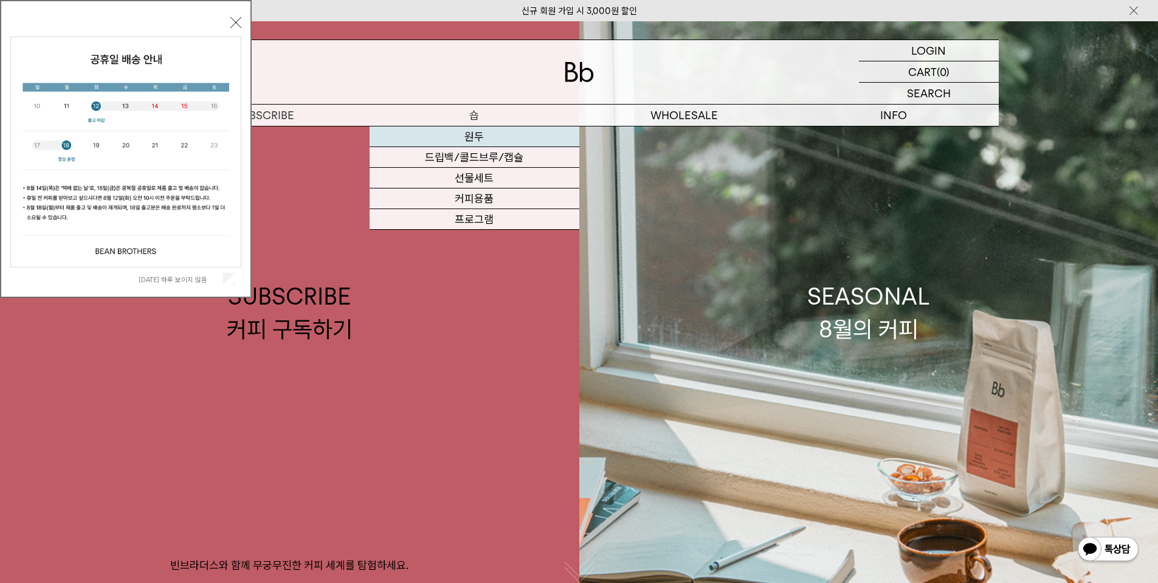
click at [427, 139] on link "원두" at bounding box center [475, 136] width 210 height 21
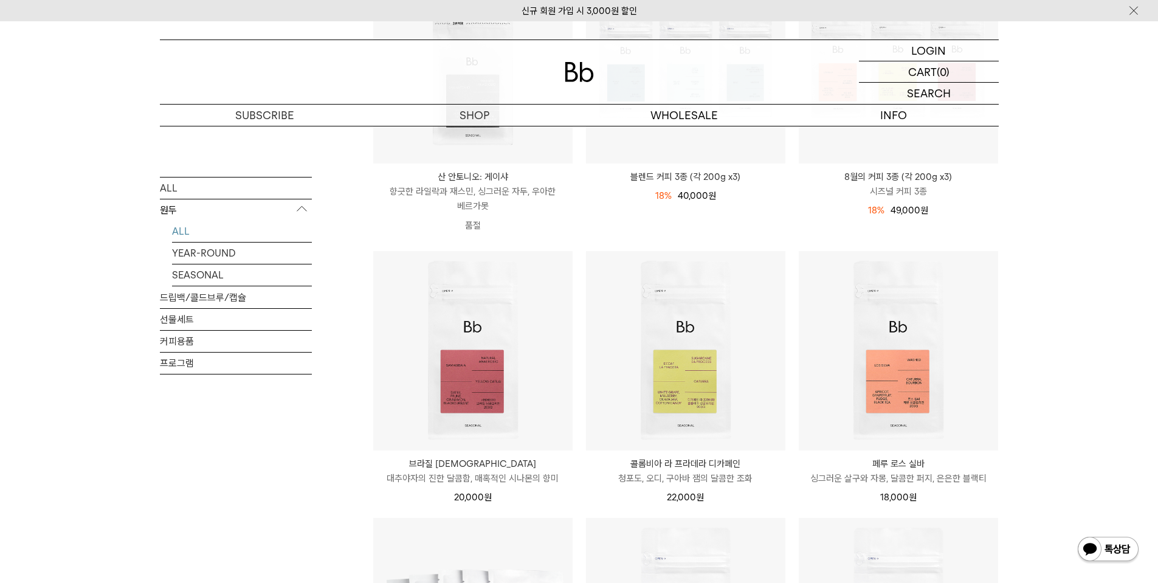
scroll to position [243, 0]
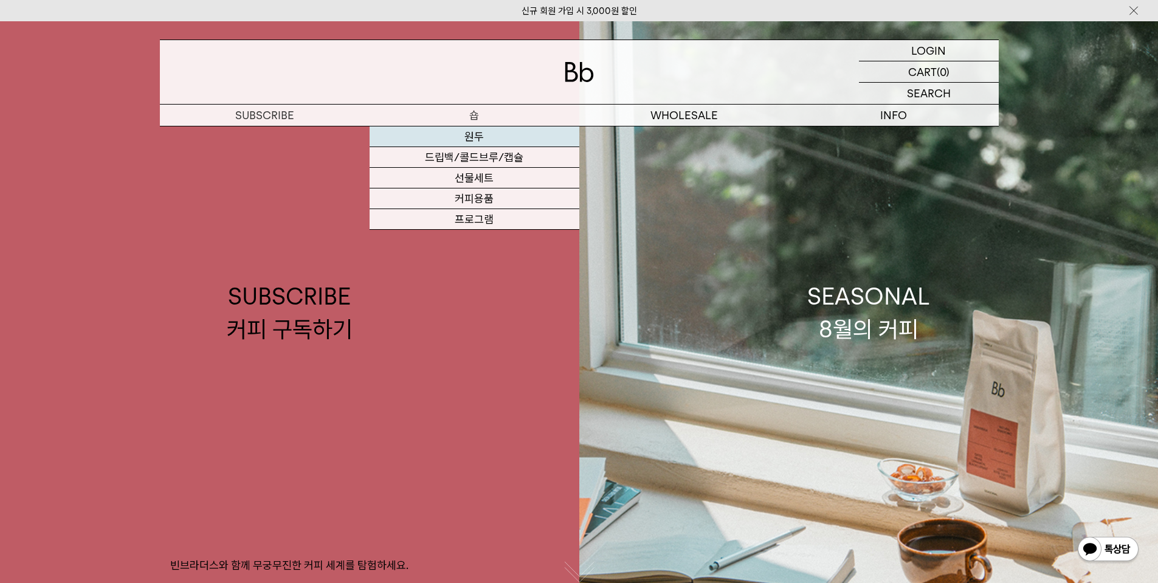
click at [468, 141] on link "원두" at bounding box center [475, 136] width 210 height 21
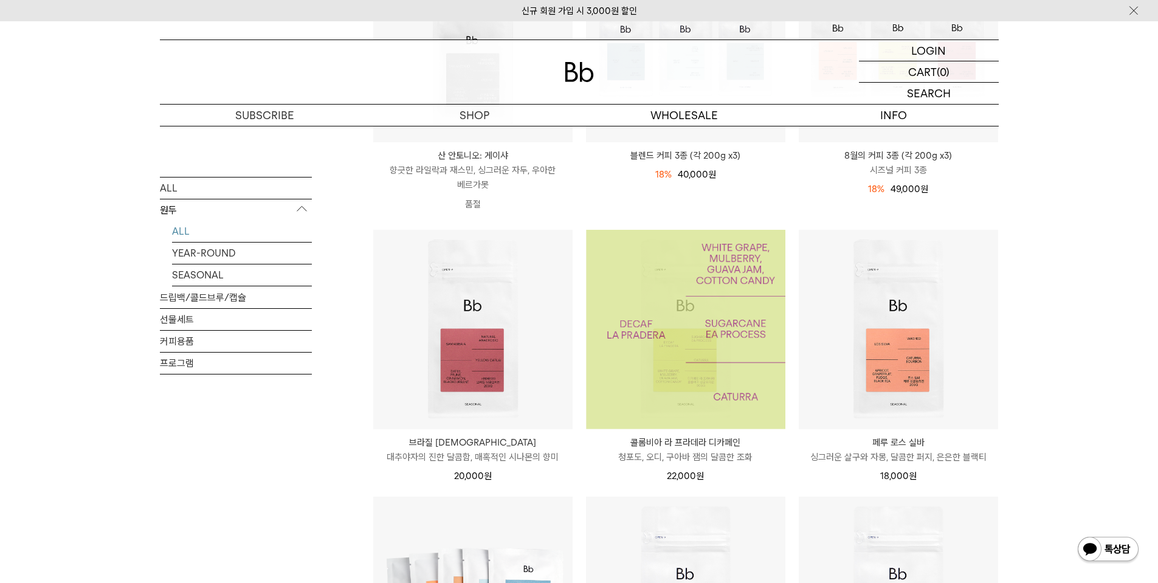
scroll to position [304, 0]
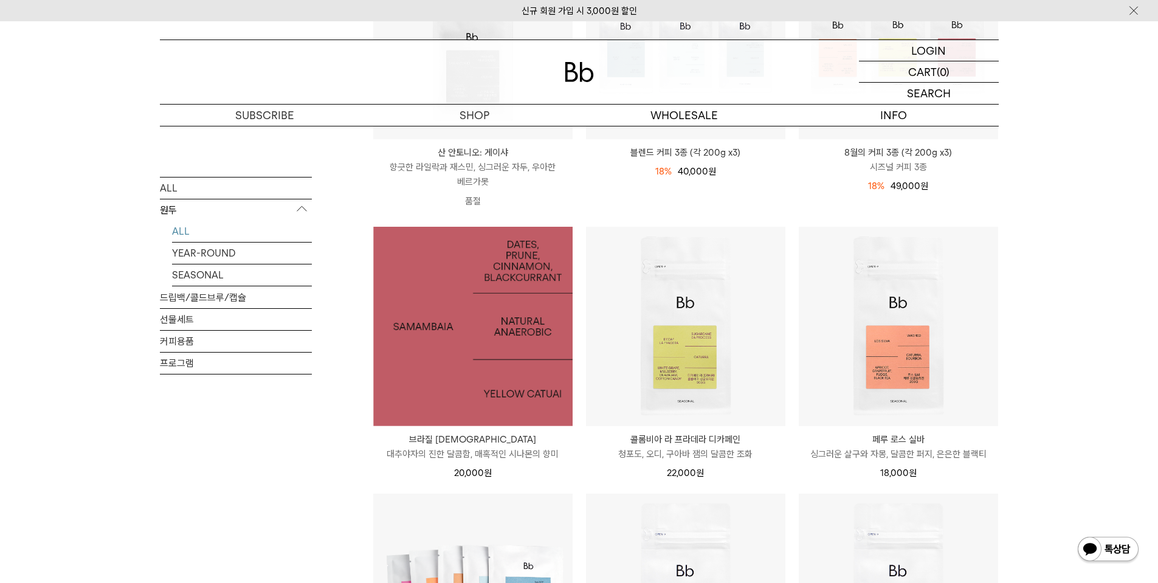
click at [518, 383] on img at bounding box center [472, 326] width 199 height 199
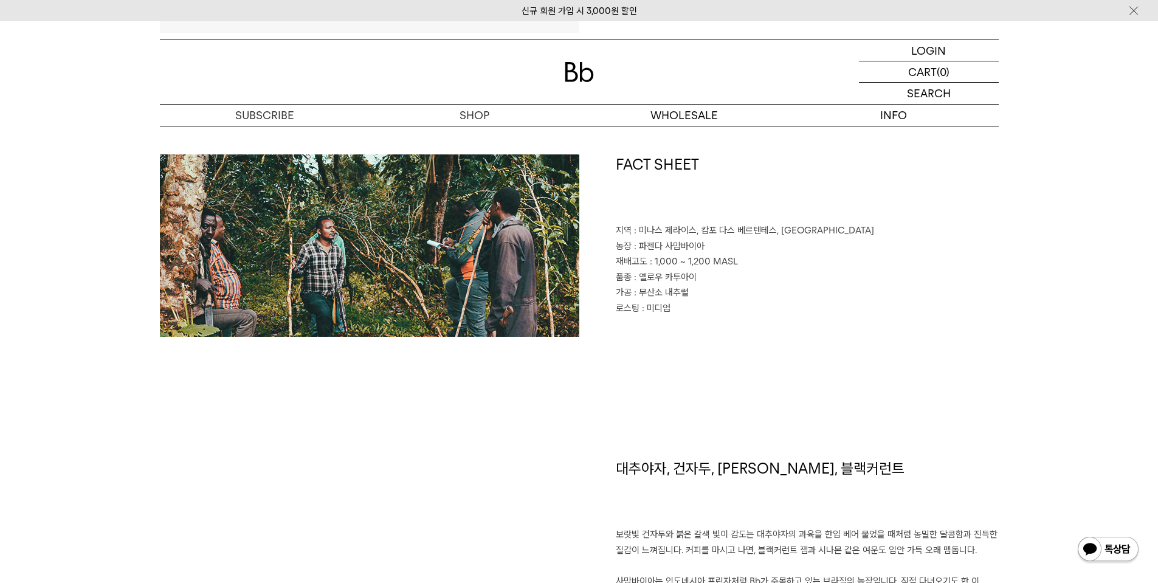
scroll to position [547, 0]
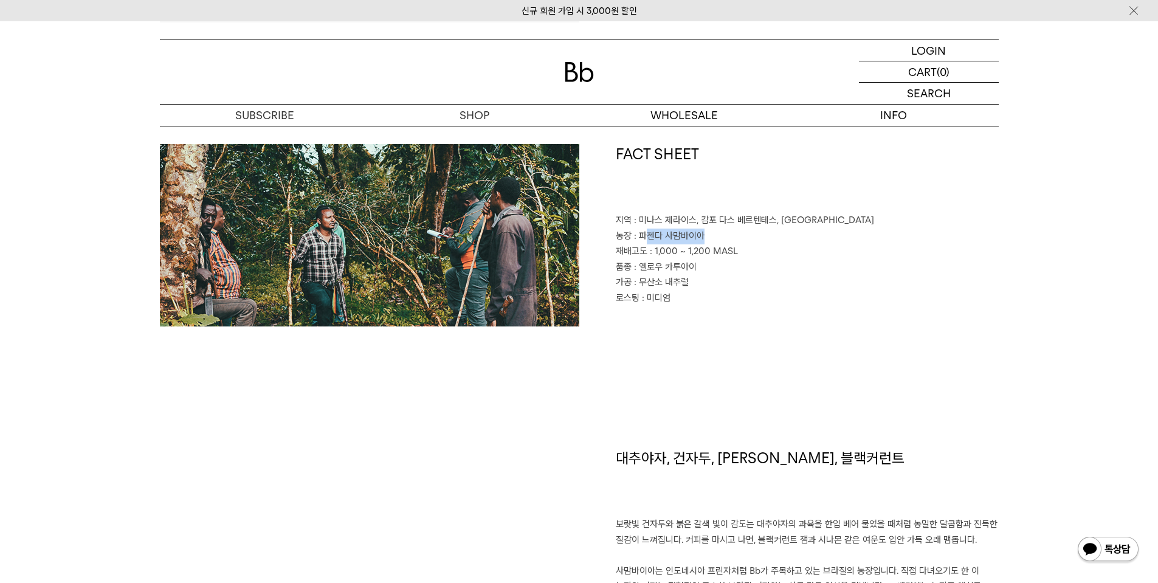
drag, startPoint x: 642, startPoint y: 235, endPoint x: 710, endPoint y: 230, distance: 67.6
click at [709, 230] on p "농장 : 파젠다 사맘바이아" at bounding box center [807, 237] width 383 height 16
click at [751, 323] on div "FACT SHEET 지역 : 미나스 제라이스, 캄포 다스 베르텐테스, 산토 안토니우 두 암파루 농장 : 파젠다 사맘바이아 재배고도 : 1,00…" at bounding box center [788, 235] width 419 height 182
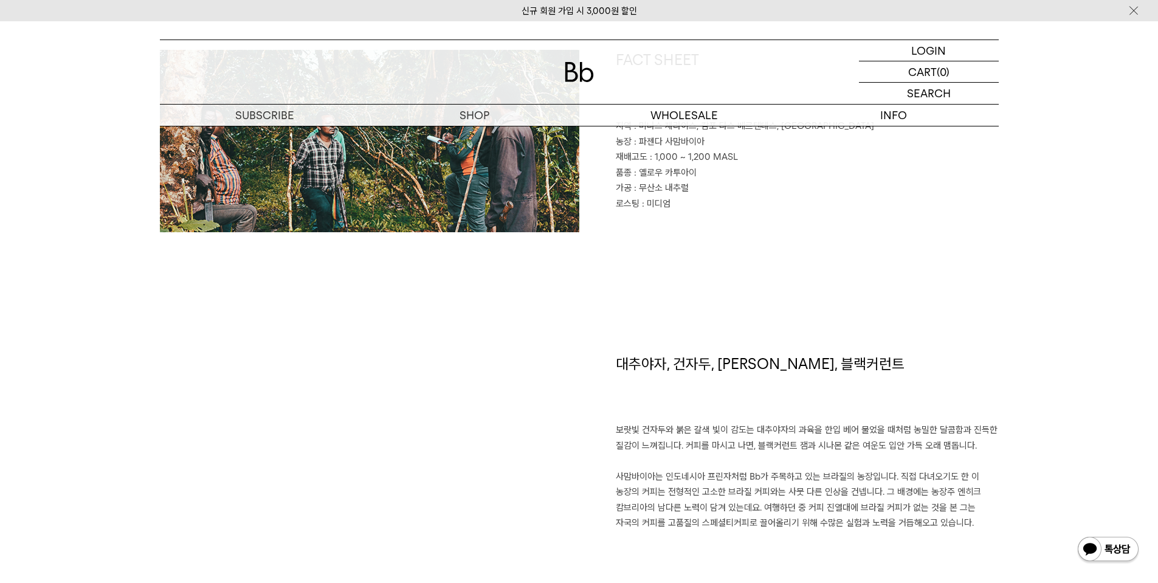
scroll to position [729, 0]
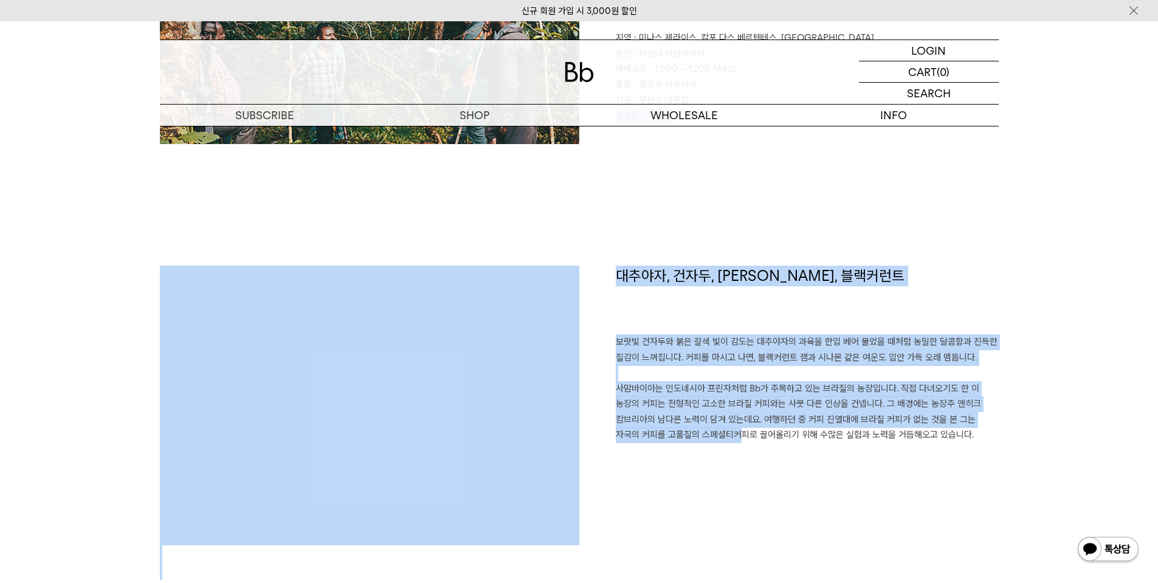
drag, startPoint x: 617, startPoint y: 263, endPoint x: 699, endPoint y: 458, distance: 211.4
click at [675, 483] on div "대추야자, 건자두, 시나몬, 블랙커런트 보랏빛 건자두와 붉은 갈색 빛이 감도는 대추야자의 과육을 한입 베어 물었을 때처럼 농밀한 달콤함과 진득…" at bounding box center [788, 423] width 419 height 314
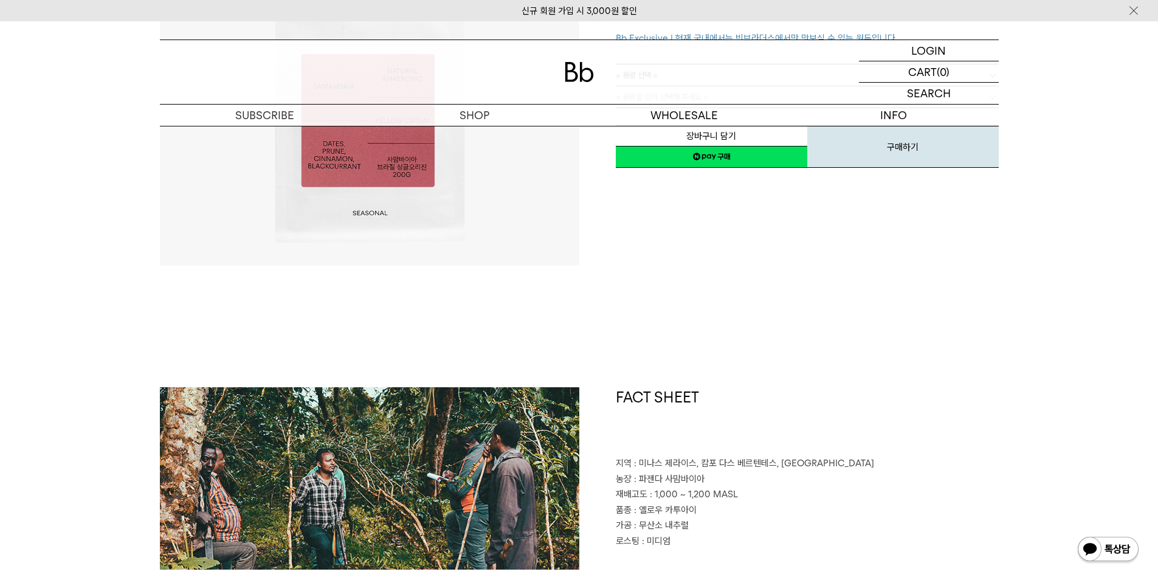
scroll to position [0, 0]
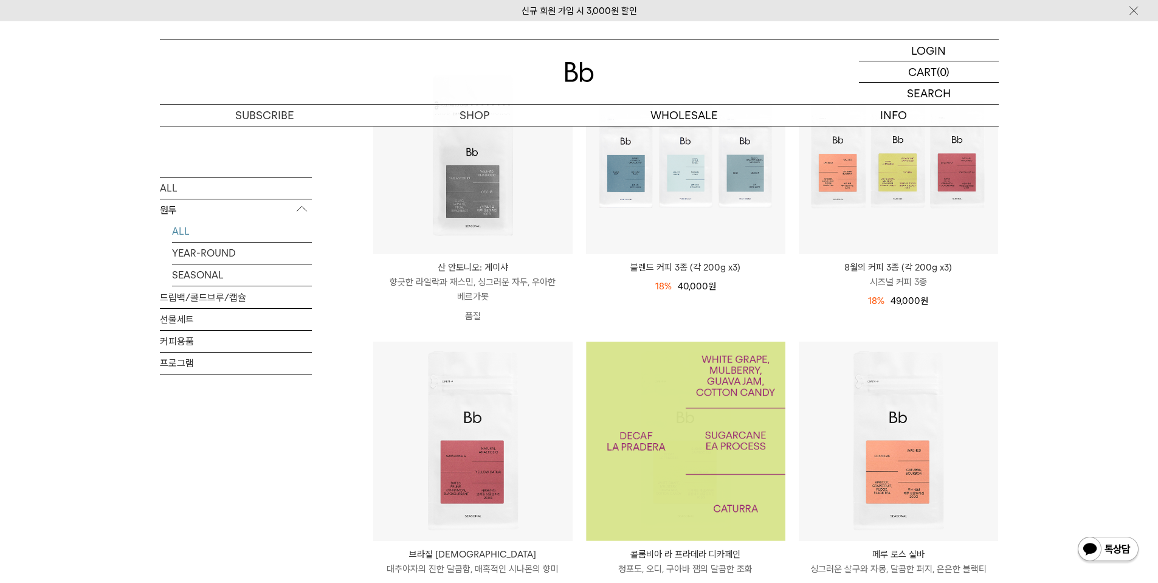
scroll to position [61, 0]
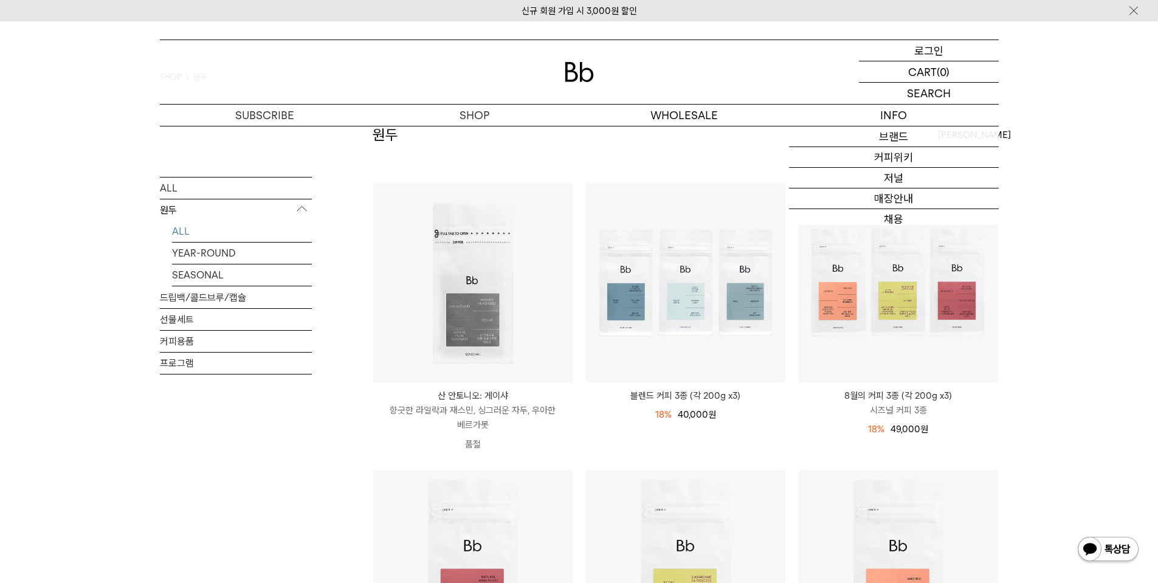
click at [926, 48] on p "로그인" at bounding box center [928, 50] width 29 height 21
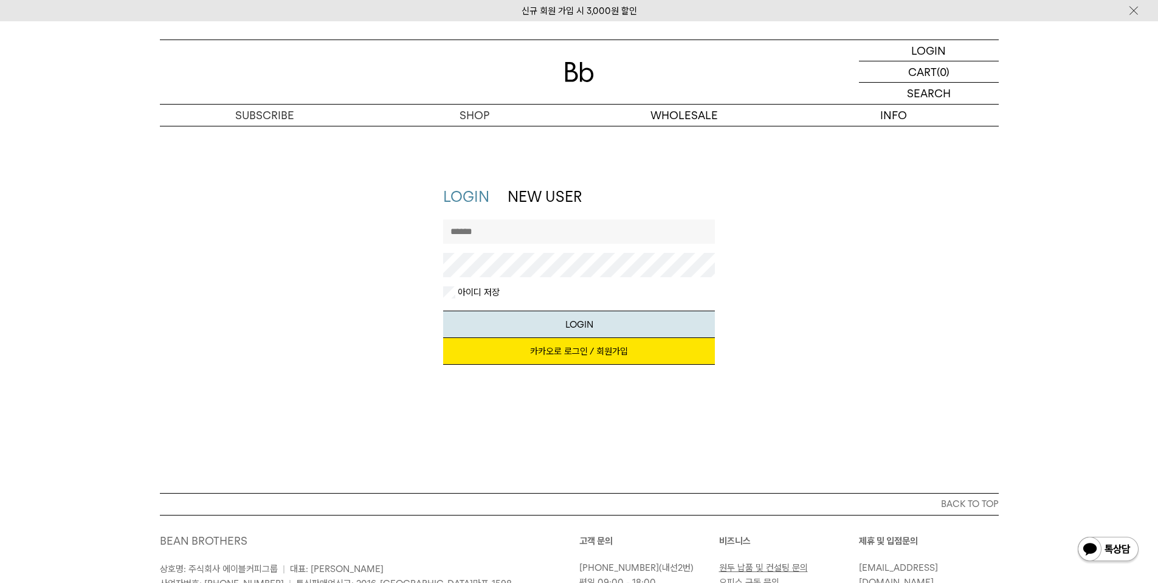
click at [516, 233] on input "text" at bounding box center [579, 231] width 272 height 24
type input "********"
click at [443, 311] on button "LOGIN" at bounding box center [579, 324] width 272 height 27
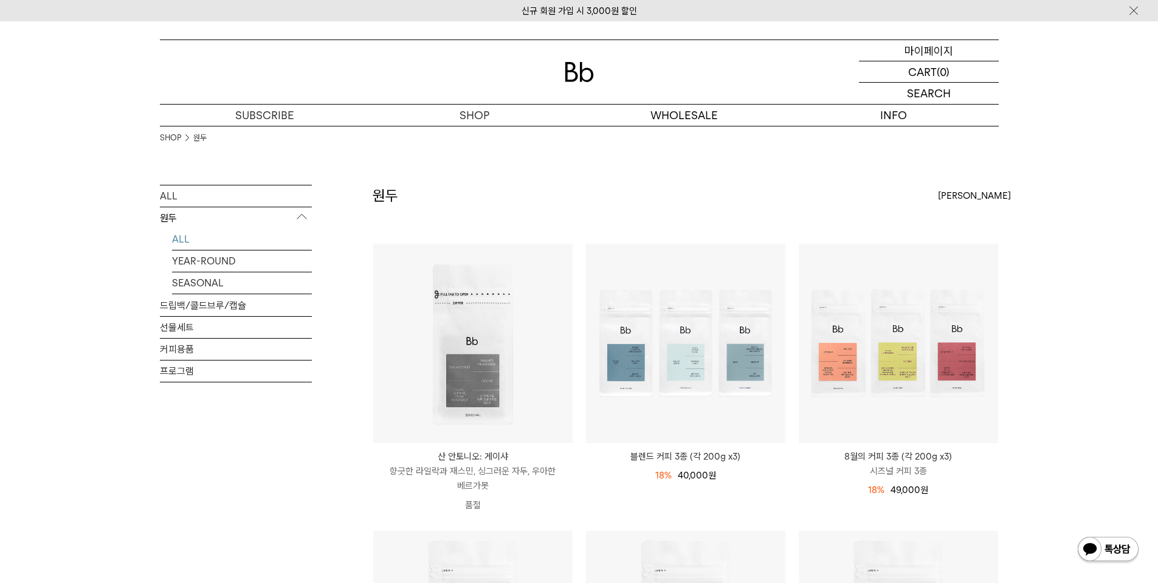
click at [949, 47] on p "마이페이지" at bounding box center [928, 50] width 49 height 21
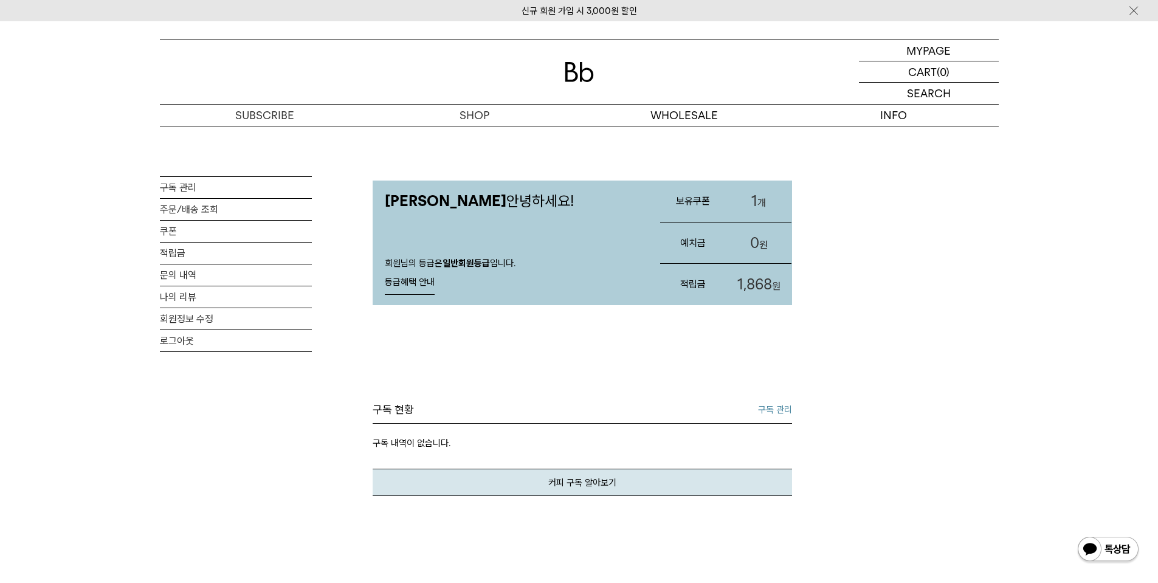
click at [761, 202] on link "1 개" at bounding box center [759, 200] width 66 height 41
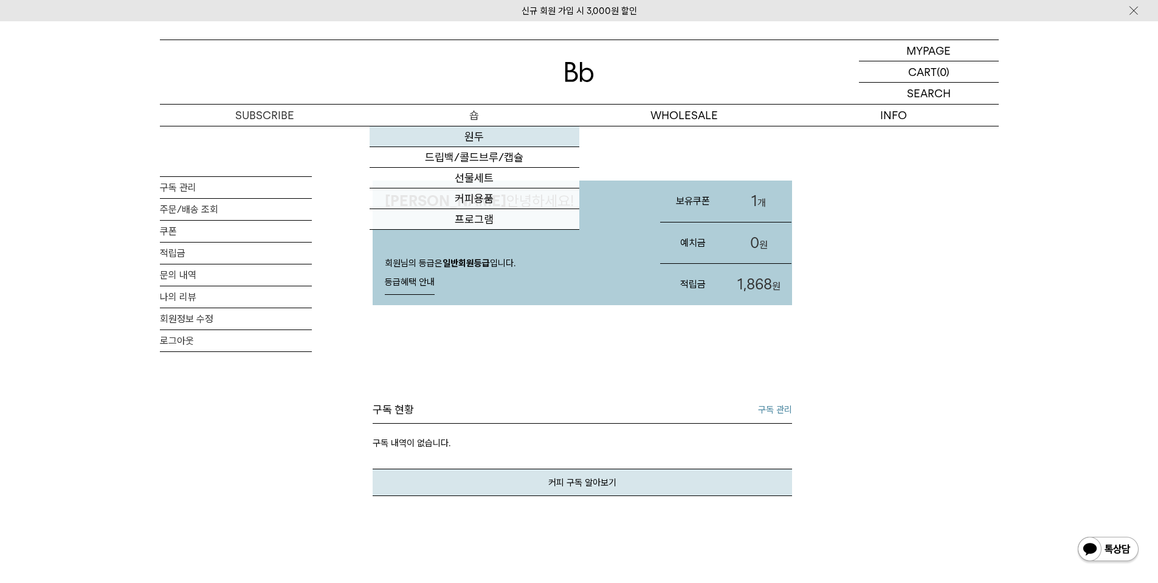
click at [486, 140] on link "원두" at bounding box center [475, 136] width 210 height 21
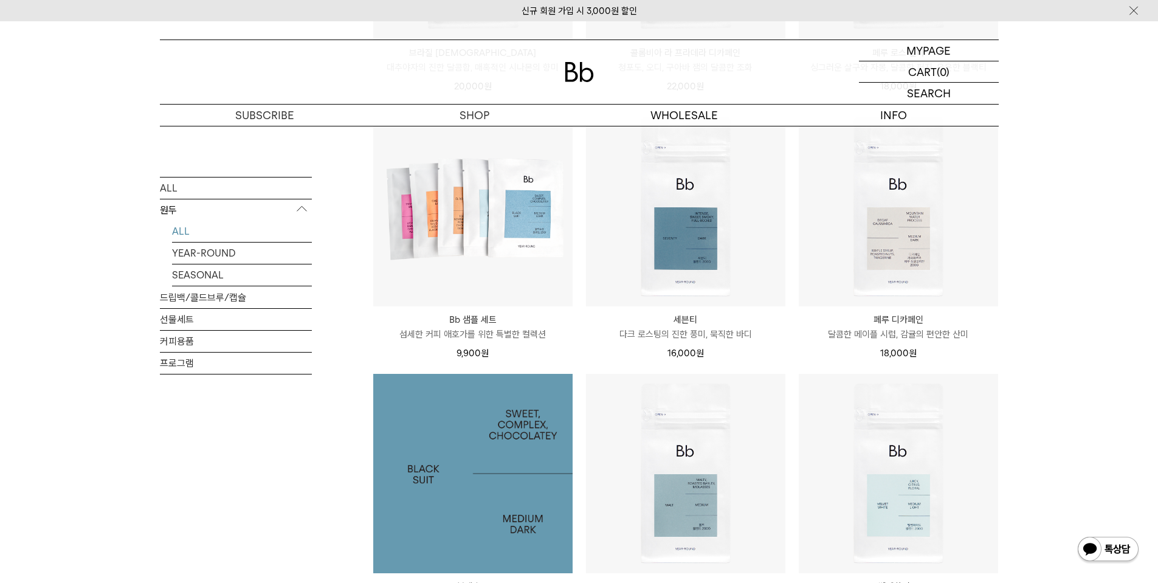
scroll to position [729, 0]
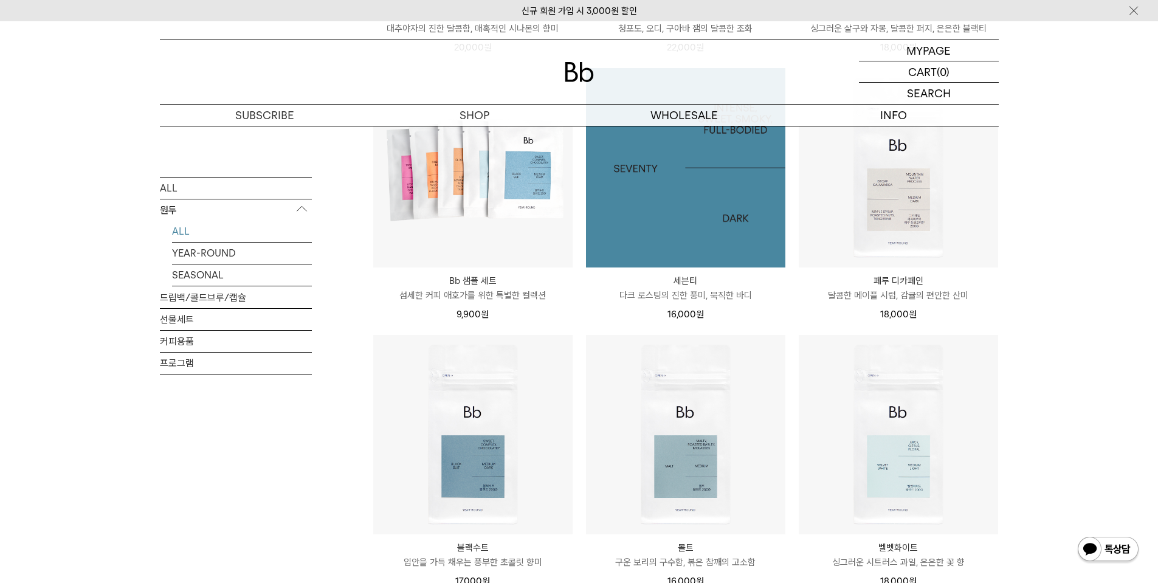
click at [657, 209] on img at bounding box center [685, 167] width 199 height 199
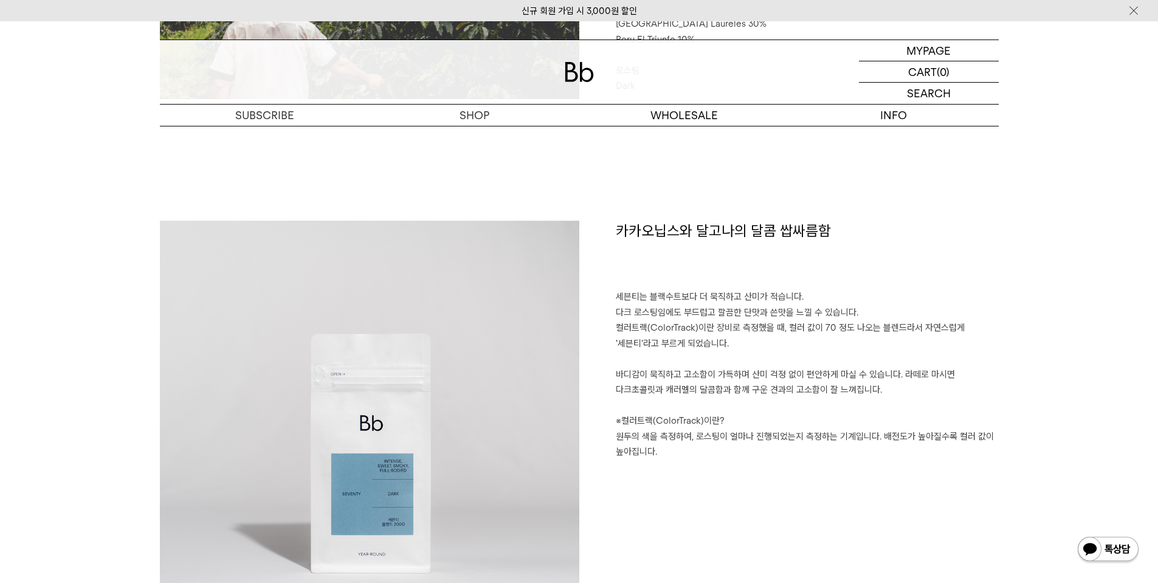
scroll to position [790, 0]
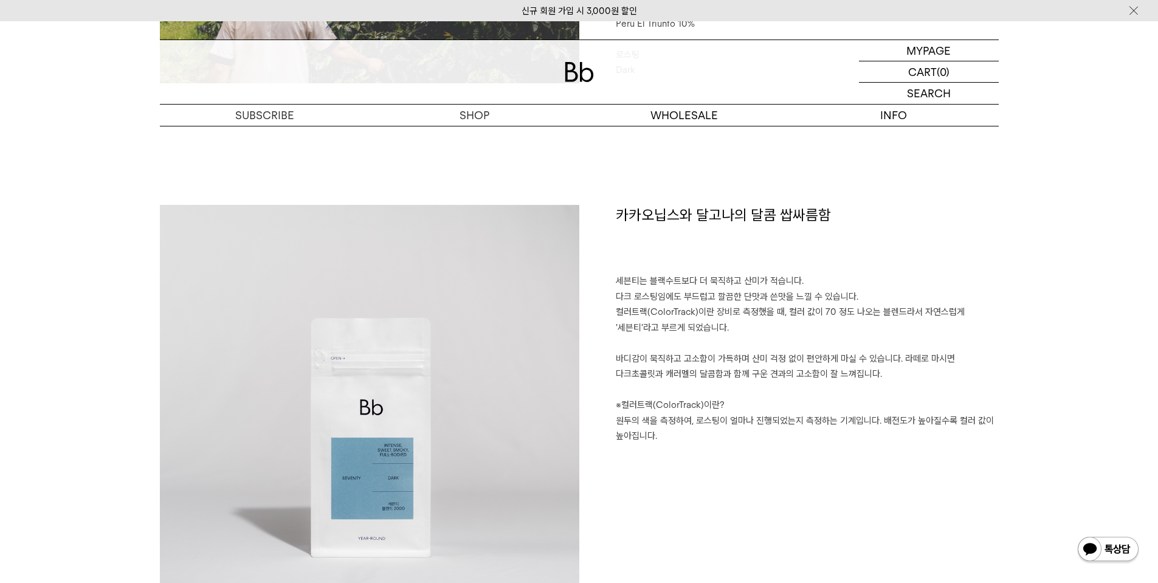
drag, startPoint x: 619, startPoint y: 270, endPoint x: 744, endPoint y: 331, distance: 139.2
click at [744, 331] on div "카카오닙스와 달고나의 달콤 쌉싸름함 세븐티는 블랙수트보다 더 묵직하고 산미가 적습니다. 다크 로스팅임에도 부드럽고 깔끔한 단맛과 쓴맛을 느낄 …" at bounding box center [788, 414] width 419 height 419
click at [711, 272] on h1 "카카오닙스와 달고나의 달콤 쌉싸름함" at bounding box center [807, 239] width 383 height 69
drag, startPoint x: 609, startPoint y: 277, endPoint x: 723, endPoint y: 401, distance: 168.6
click at [723, 400] on div "카카오닙스와 달고나의 달콤 쌉싸름함 세븐티는 블랙수트보다 더 묵직하고 산미가 적습니다. 다크 로스팅임에도 부드럽고 깔끔한 단맛과 쓴맛을 느낄 …" at bounding box center [788, 414] width 419 height 419
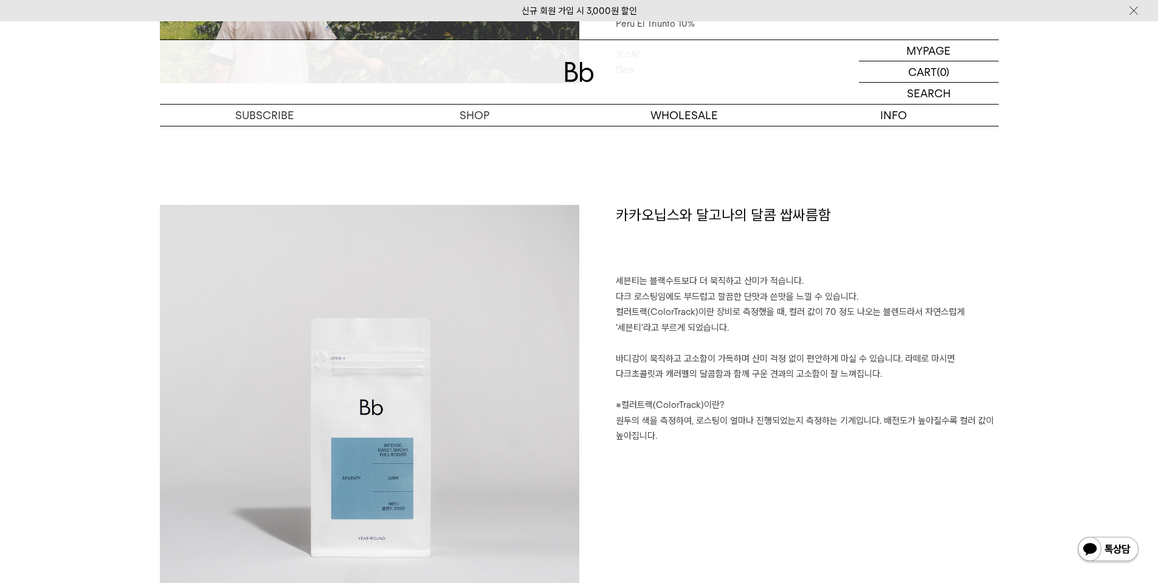
click at [687, 410] on p "세븐티는 블랙수트보다 더 묵직하고 산미가 적습니다. 다크 로스팅임에도 부드럽고 깔끔한 단맛과 쓴맛을 느낄 수 있습니다. 컬러트랙(ColorTr…" at bounding box center [807, 358] width 383 height 171
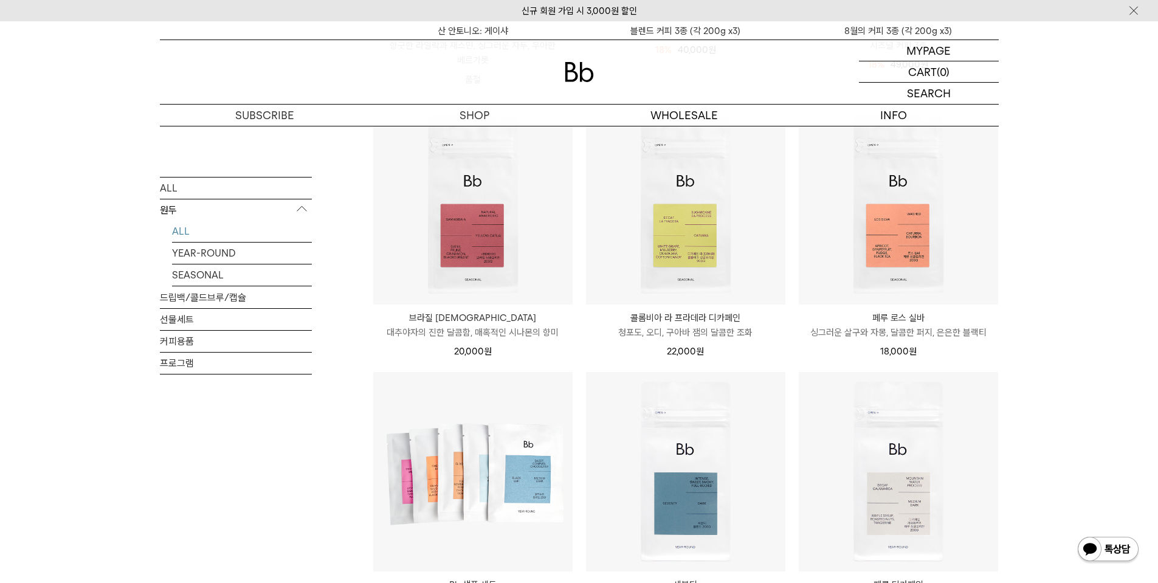
scroll to position [61, 0]
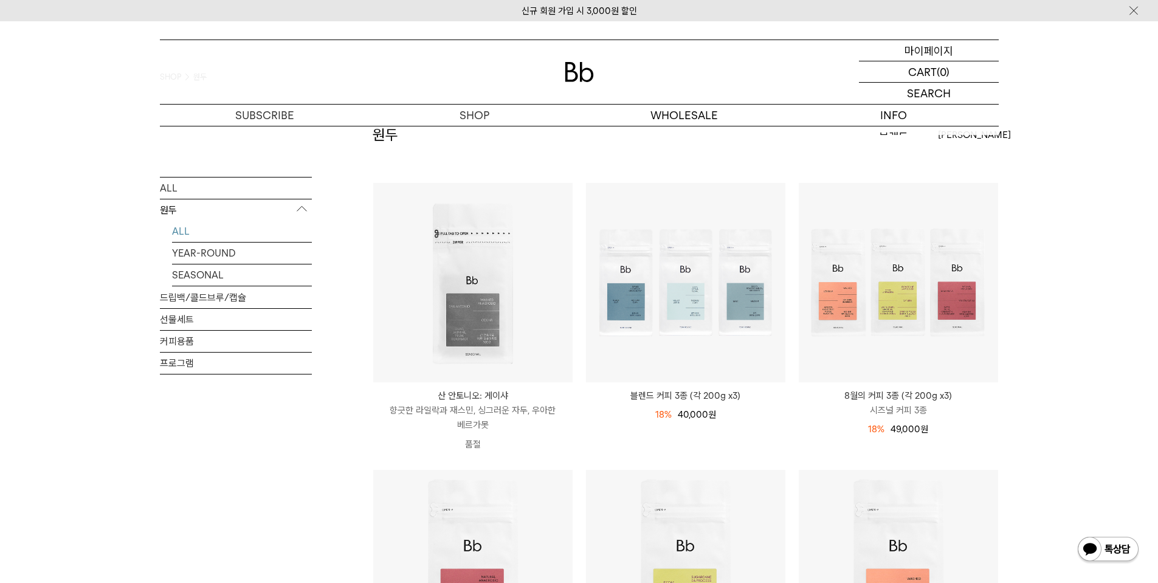
click at [932, 49] on p "마이페이지" at bounding box center [928, 50] width 49 height 21
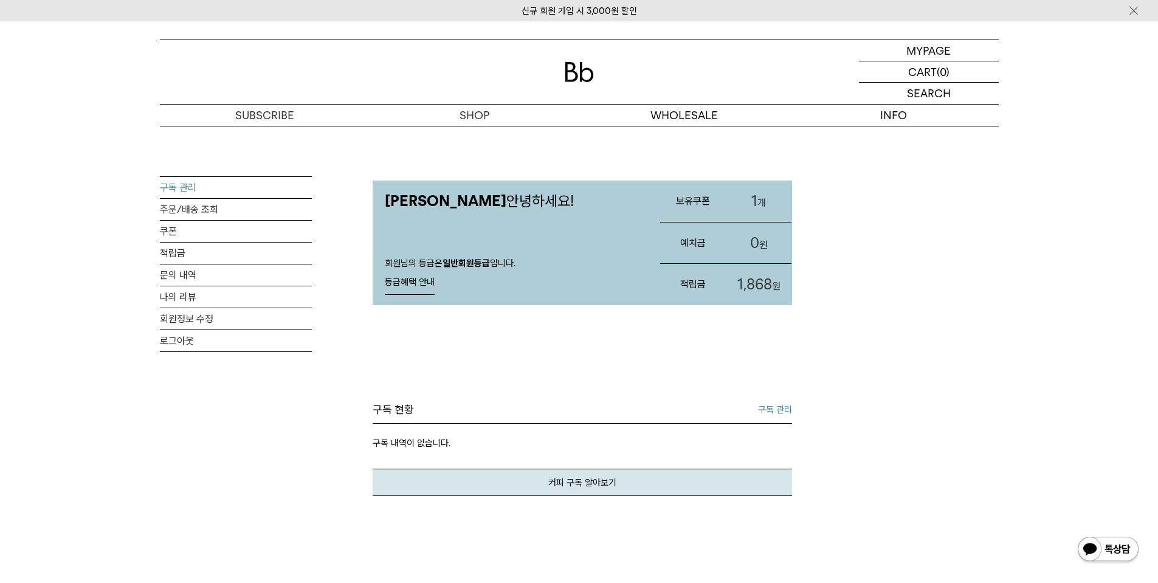
click at [202, 188] on link "구독 관리" at bounding box center [236, 187] width 152 height 21
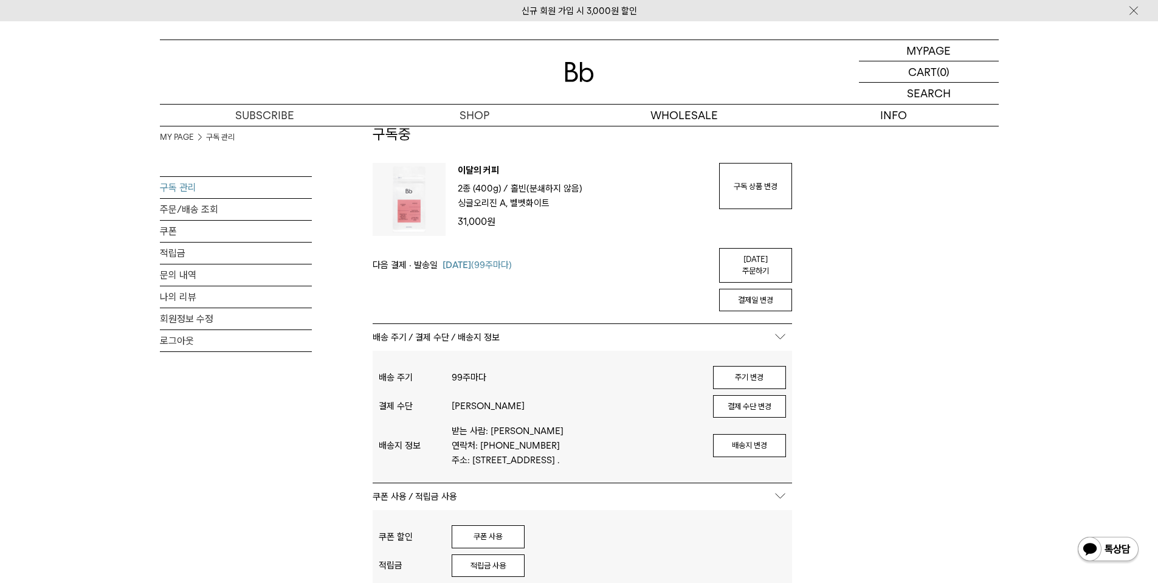
scroll to position [61, 0]
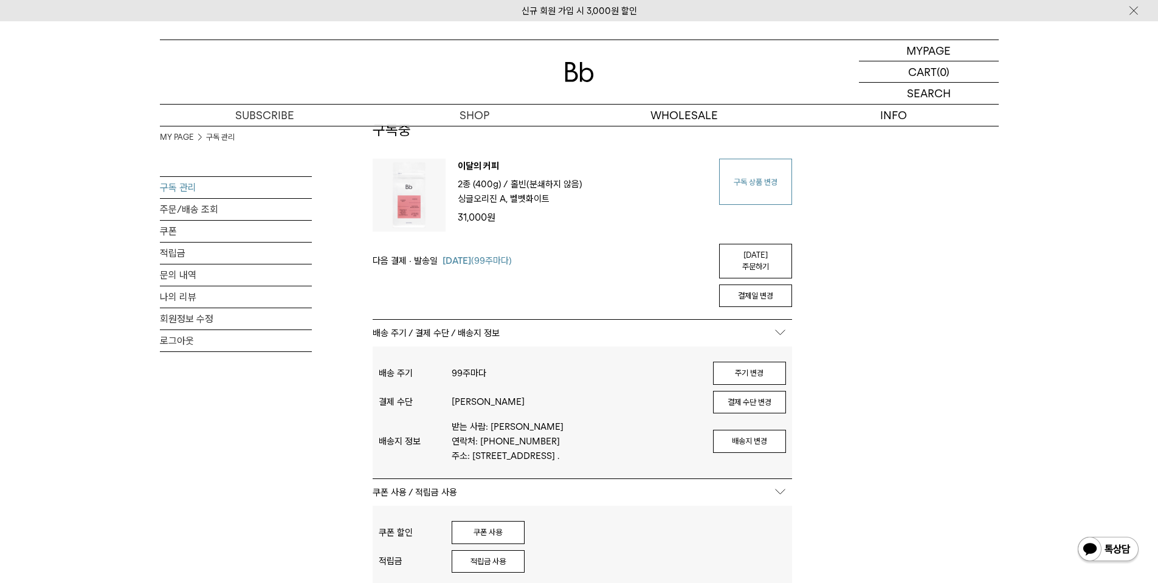
click at [761, 181] on link "구독 상품 변경" at bounding box center [755, 182] width 73 height 46
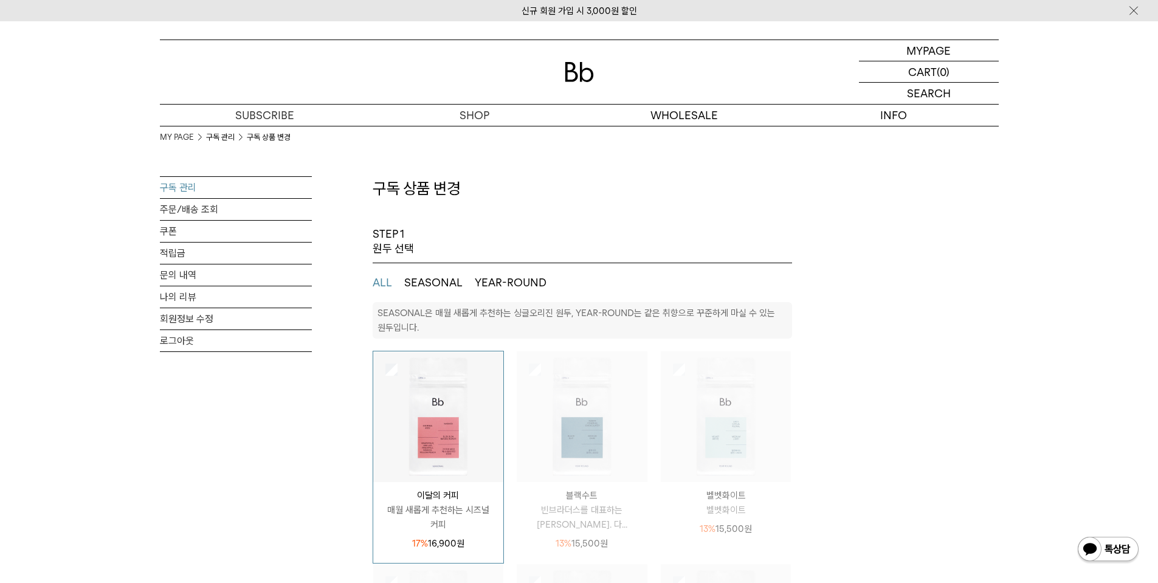
select select "**"
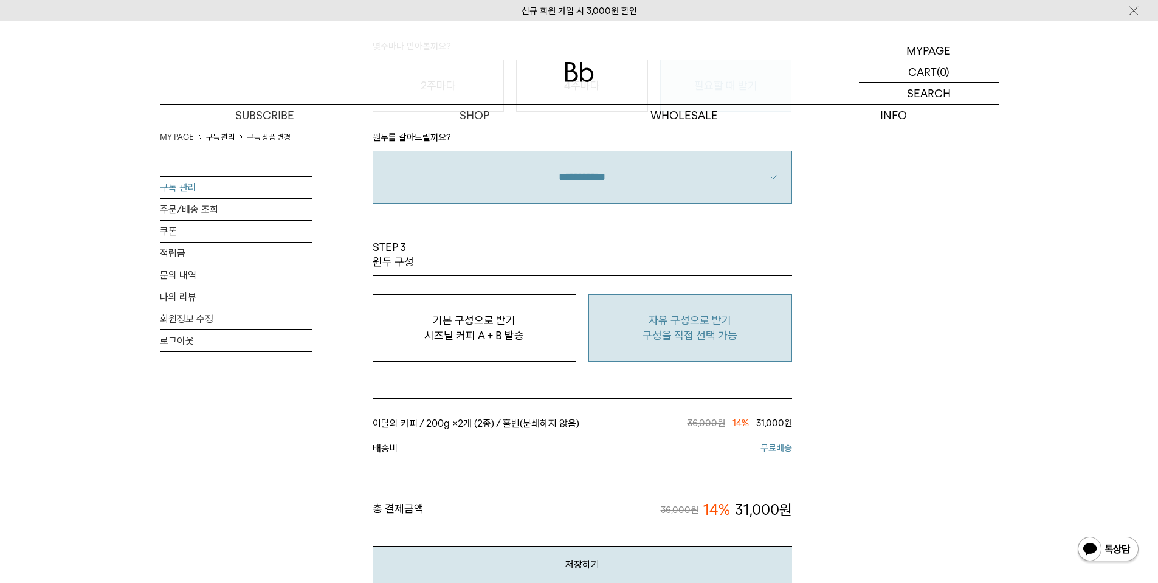
scroll to position [972, 0]
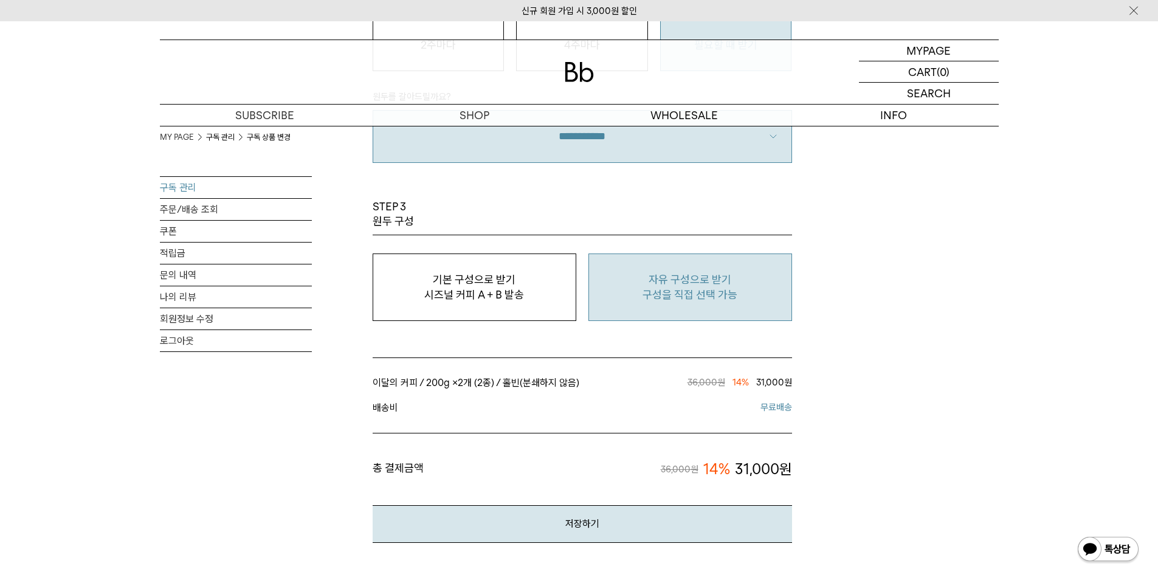
click at [676, 287] on p "구성을 직접 선택 가능" at bounding box center [690, 294] width 190 height 15
type input "*"
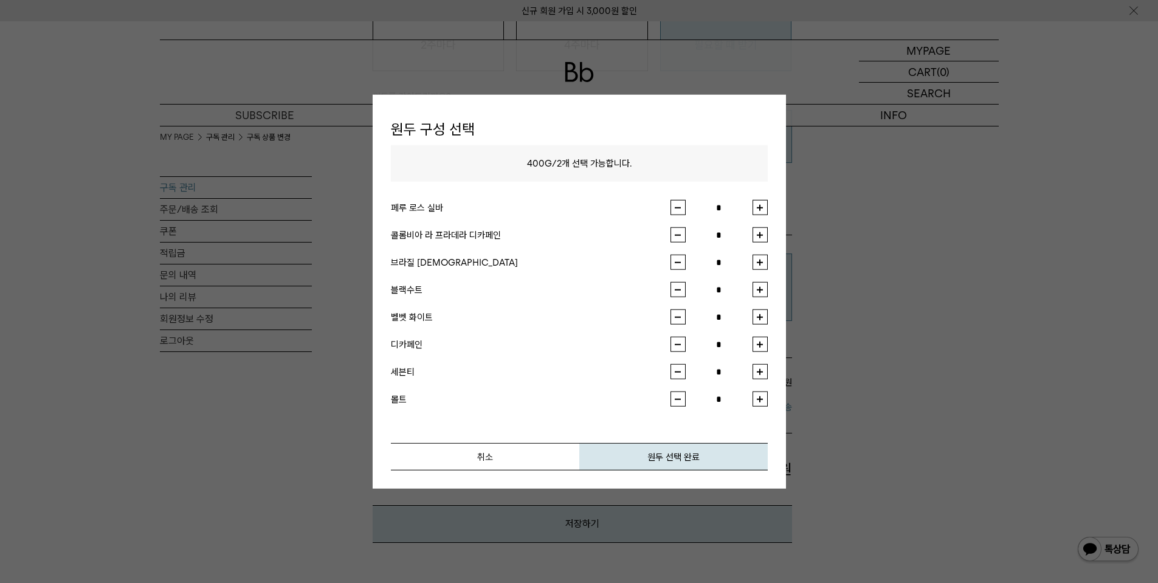
click at [766, 287] on button "button" at bounding box center [759, 289] width 15 height 15
type input "*"
click at [761, 311] on button "button" at bounding box center [759, 316] width 15 height 15
type input "*"
click at [661, 461] on button "원두 선택 완료" at bounding box center [673, 456] width 188 height 27
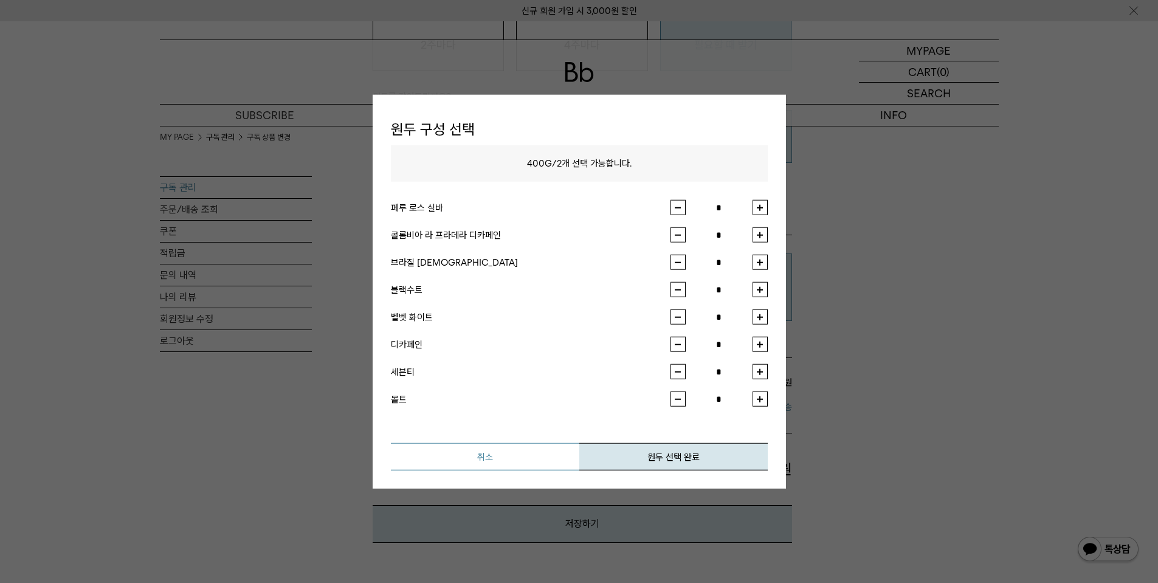
click at [526, 459] on button "취소" at bounding box center [485, 456] width 188 height 27
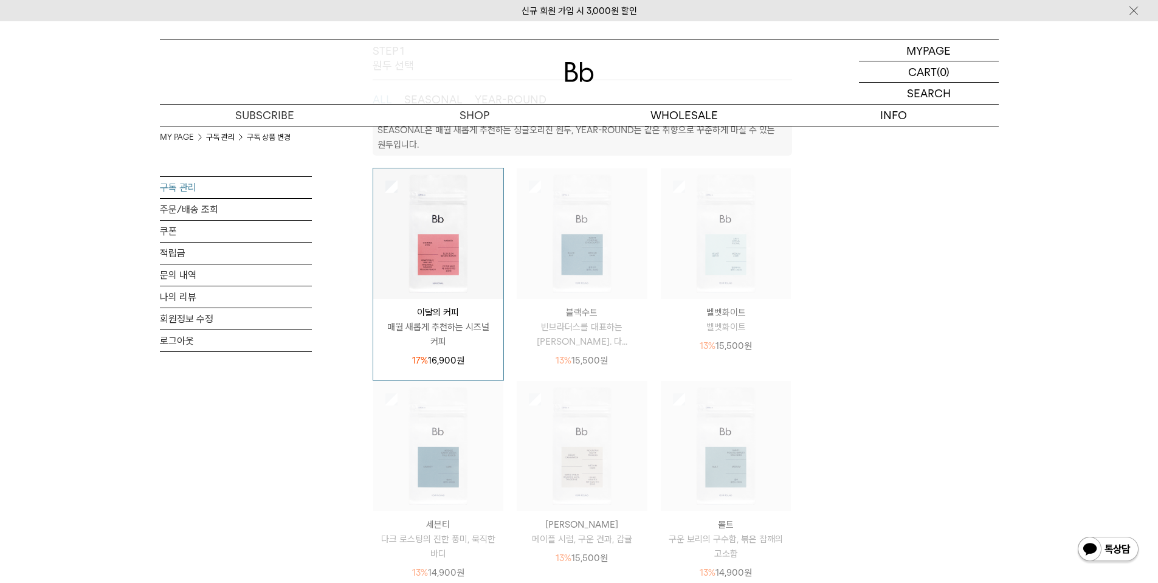
scroll to position [182, 0]
click at [579, 311] on p "블랙수트" at bounding box center [582, 313] width 131 height 15
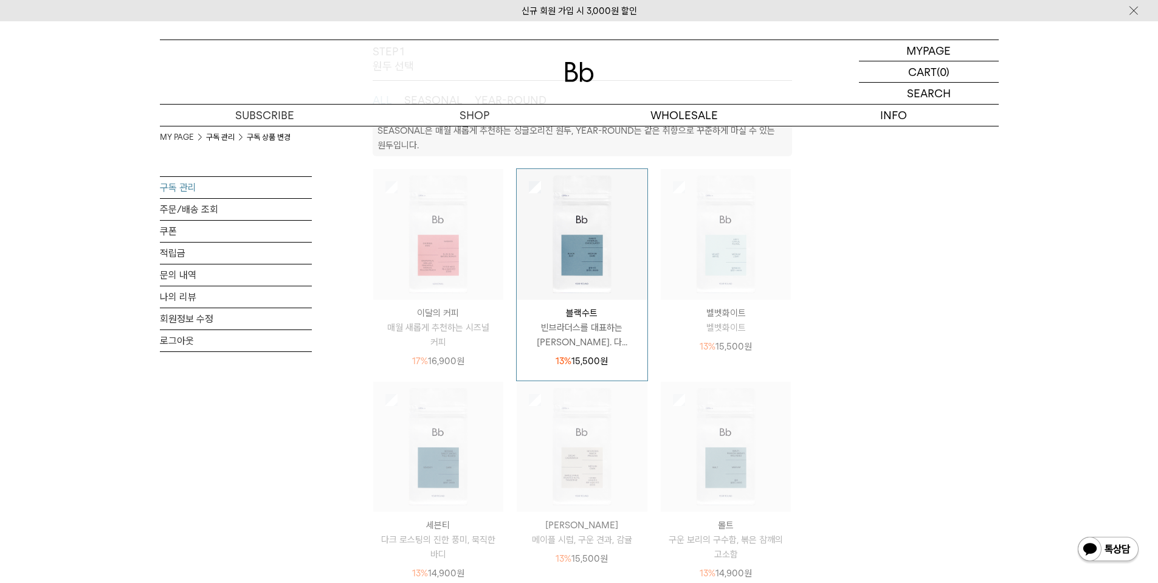
click at [713, 275] on img at bounding box center [726, 234] width 131 height 131
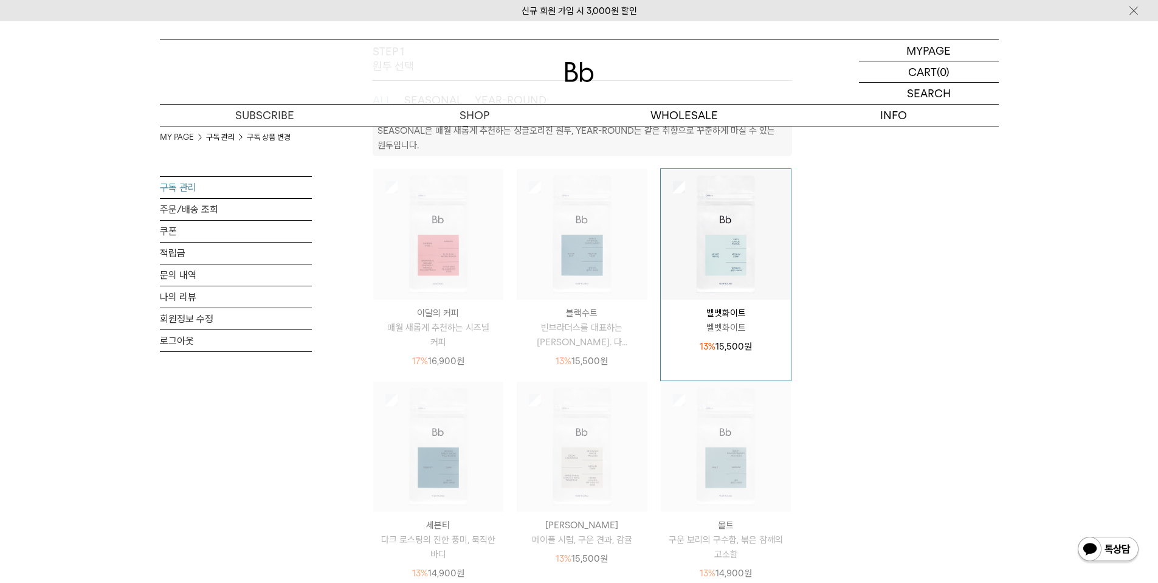
click at [700, 439] on img at bounding box center [726, 447] width 131 height 131
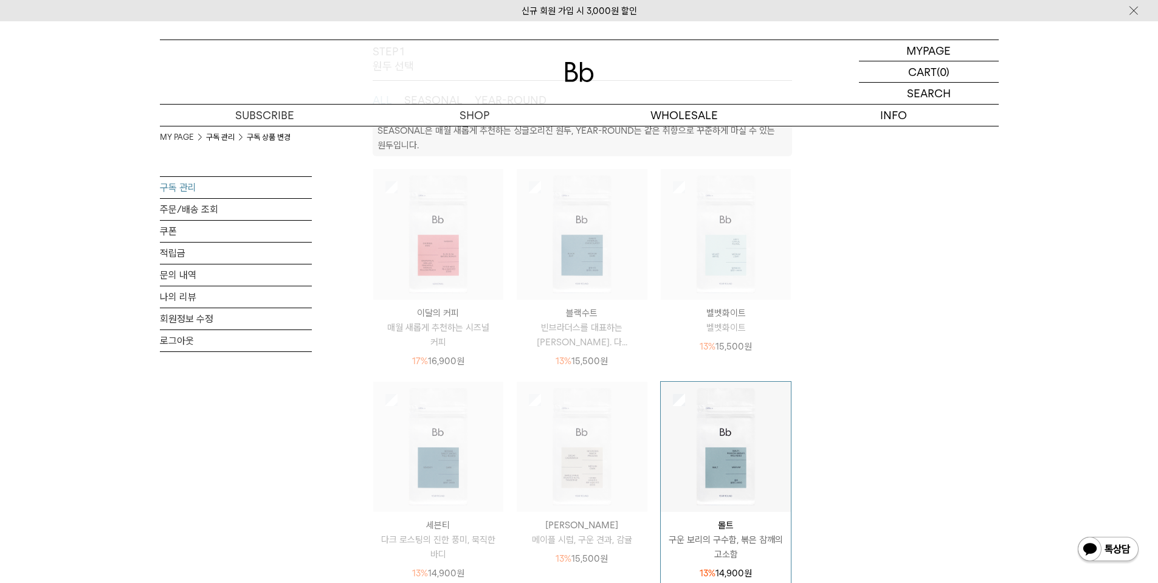
click at [597, 445] on img at bounding box center [582, 447] width 131 height 131
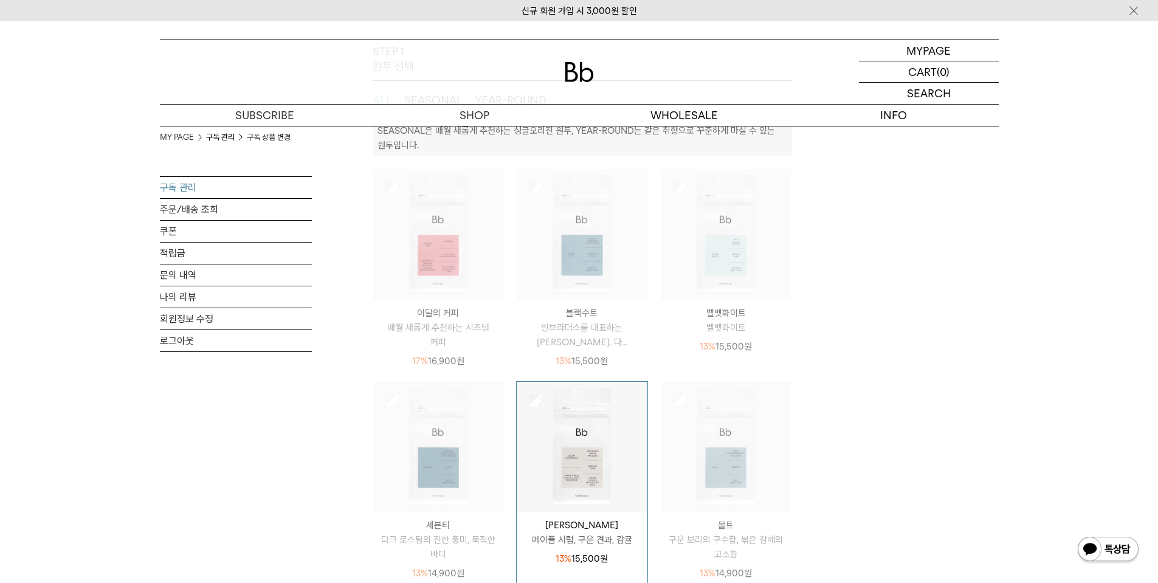
click at [695, 295] on img at bounding box center [726, 234] width 131 height 131
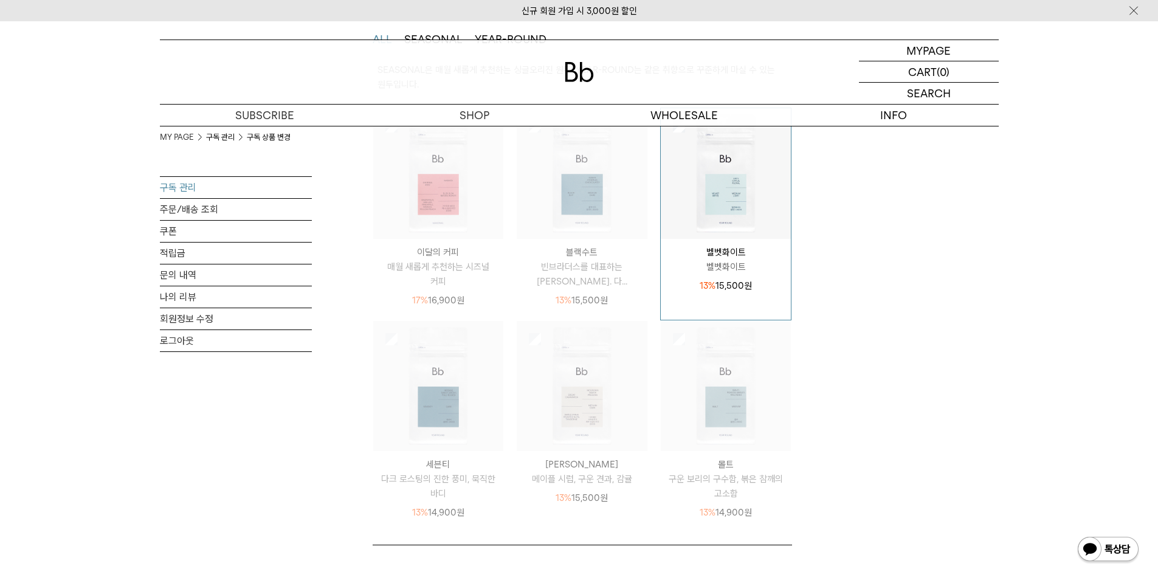
click at [610, 238] on img at bounding box center [582, 173] width 131 height 131
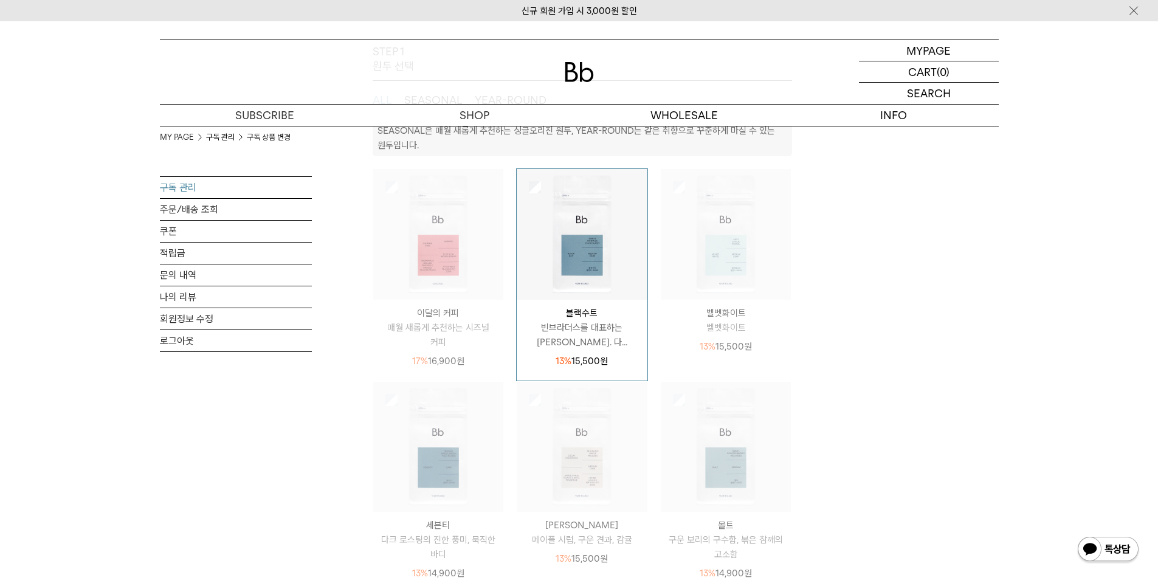
click at [455, 269] on img at bounding box center [438, 234] width 131 height 131
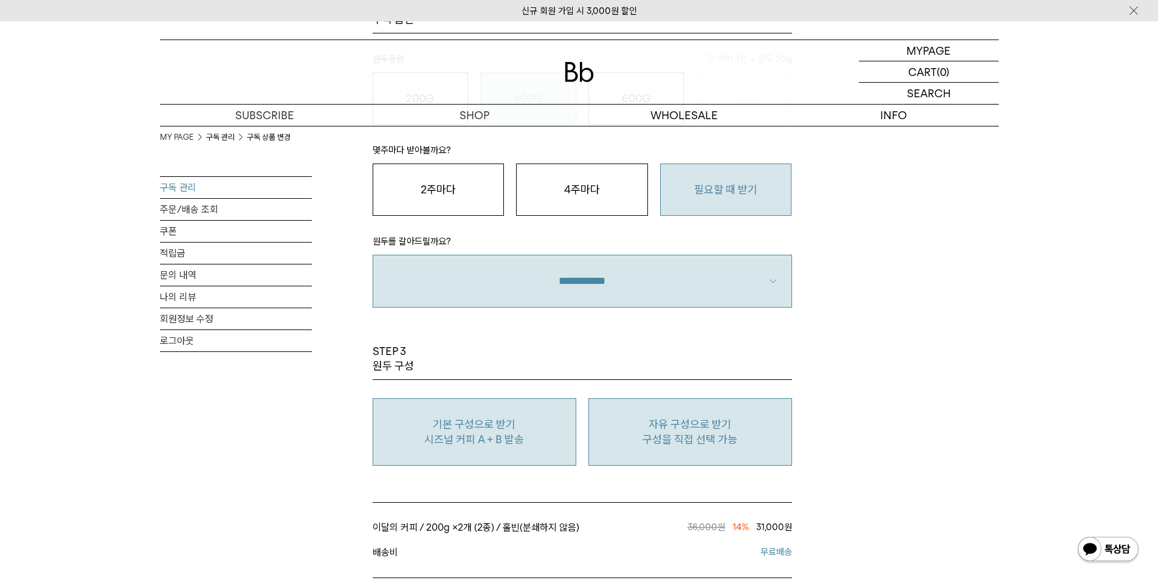
scroll to position [851, 0]
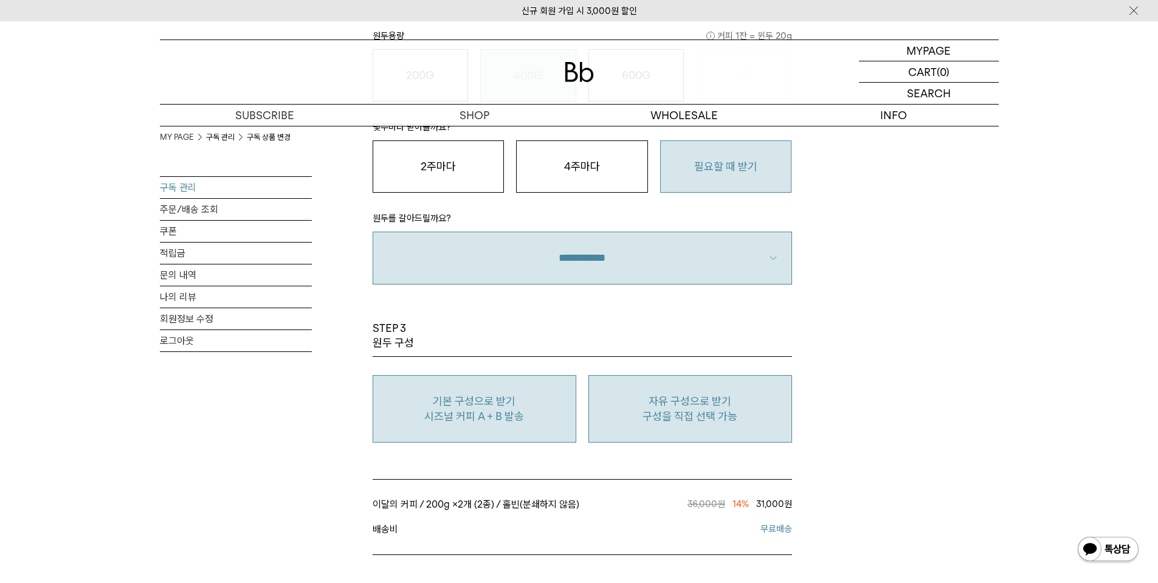
click at [667, 401] on p "자유 구성으로 받기" at bounding box center [690, 401] width 190 height 15
type input "*"
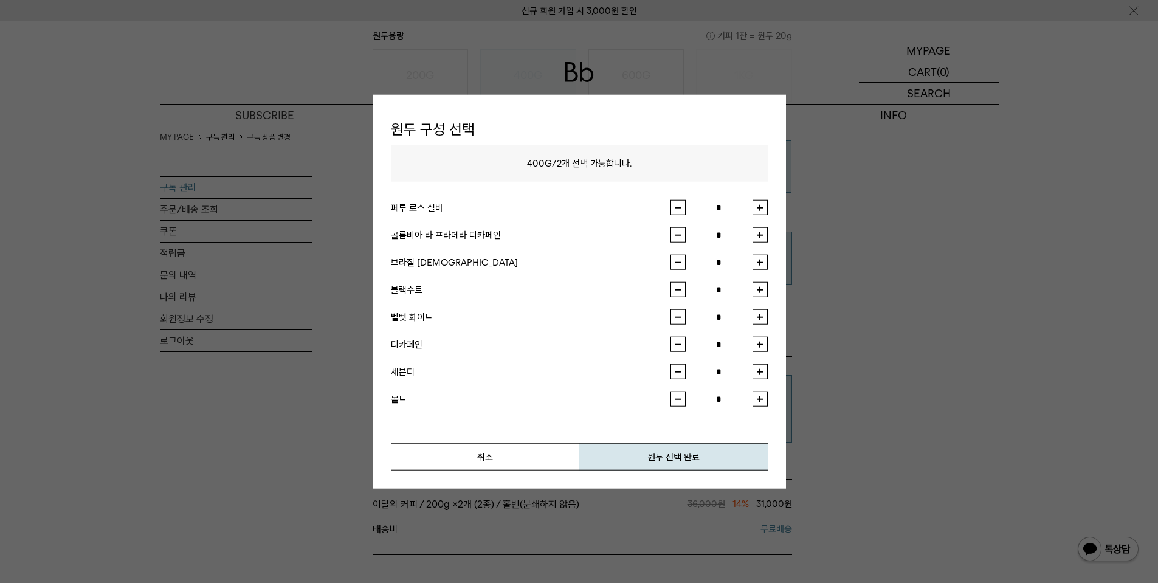
click at [761, 317] on button "button" at bounding box center [759, 316] width 15 height 15
type input "*"
click at [761, 291] on button "button" at bounding box center [759, 289] width 15 height 15
type input "*"
click at [655, 455] on button "원두 선택 완료" at bounding box center [673, 456] width 188 height 27
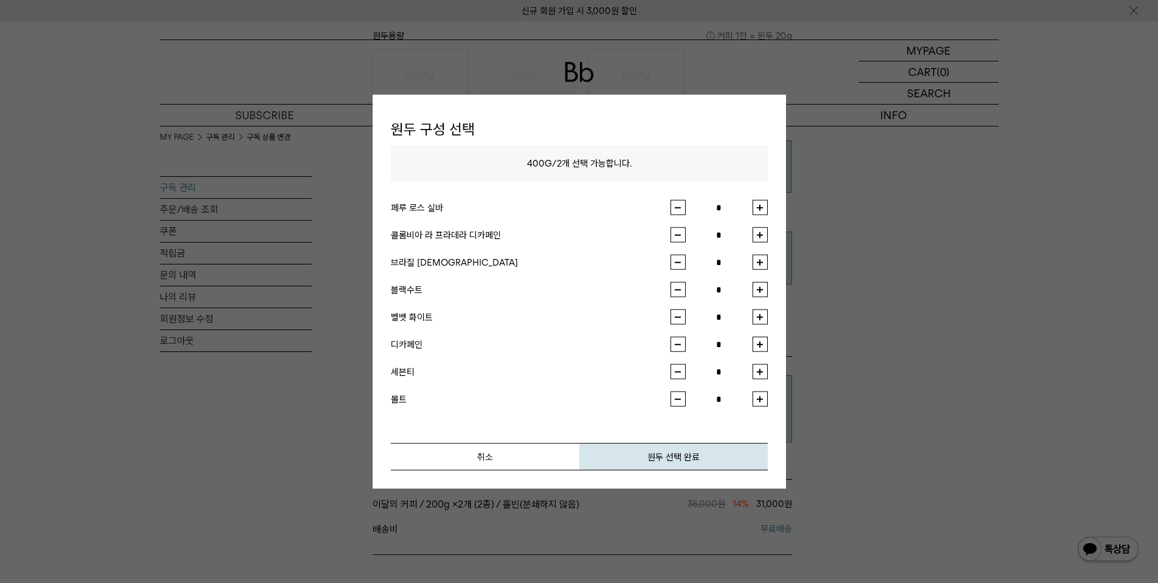
click at [760, 259] on button "button" at bounding box center [759, 262] width 15 height 15
click at [504, 452] on button "취소" at bounding box center [485, 456] width 188 height 27
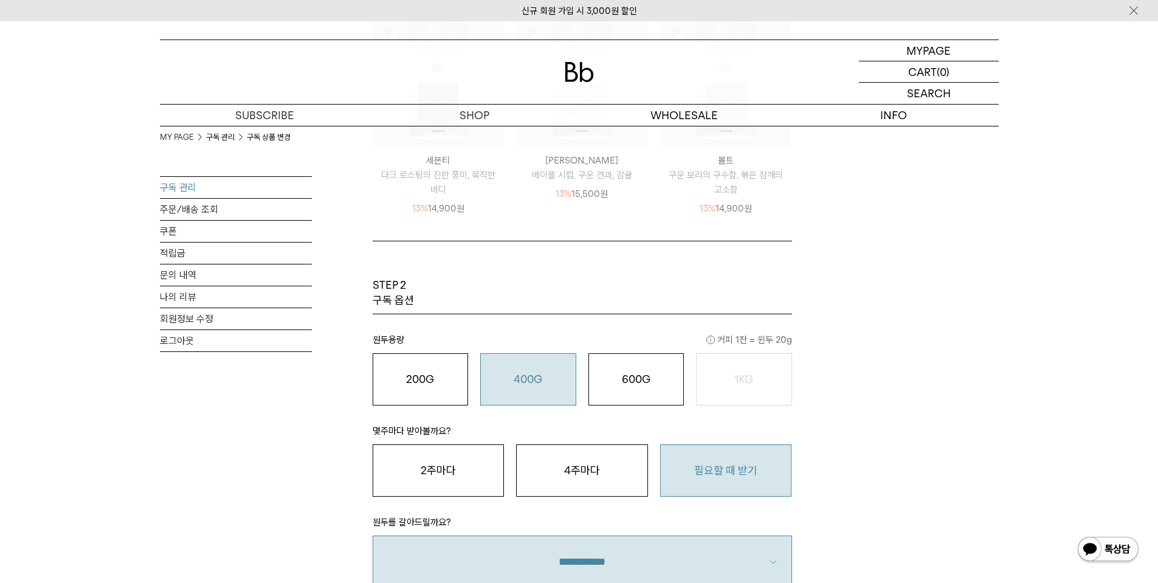
scroll to position [304, 0]
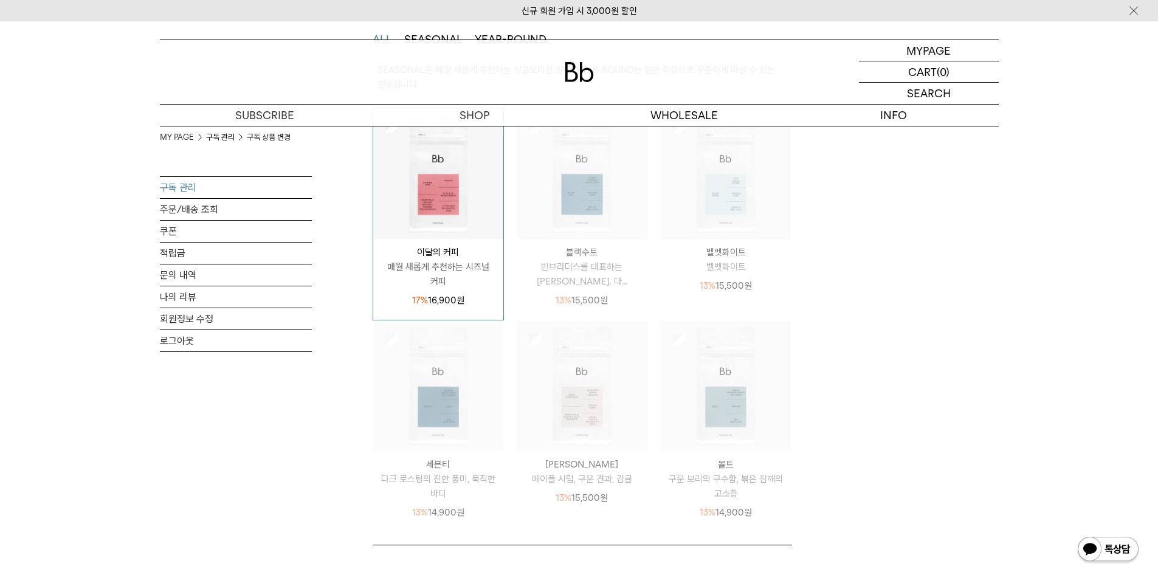
click at [591, 209] on img at bounding box center [582, 173] width 131 height 131
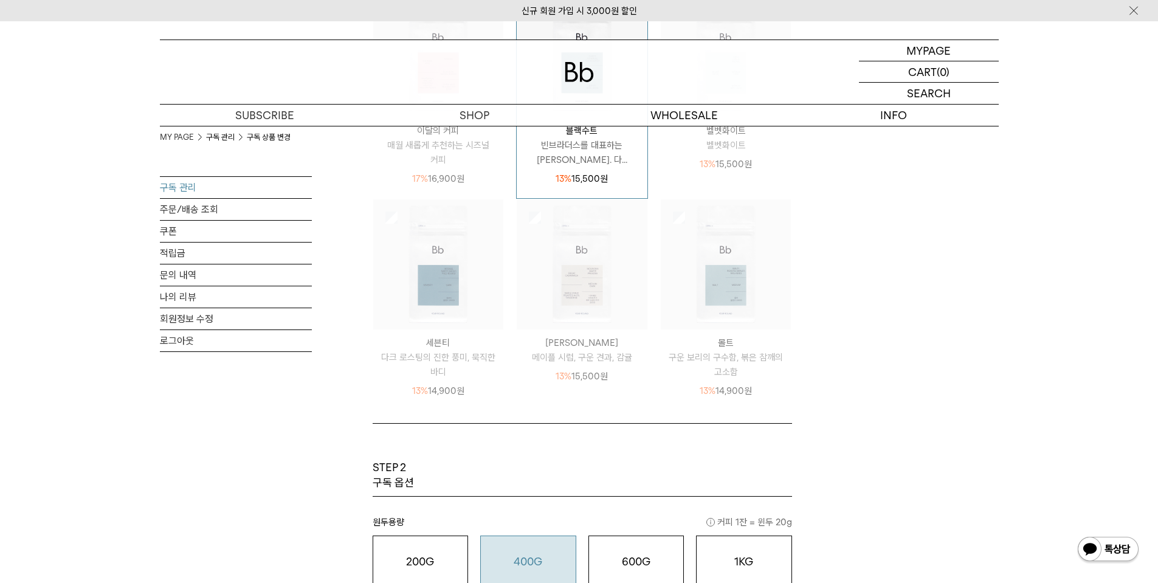
click at [727, 158] on p "13% 15,500 원" at bounding box center [726, 164] width 52 height 15
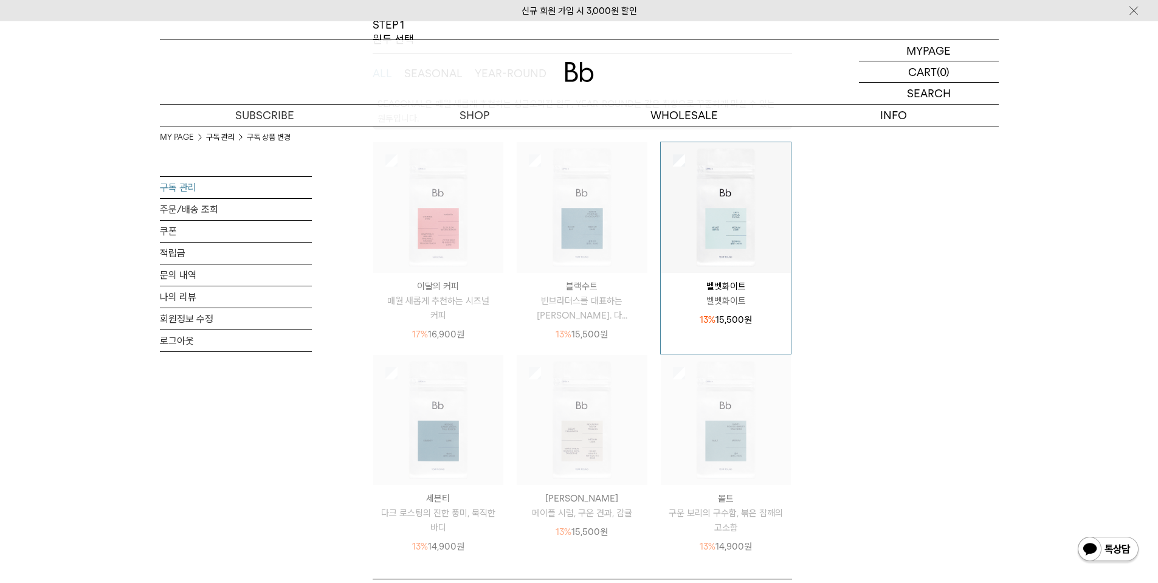
scroll to position [182, 0]
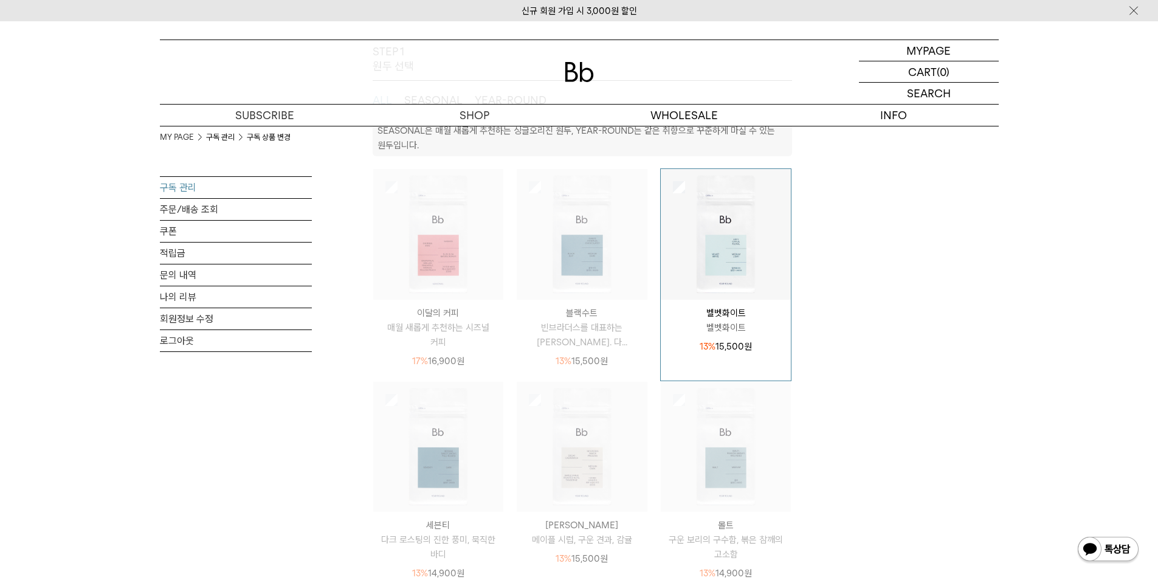
click at [608, 308] on p "블랙수트" at bounding box center [582, 313] width 131 height 15
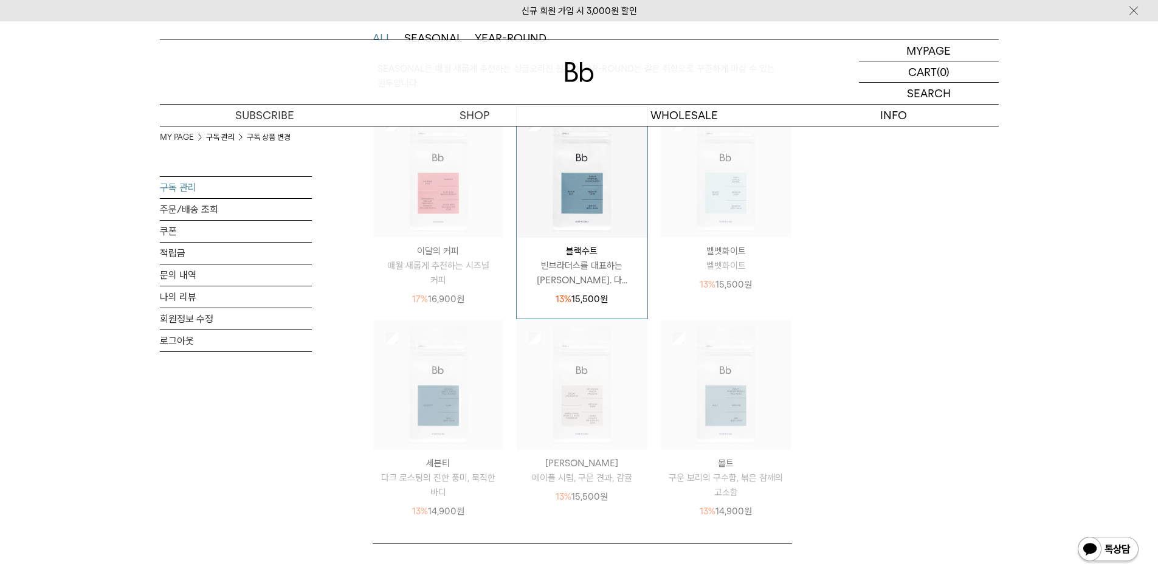
scroll to position [608, 0]
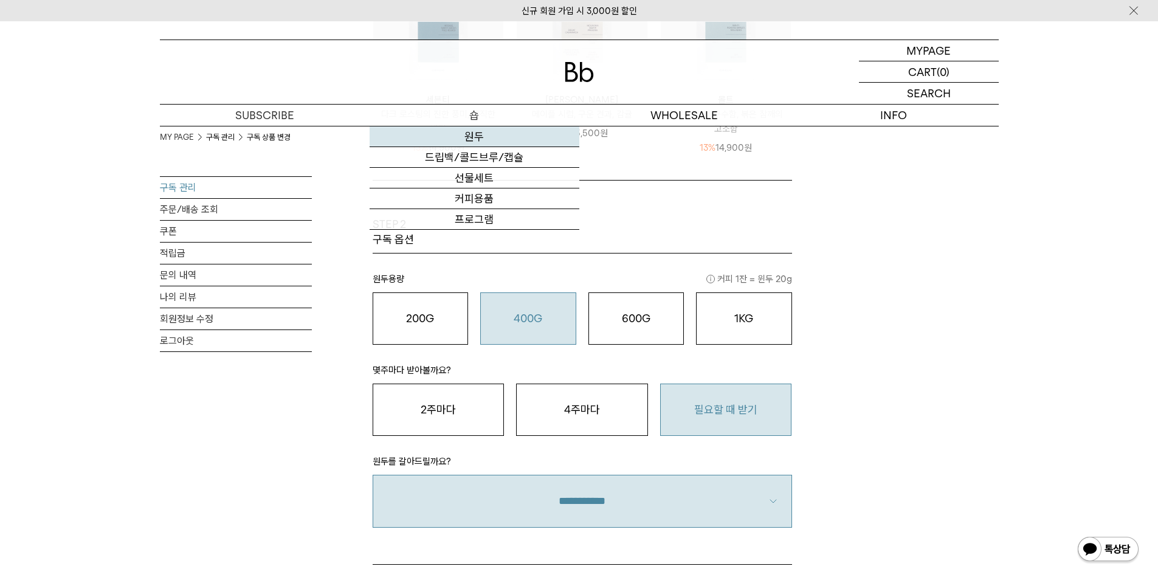
click at [492, 130] on link "원두" at bounding box center [475, 136] width 210 height 21
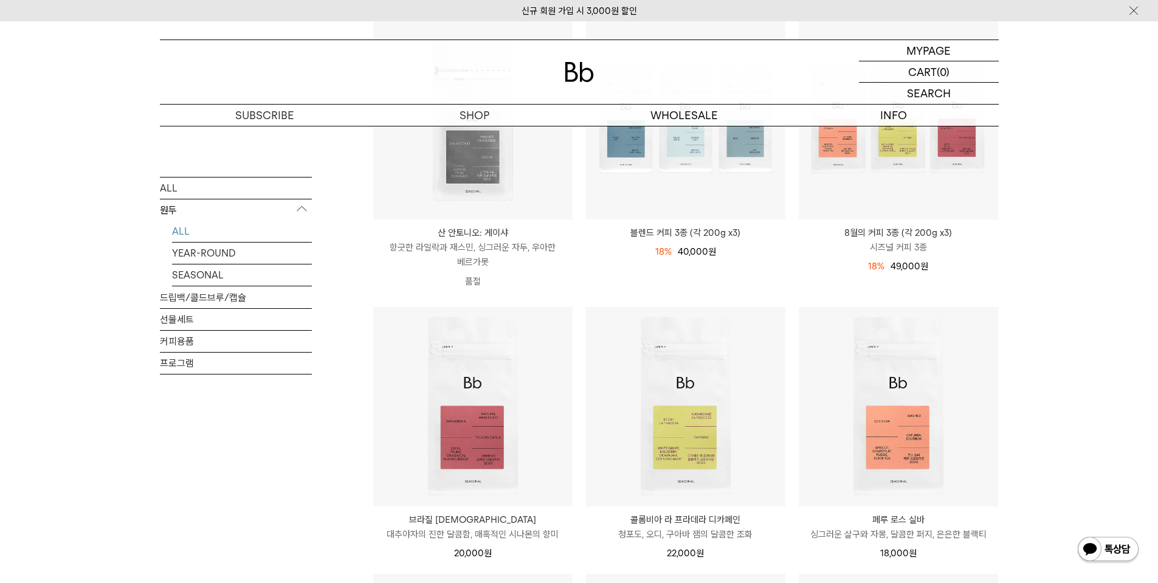
scroll to position [365, 0]
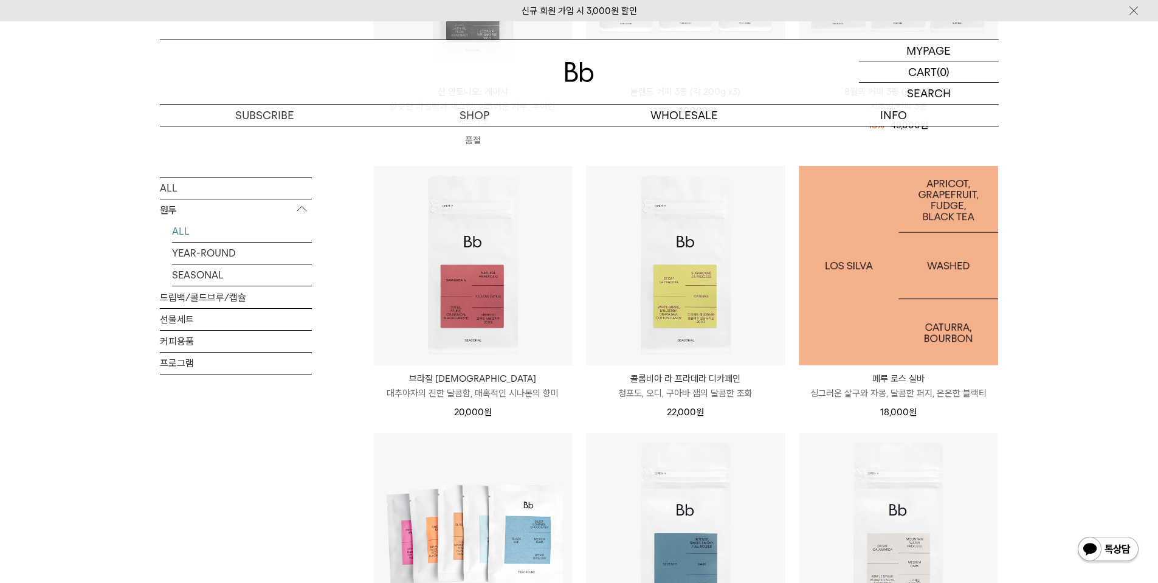
click at [906, 309] on img at bounding box center [898, 265] width 199 height 199
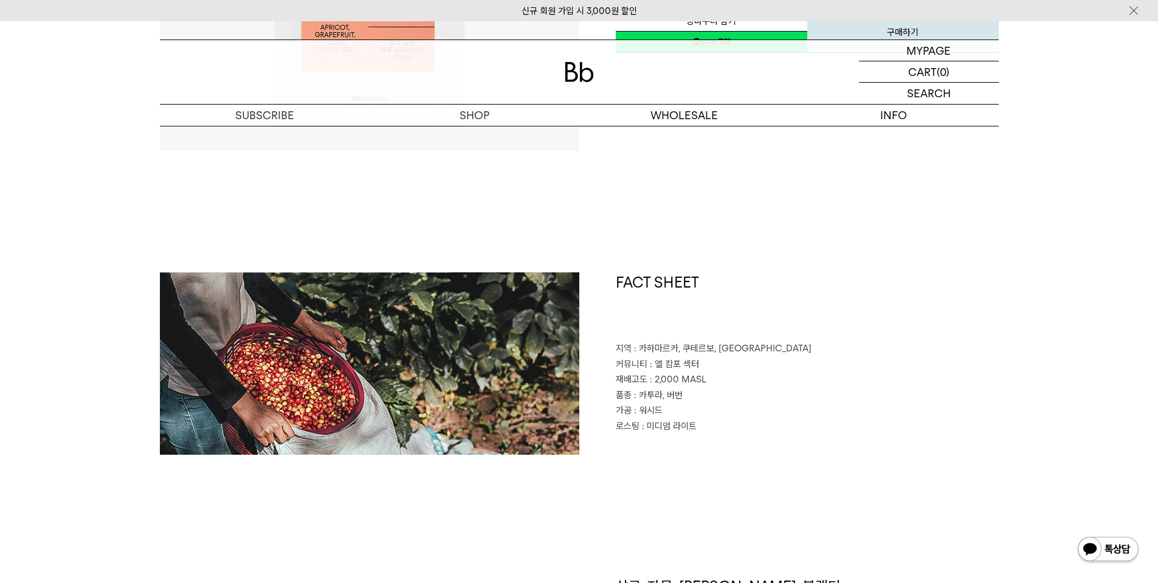
scroll to position [425, 0]
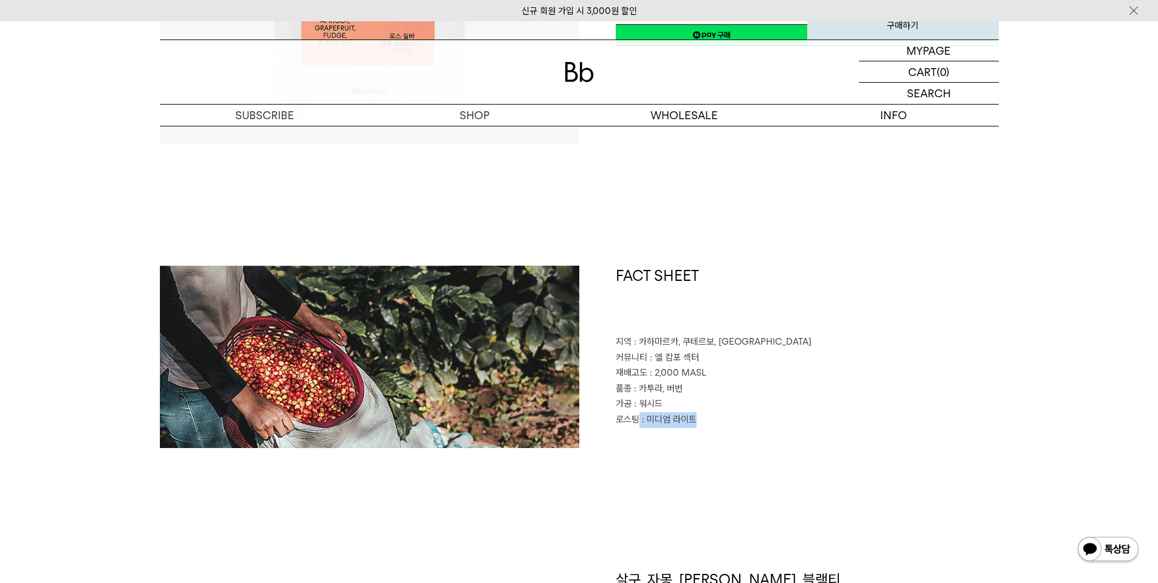
drag, startPoint x: 638, startPoint y: 418, endPoint x: 727, endPoint y: 413, distance: 89.5
click at [712, 416] on p "로스팅 : 미디엄 라이트" at bounding box center [807, 420] width 383 height 16
click at [738, 391] on p "품종 : 카투라, 버번" at bounding box center [807, 389] width 383 height 16
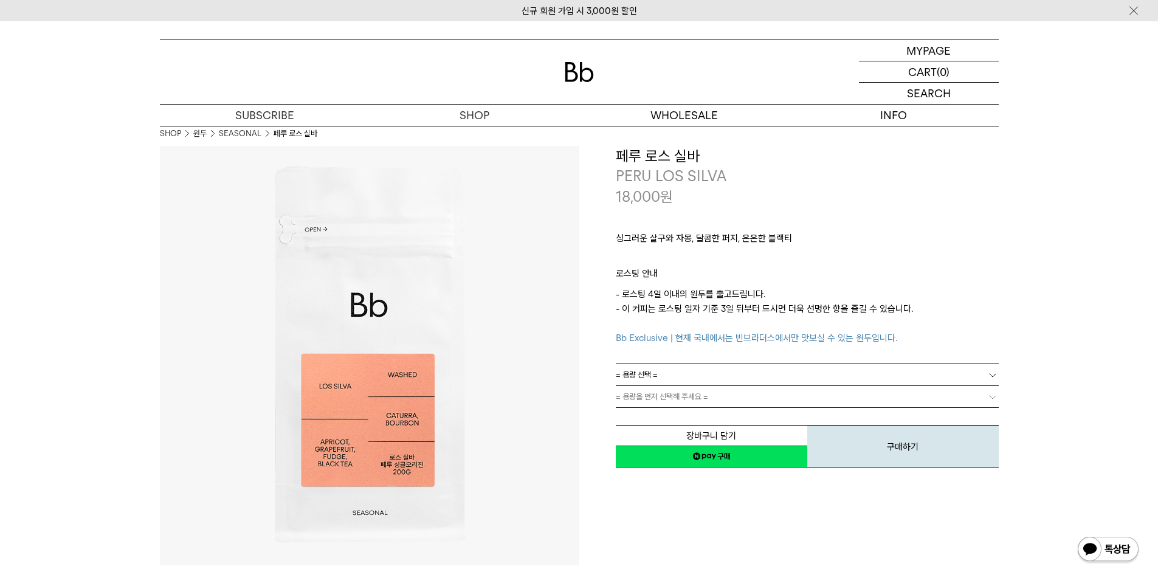
scroll to position [0, 0]
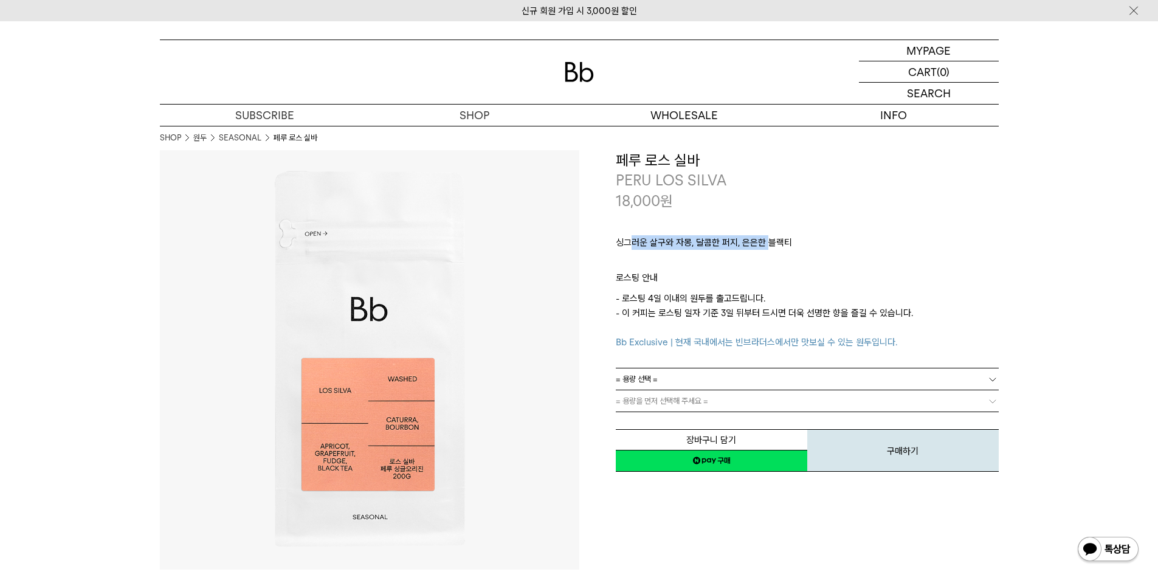
drag, startPoint x: 673, startPoint y: 242, endPoint x: 768, endPoint y: 242, distance: 94.8
click at [768, 242] on p "싱그러운 살구와 자몽, 달콤한 퍼지, 은은한 블랙티" at bounding box center [807, 245] width 383 height 21
click at [703, 260] on p "ㅤ" at bounding box center [807, 263] width 383 height 15
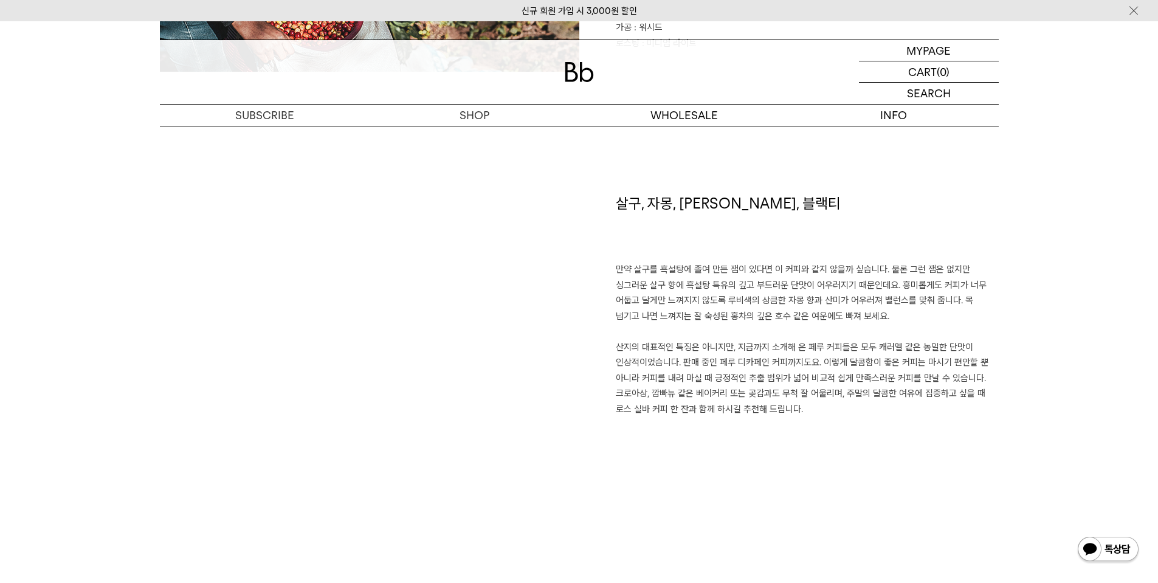
scroll to position [790, 0]
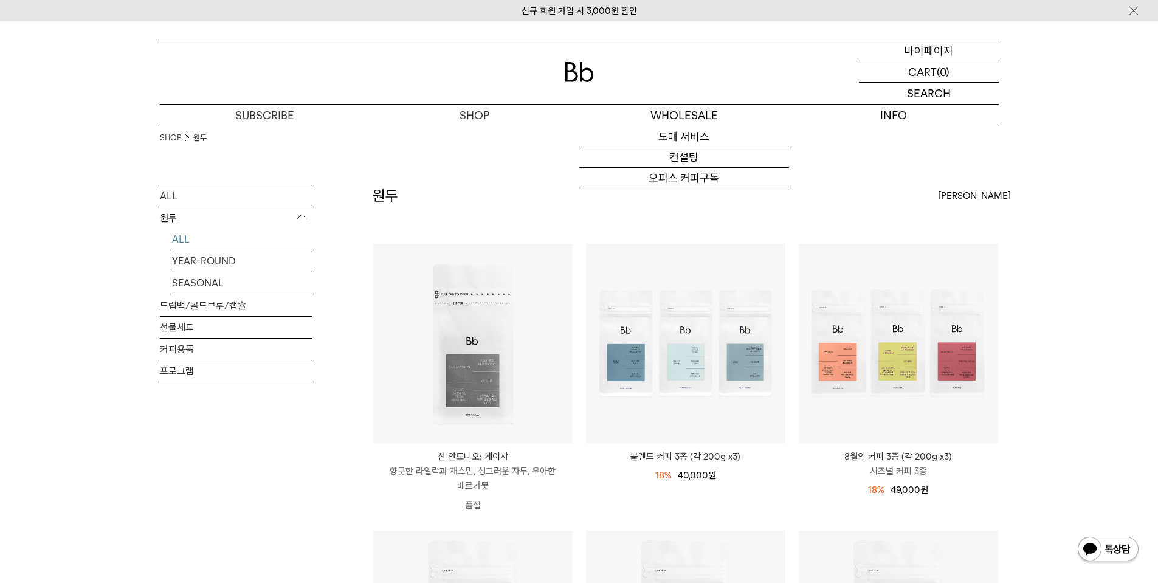
click at [910, 47] on p "마이페이지" at bounding box center [928, 50] width 49 height 21
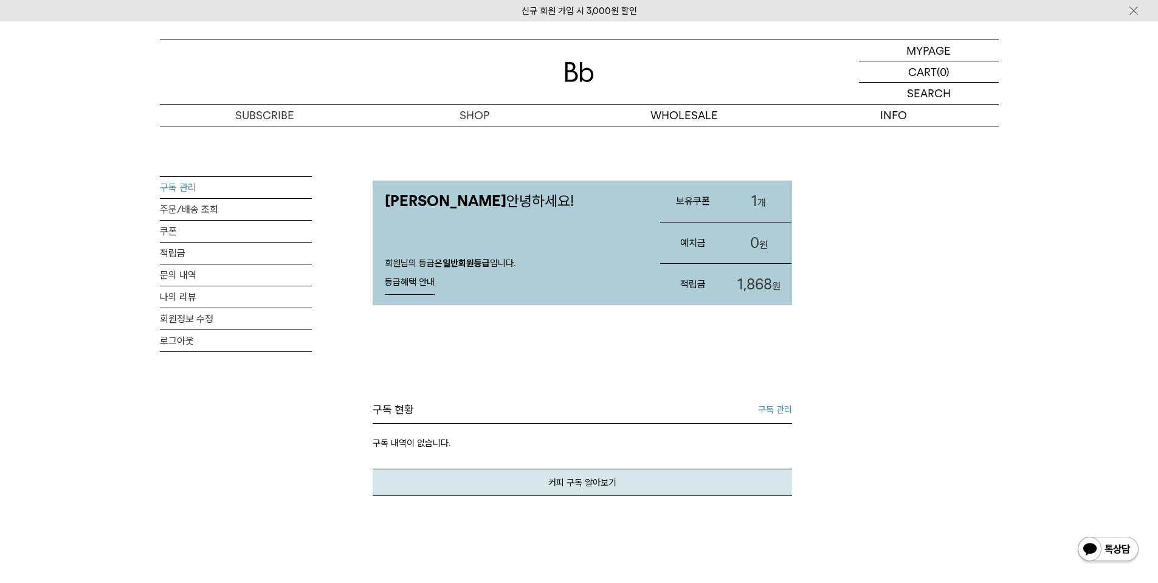
click at [202, 187] on link "구독 관리" at bounding box center [236, 187] width 152 height 21
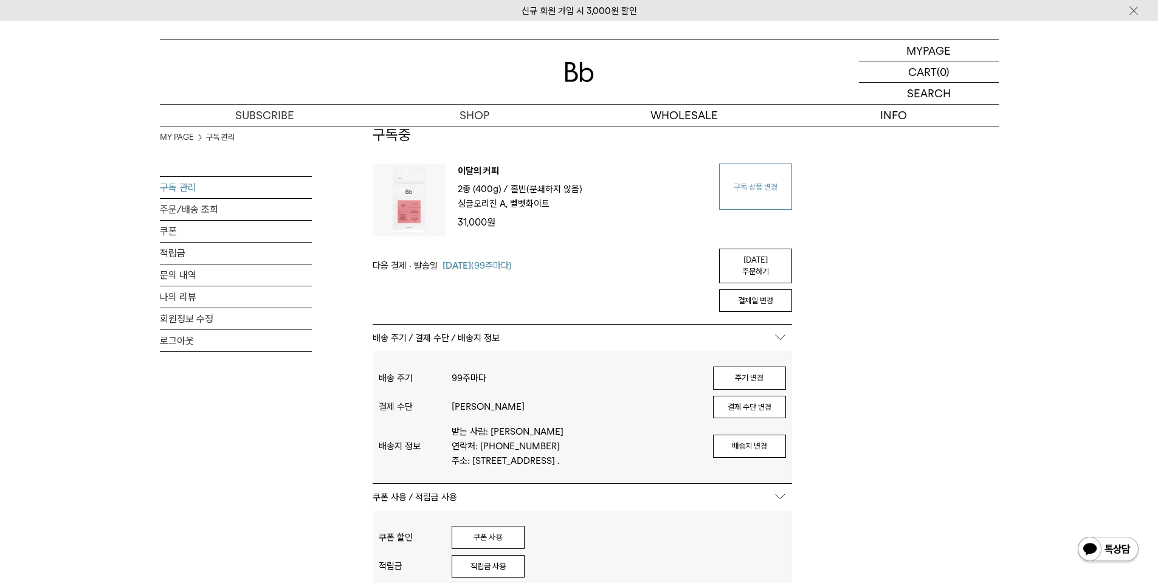
scroll to position [61, 0]
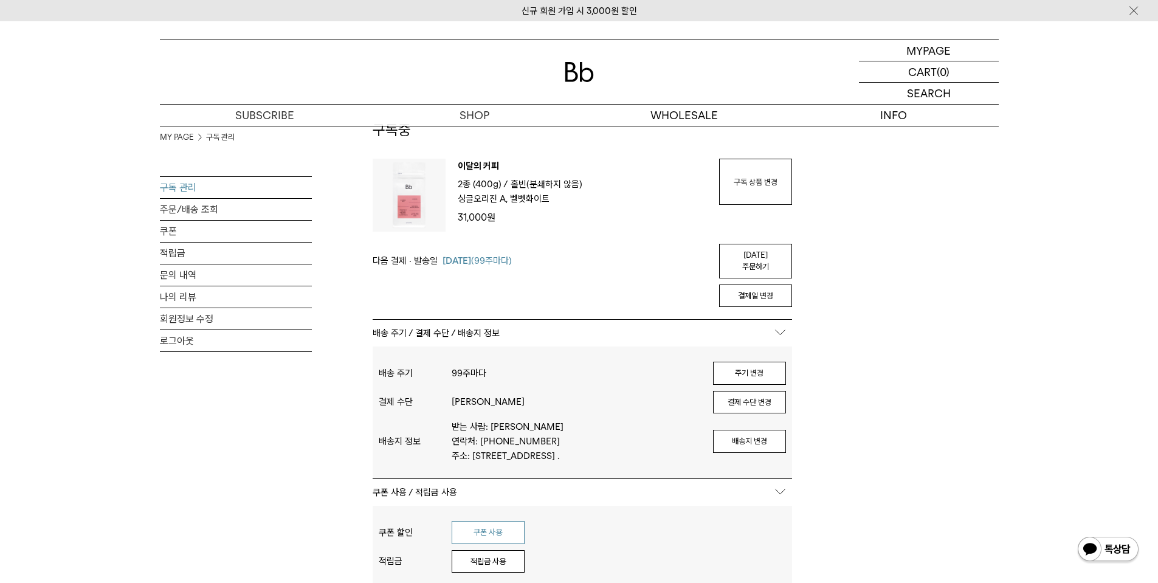
click at [467, 524] on button "쿠폰 사용" at bounding box center [488, 532] width 73 height 23
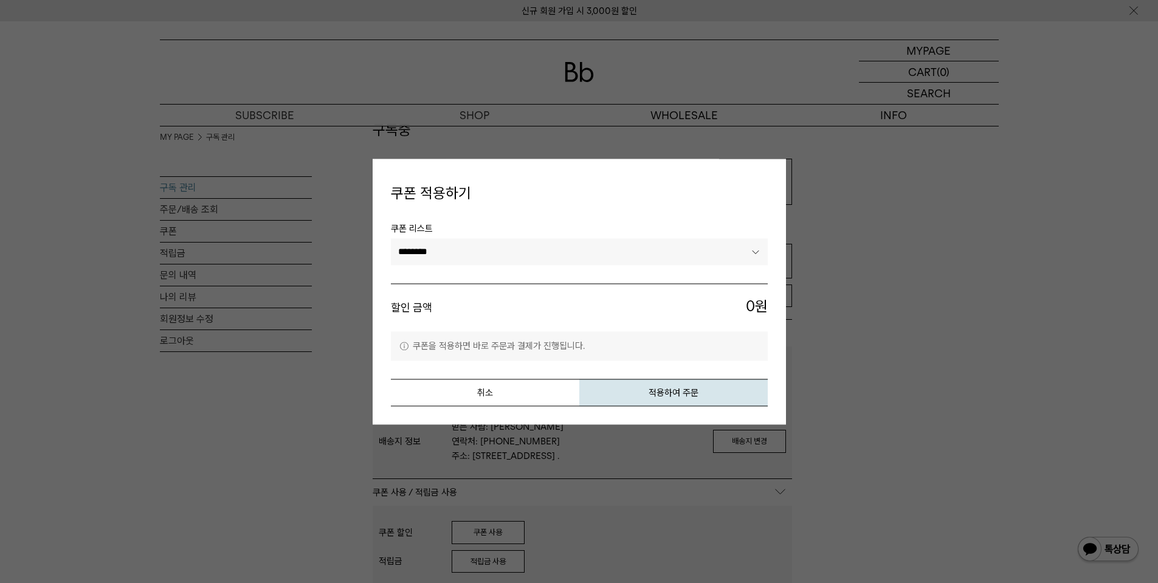
click at [681, 260] on select "******** ********" at bounding box center [579, 252] width 377 height 27
select select "*******"
click at [391, 239] on select "******** ********" at bounding box center [579, 252] width 377 height 27
click at [636, 396] on button "적용하여 주문" at bounding box center [673, 392] width 188 height 27
click at [470, 385] on button "취소" at bounding box center [485, 392] width 188 height 27
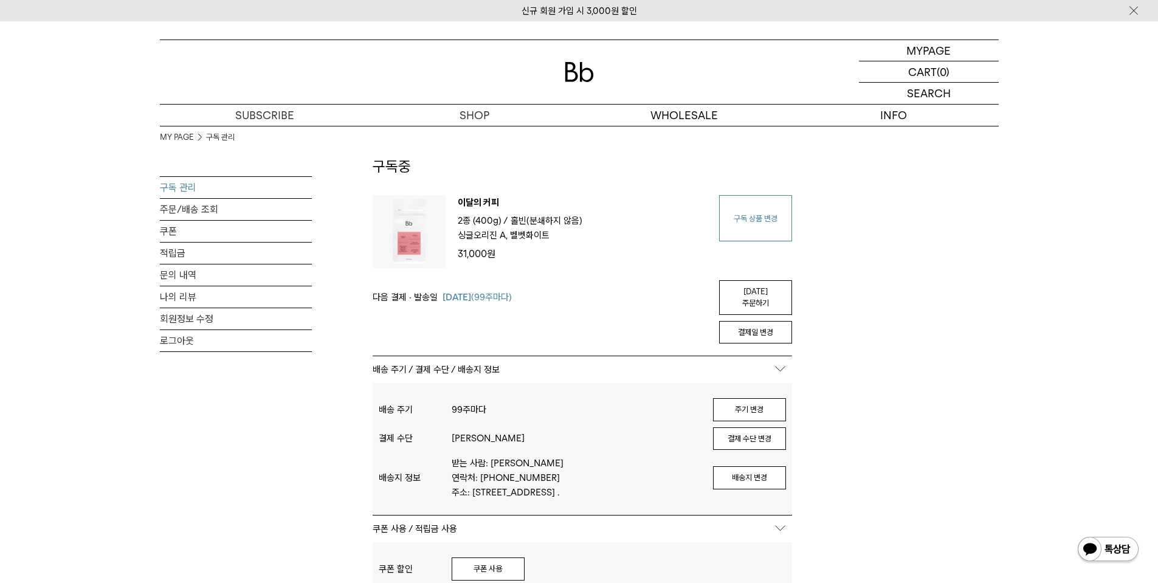
scroll to position [0, 0]
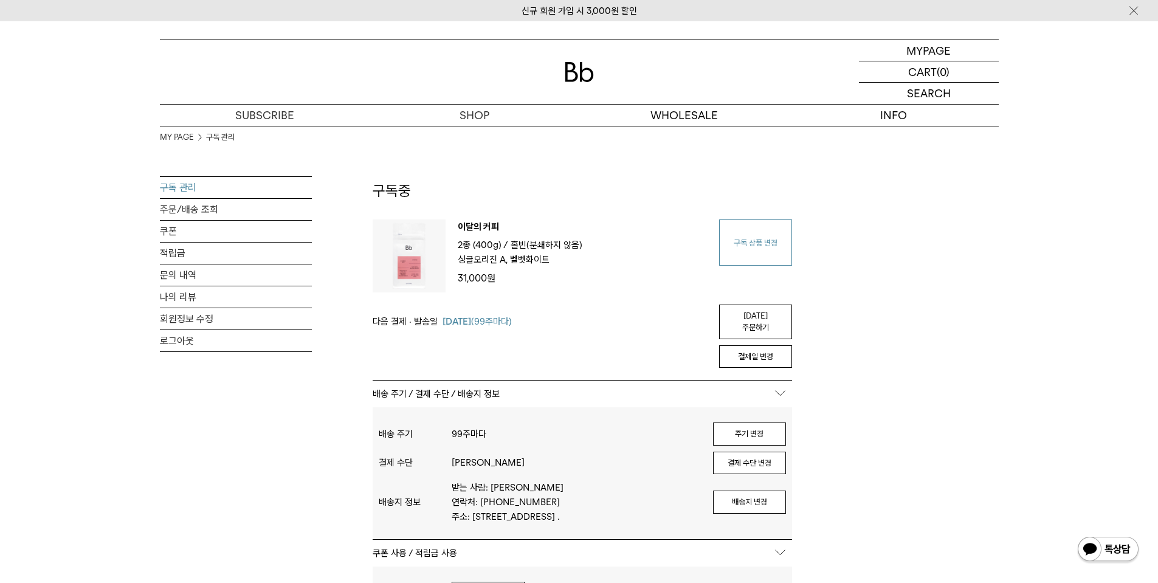
click at [759, 241] on link "구독 상품 변경" at bounding box center [755, 242] width 73 height 46
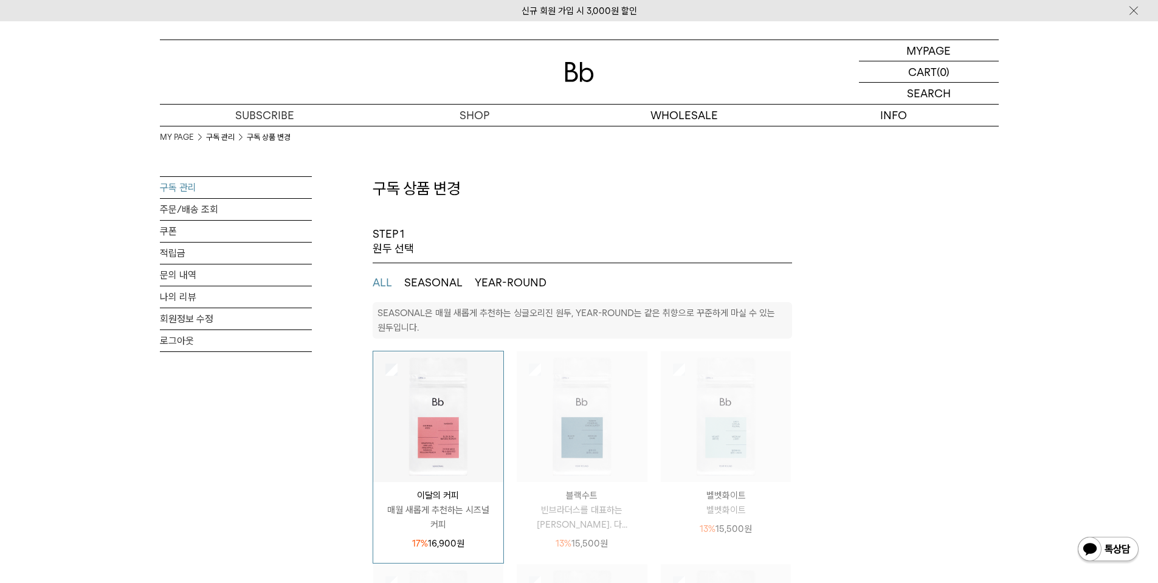
select select "**"
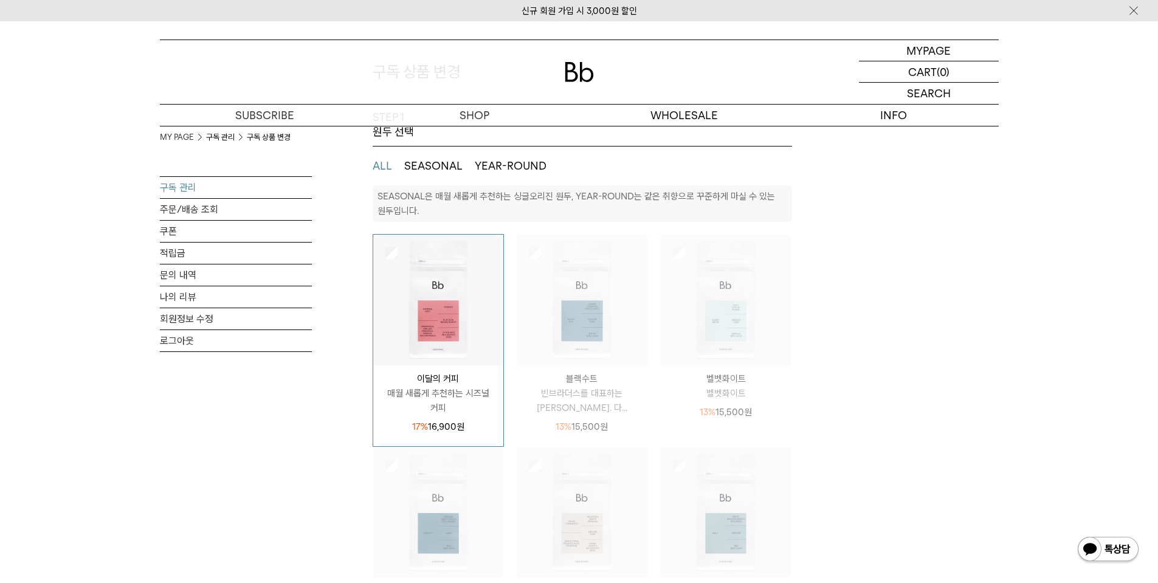
scroll to position [122, 0]
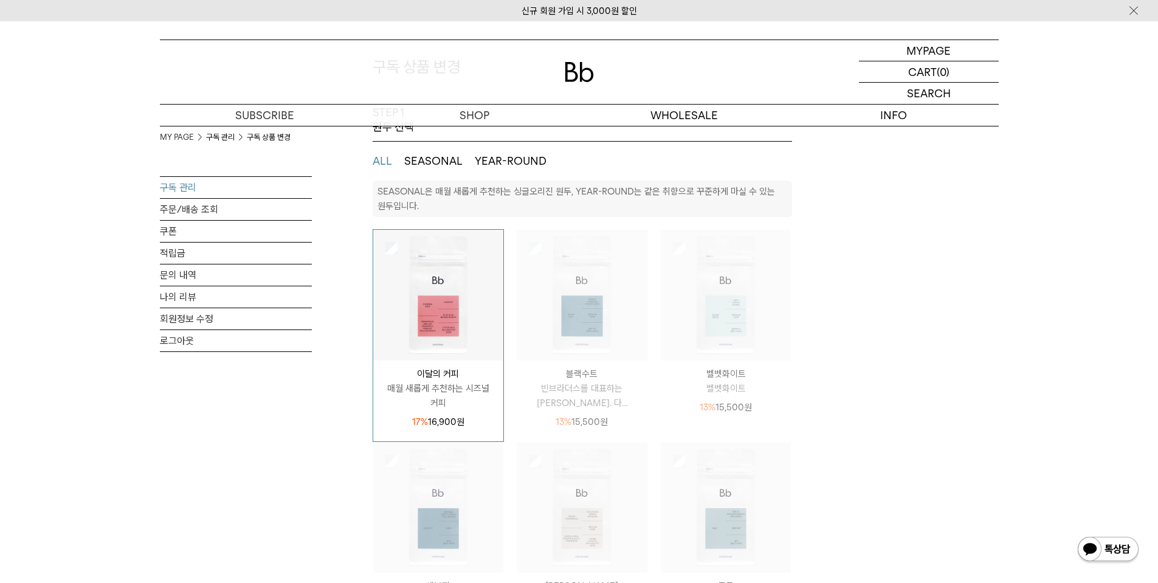
click at [493, 163] on button "YEAR-ROUND" at bounding box center [511, 161] width 72 height 15
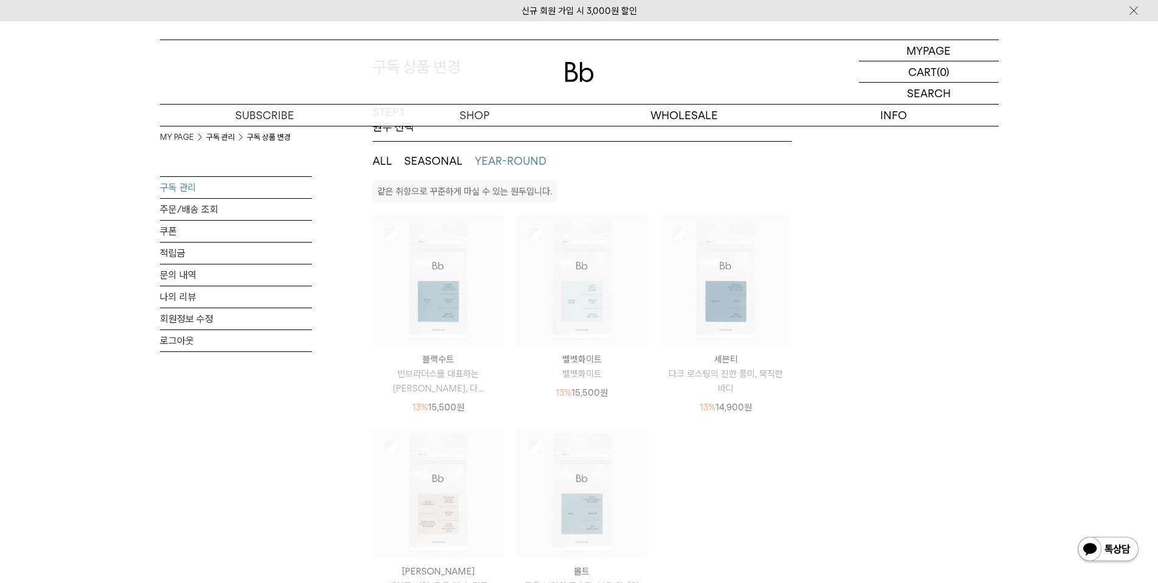
click at [438, 159] on button "SEASONAL" at bounding box center [433, 161] width 58 height 15
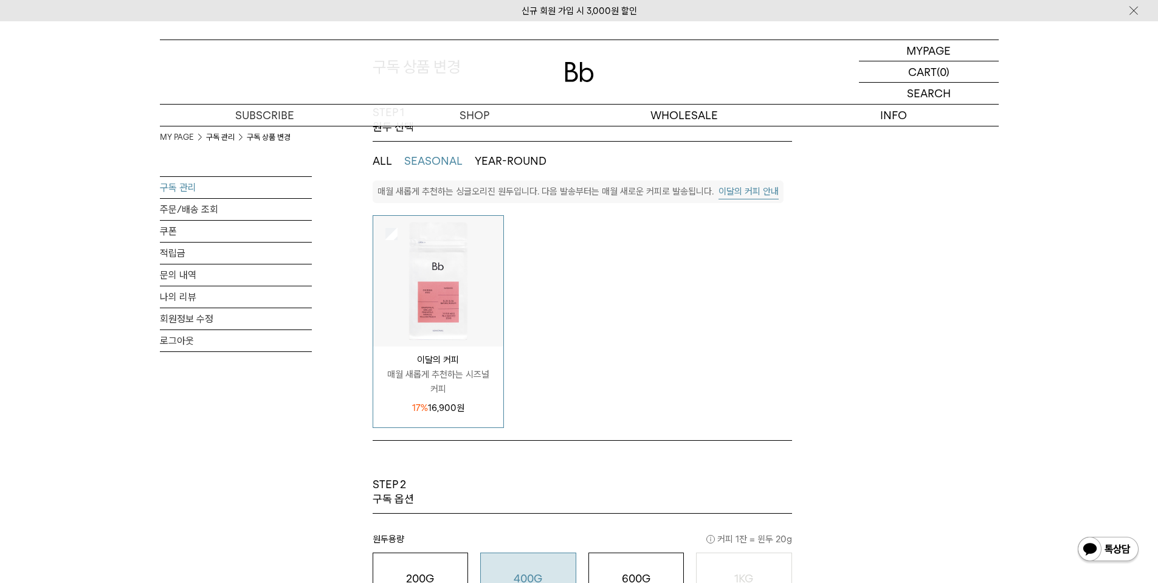
click at [397, 160] on ul "ALL SEASONAL YEAR-ROUND" at bounding box center [582, 161] width 419 height 39
click at [389, 159] on button "ALL" at bounding box center [382, 161] width 19 height 15
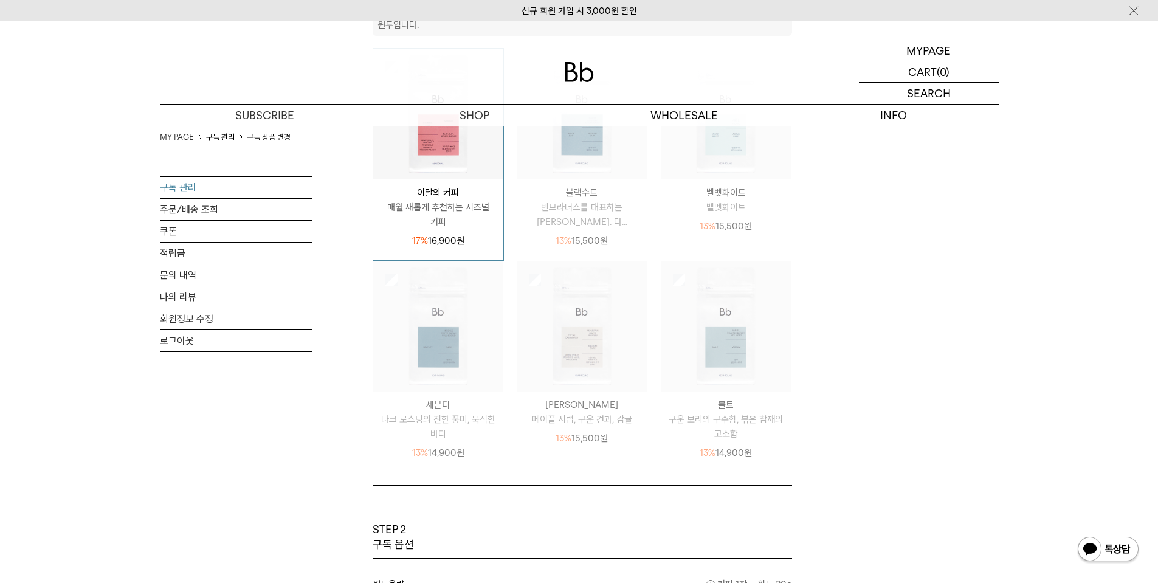
scroll to position [608, 0]
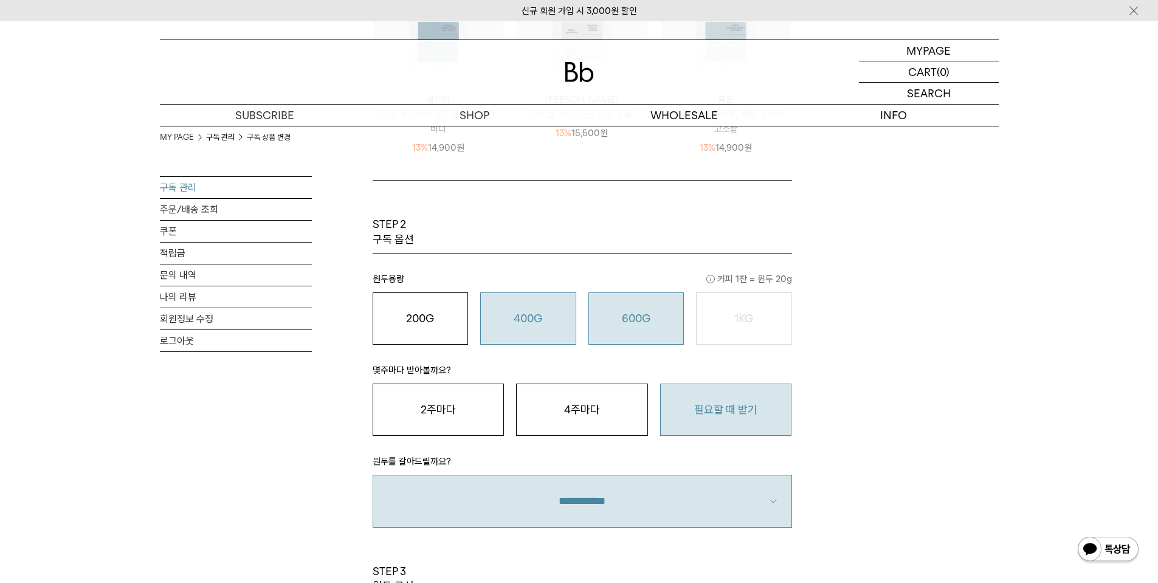
click at [599, 320] on div "600G 43,000 원" at bounding box center [636, 318] width 83 height 15
click at [540, 318] on o "400G" at bounding box center [528, 318] width 29 height 13
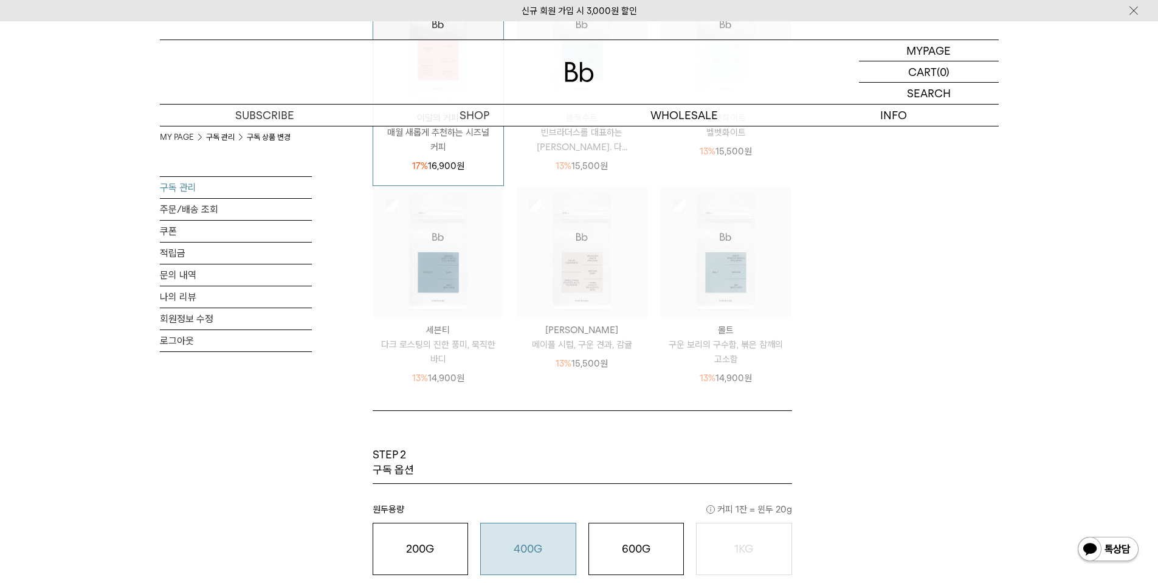
scroll to position [365, 0]
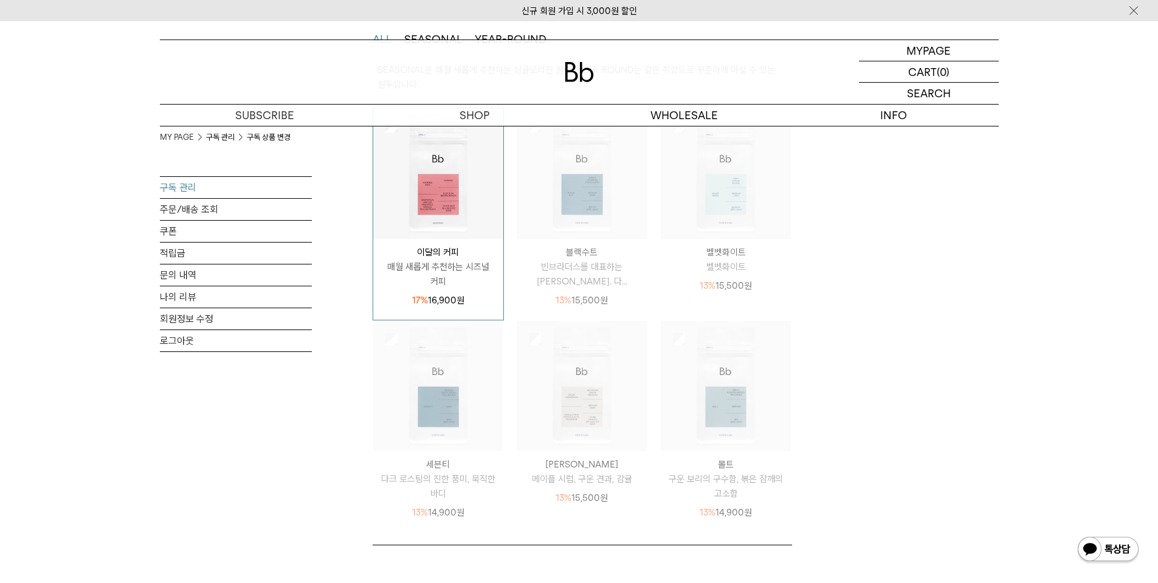
click at [707, 238] on img at bounding box center [726, 173] width 131 height 131
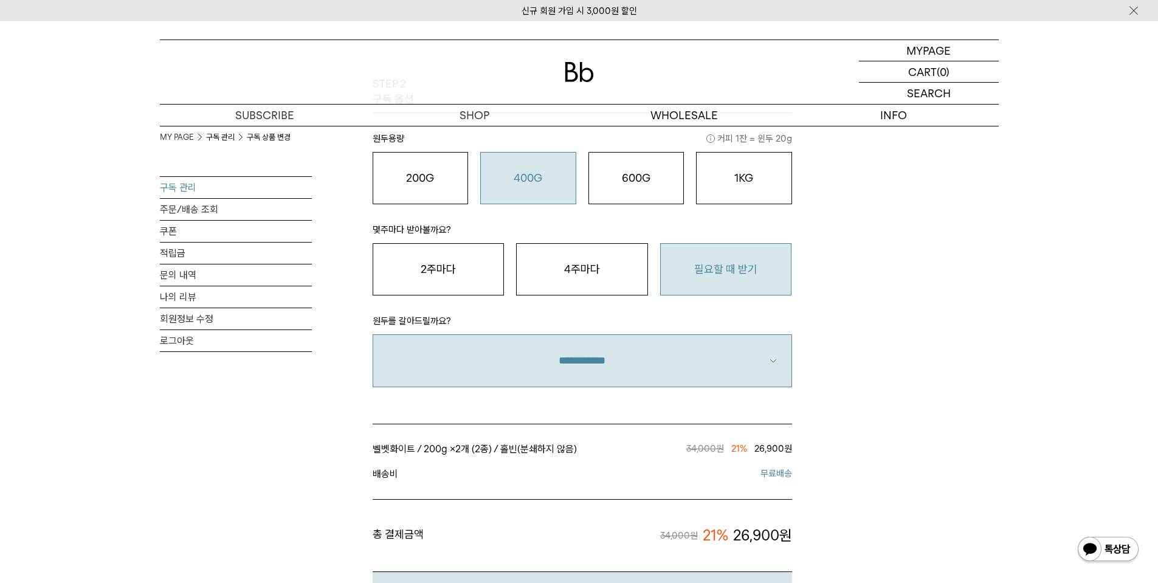
scroll to position [729, 0]
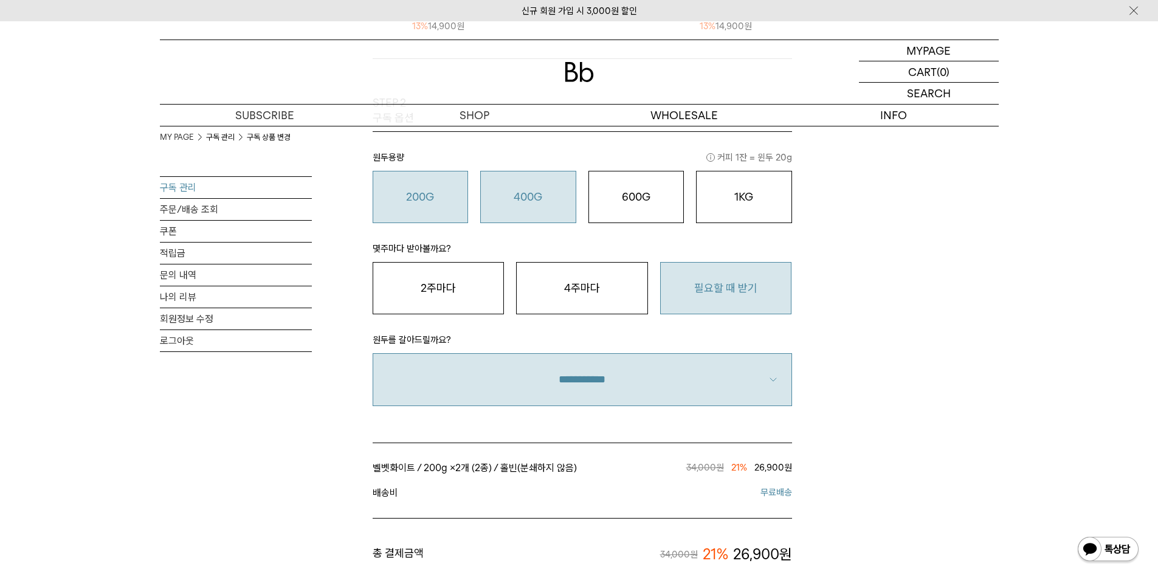
click at [455, 216] on button "200G 16,900 원" at bounding box center [421, 197] width 96 height 52
click at [515, 213] on button "400G 31,000 원" at bounding box center [528, 197] width 96 height 52
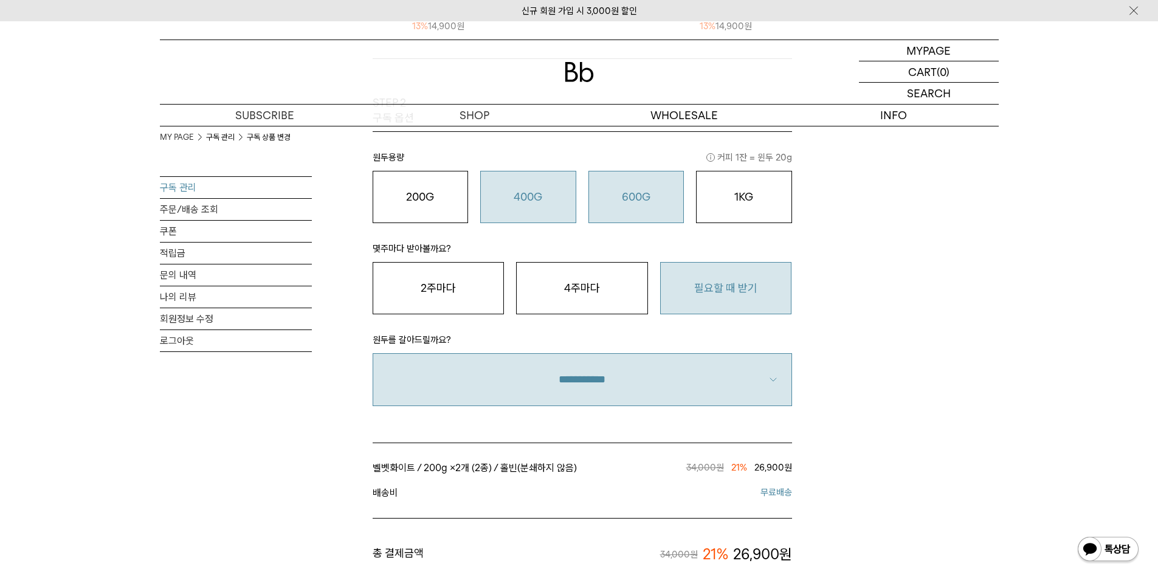
click at [619, 207] on button "600G 43,000 원" at bounding box center [636, 197] width 96 height 52
click at [527, 204] on div "400G 31,000 원" at bounding box center [528, 197] width 83 height 15
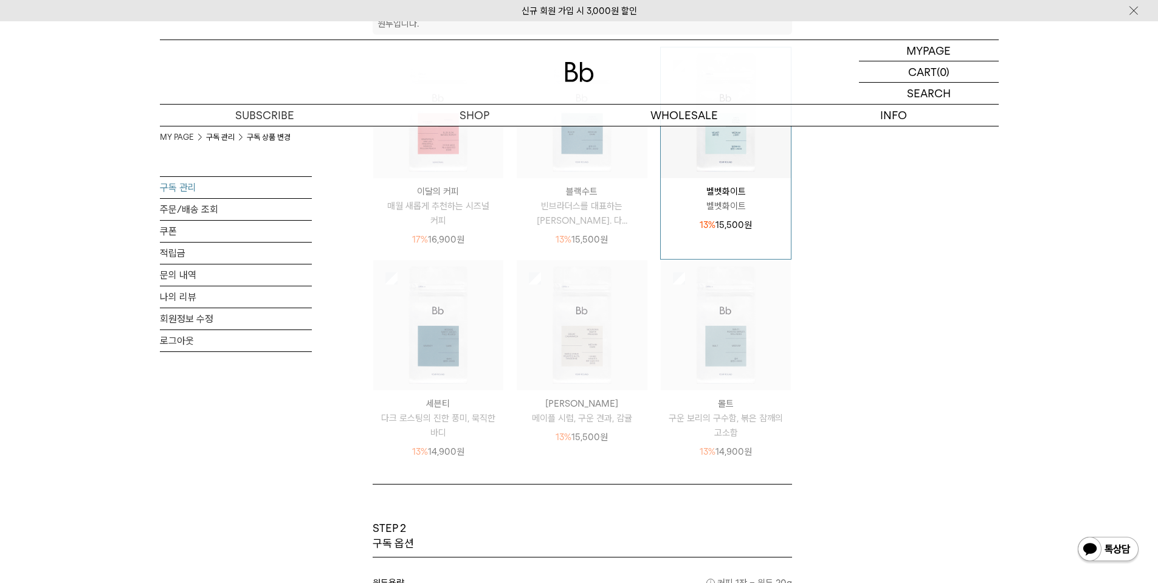
click at [475, 216] on p "매월 새롭게 추천하는 시즈널 커피" at bounding box center [438, 213] width 131 height 29
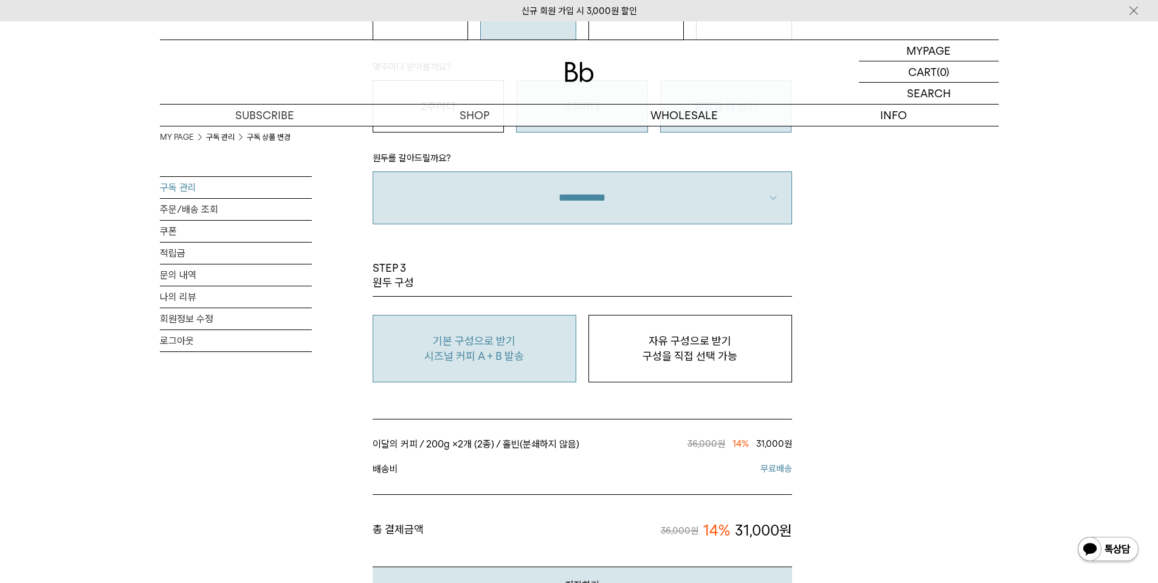
scroll to position [912, 0]
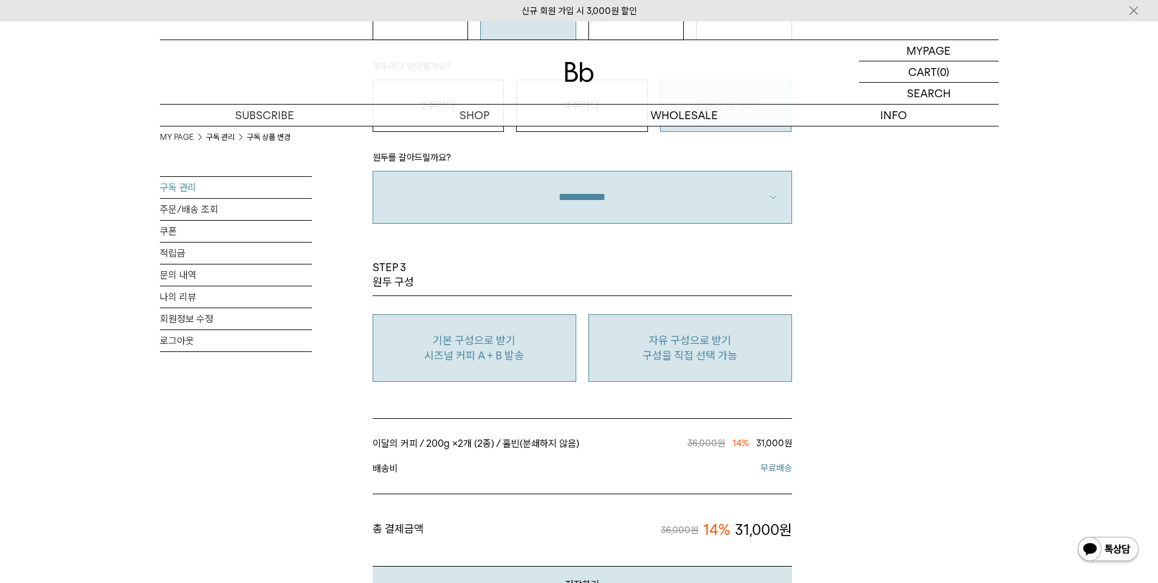
click at [614, 349] on p "구성을 직접 선택 가능" at bounding box center [690, 355] width 190 height 15
type input "*"
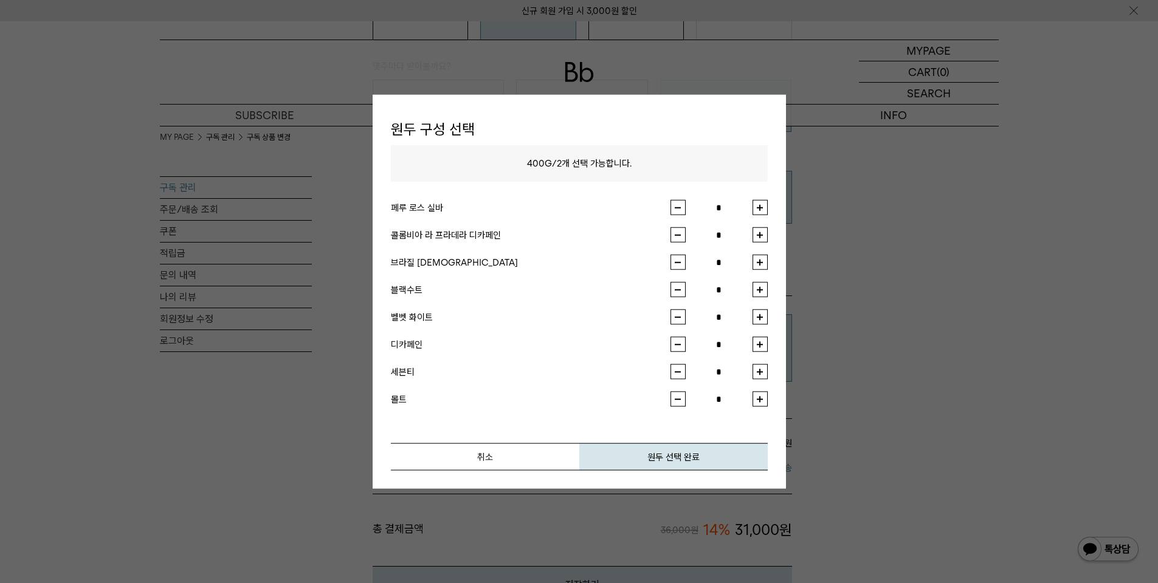
click at [758, 291] on button "button" at bounding box center [759, 289] width 15 height 15
type input "*"
click at [763, 318] on button "button" at bounding box center [759, 316] width 15 height 15
type input "*"
click at [692, 449] on button "원두 선택 완료" at bounding box center [673, 456] width 188 height 27
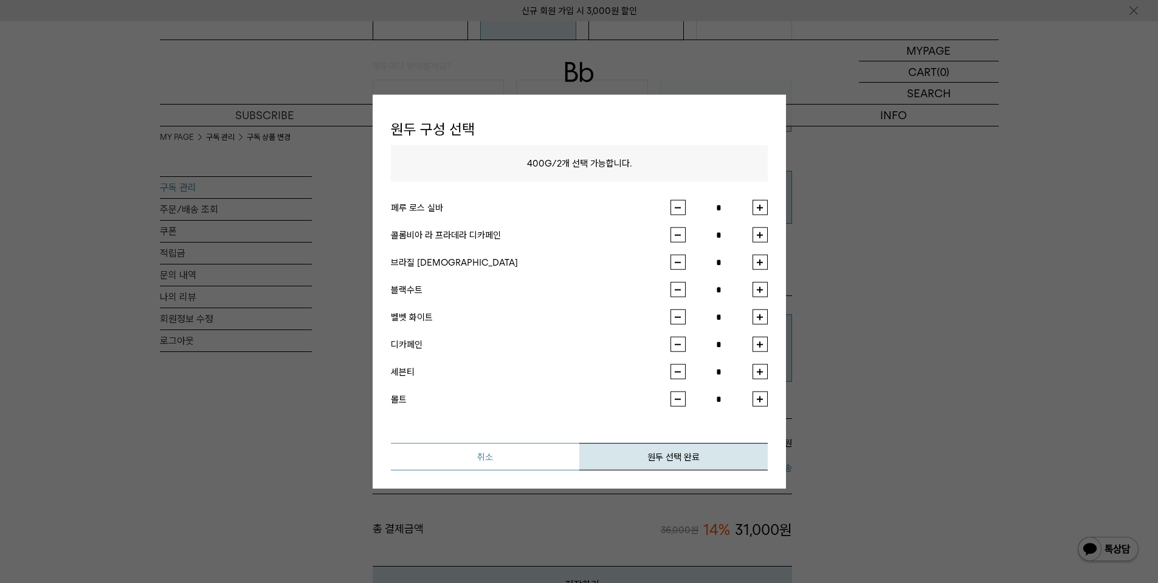
click at [452, 458] on button "취소" at bounding box center [485, 456] width 188 height 27
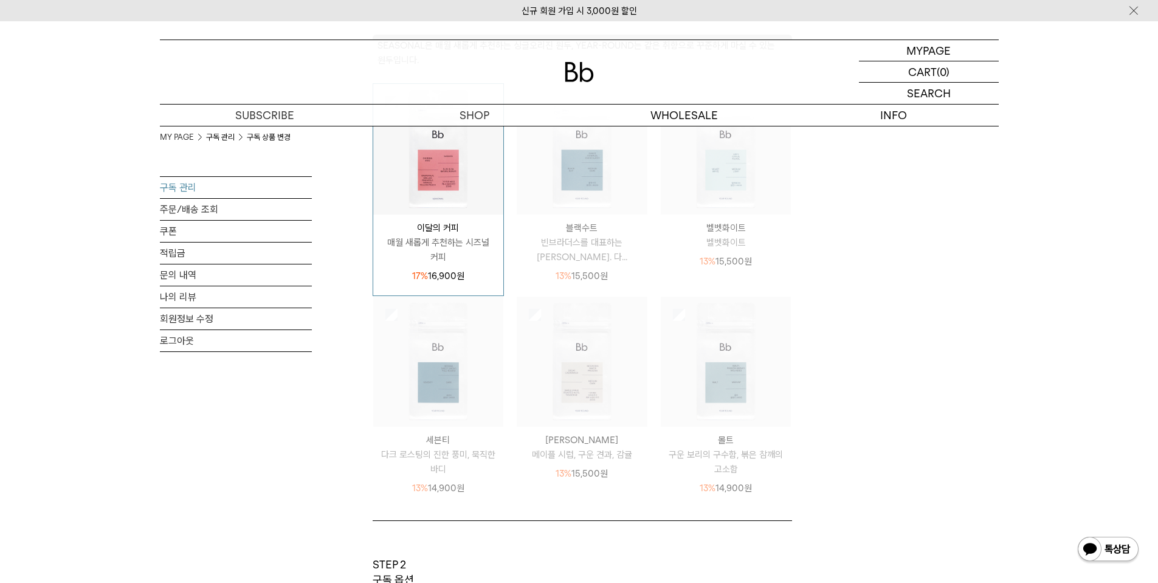
scroll to position [243, 0]
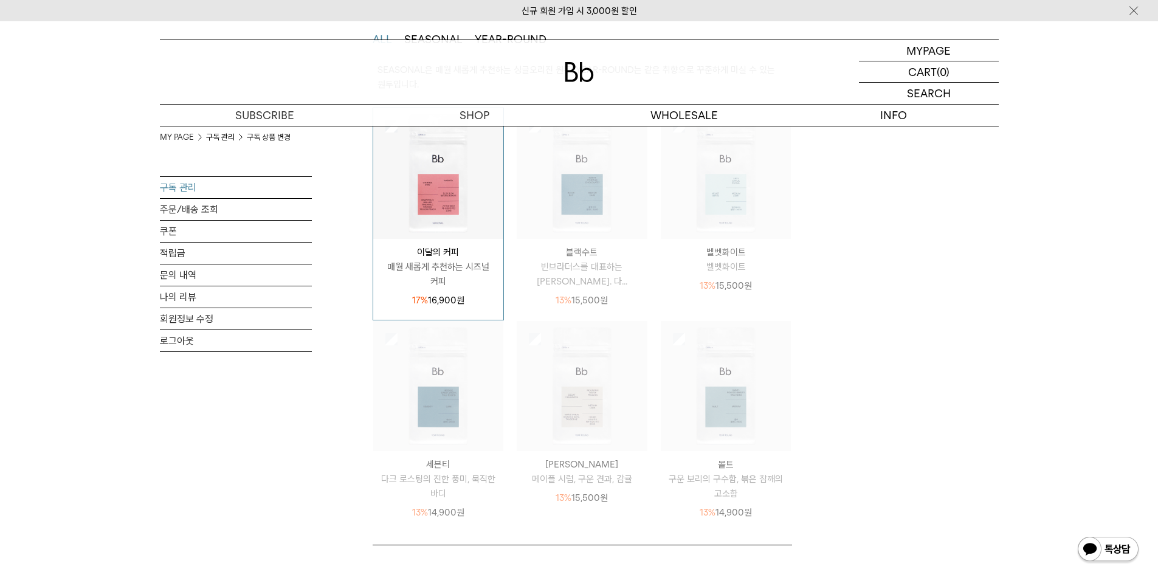
click at [574, 275] on p "빈브라더스를 대표하는 시그니처 블렌드. 다..." at bounding box center [582, 274] width 131 height 29
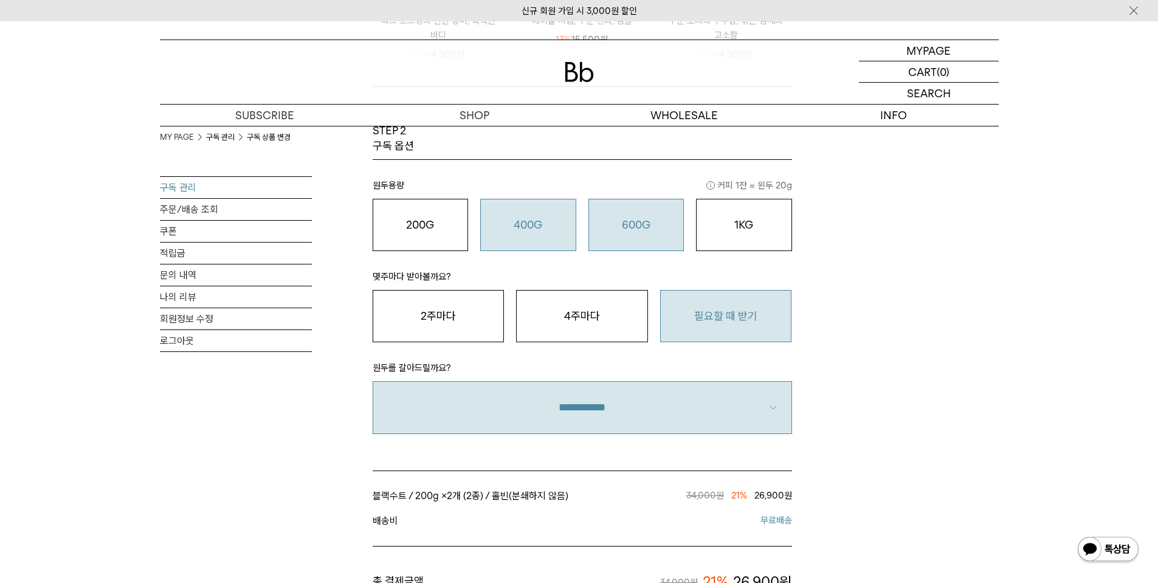
scroll to position [729, 0]
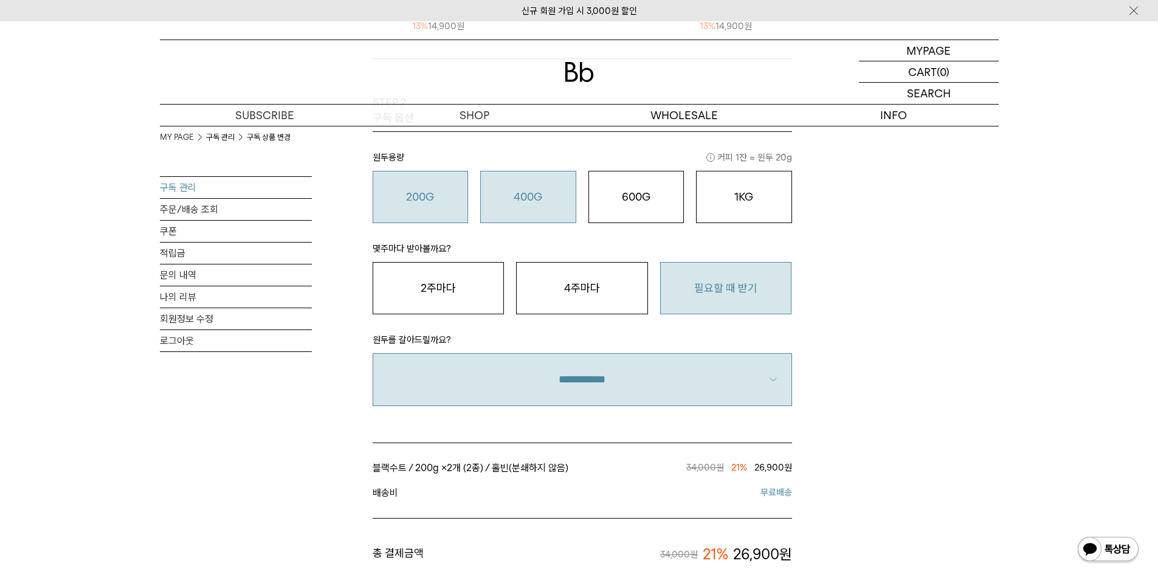
click at [415, 204] on div "200G 16,900 원" at bounding box center [420, 197] width 83 height 15
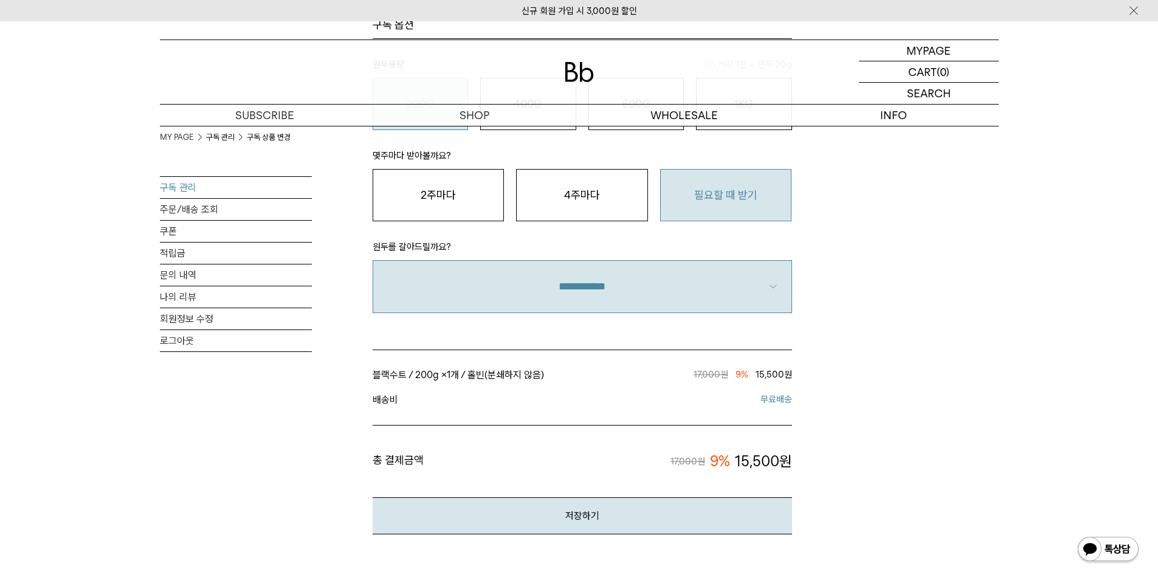
scroll to position [851, 0]
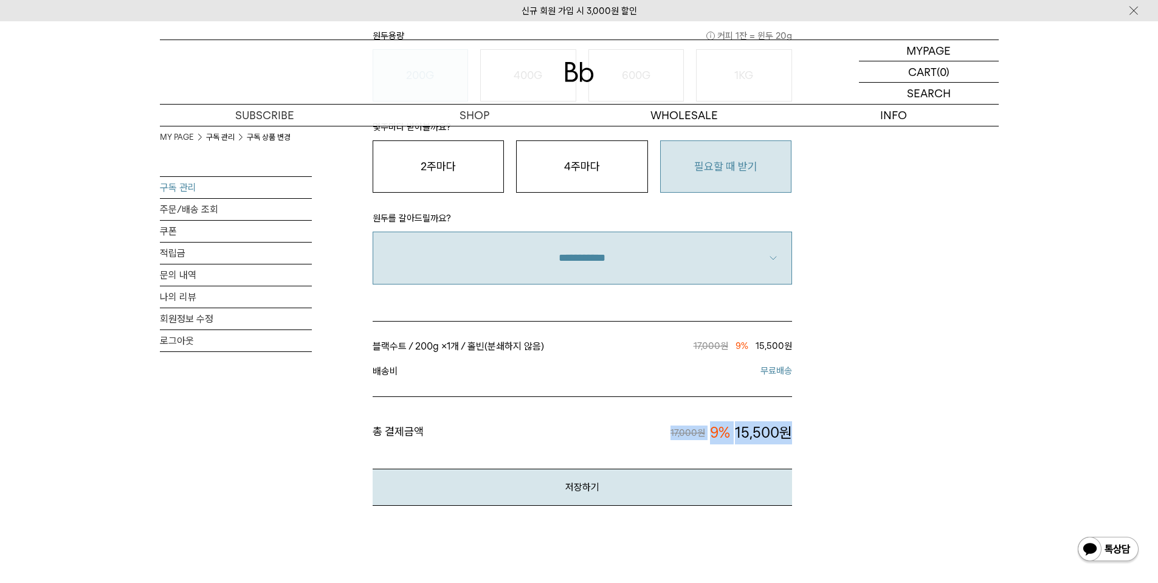
drag, startPoint x: 662, startPoint y: 433, endPoint x: 828, endPoint y: 436, distance: 165.9
drag, startPoint x: 803, startPoint y: 376, endPoint x: 697, endPoint y: 371, distance: 106.4
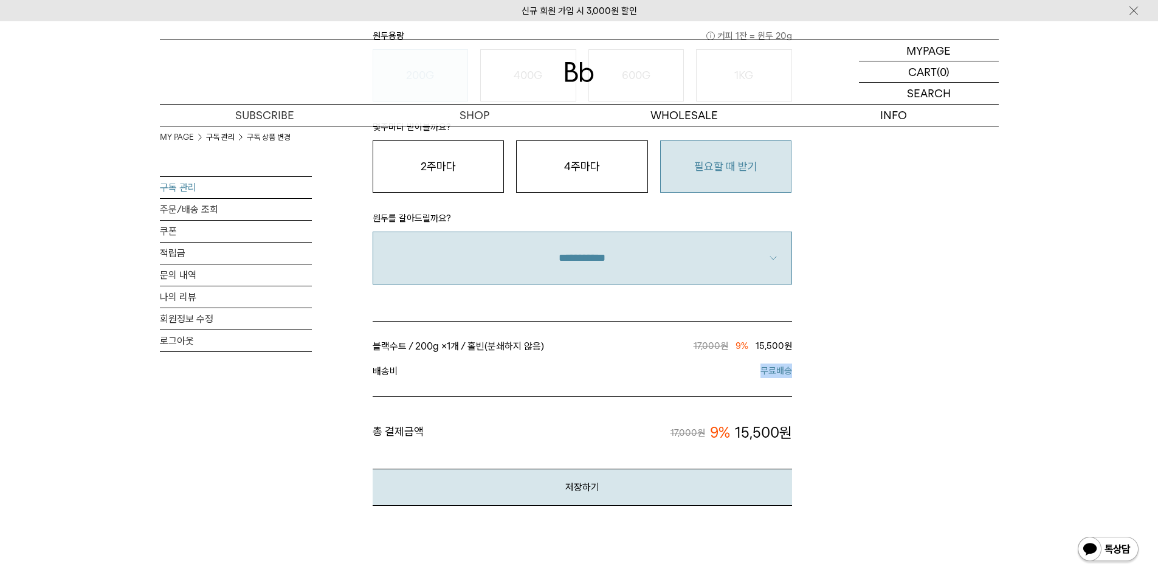
click at [690, 371] on span "무료배송" at bounding box center [687, 371] width 210 height 16
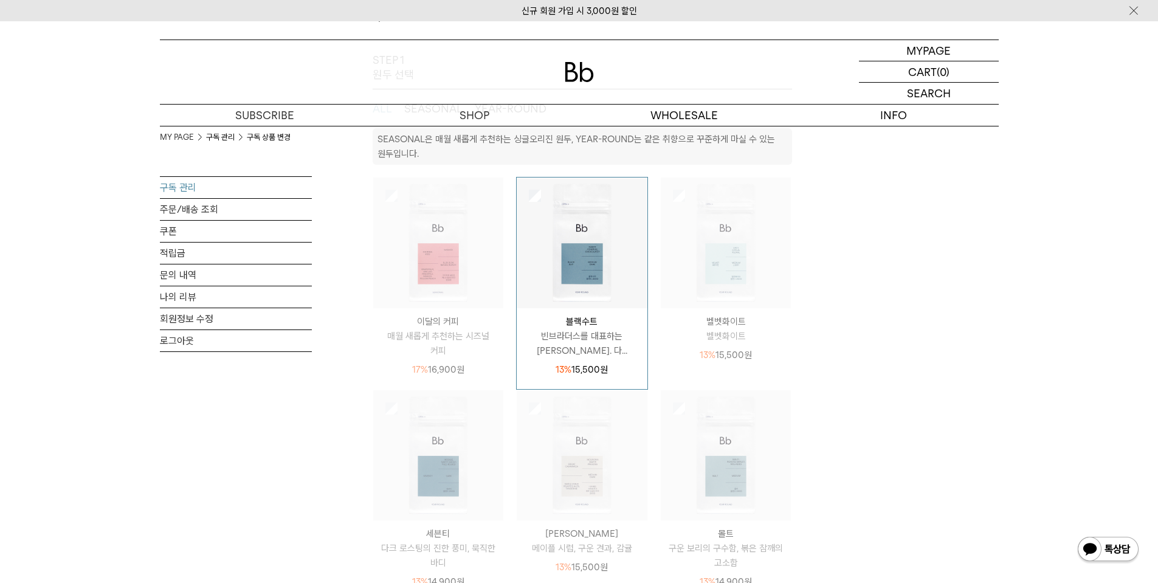
scroll to position [122, 0]
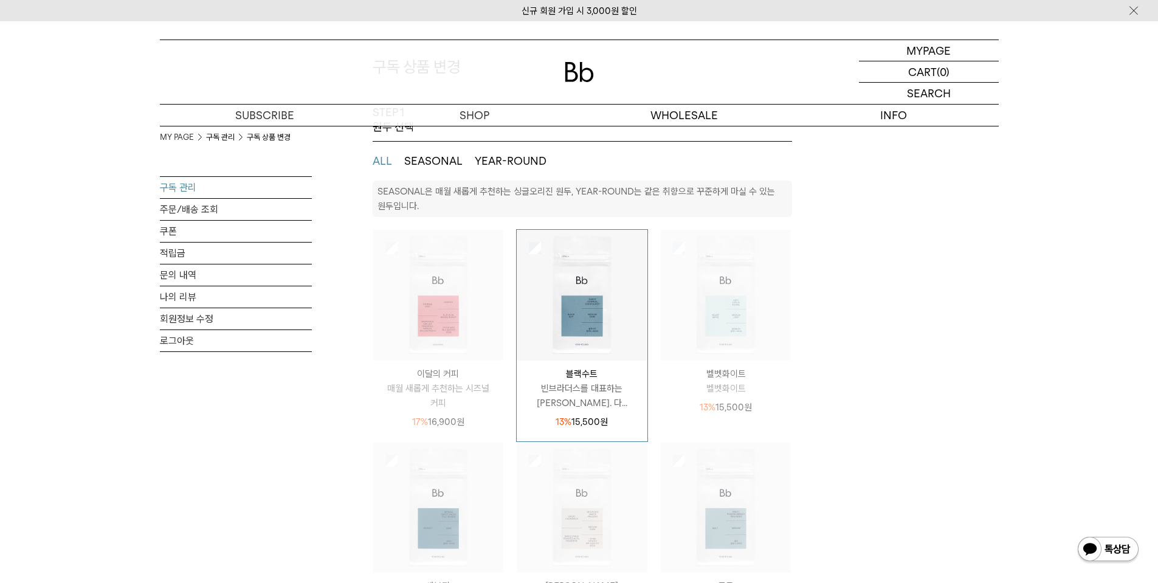
click at [673, 343] on img at bounding box center [726, 295] width 131 height 131
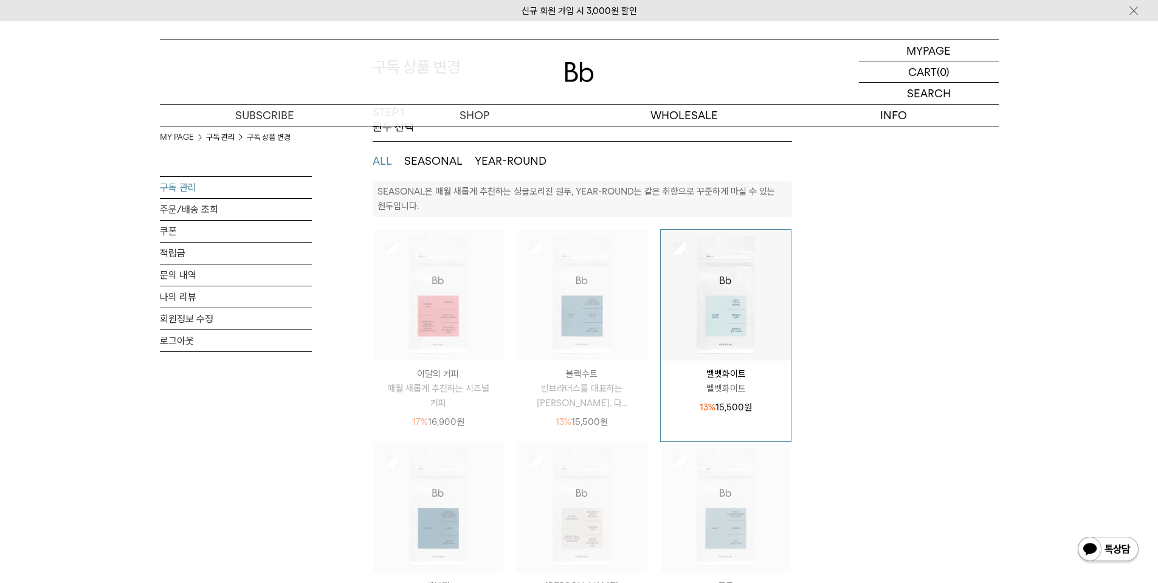
click at [621, 344] on img at bounding box center [582, 295] width 131 height 131
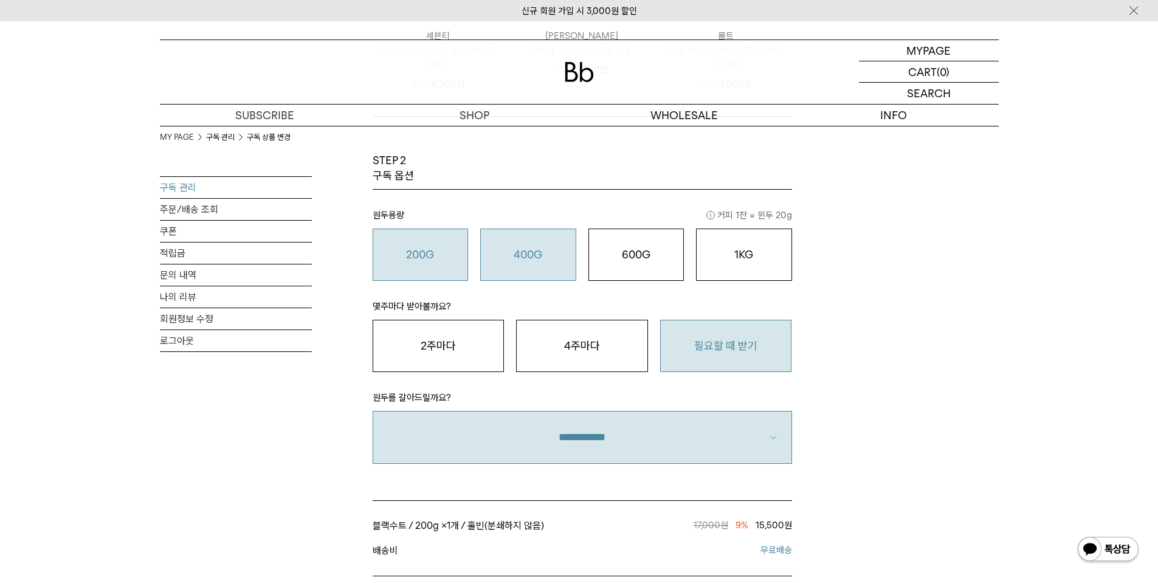
scroll to position [669, 0]
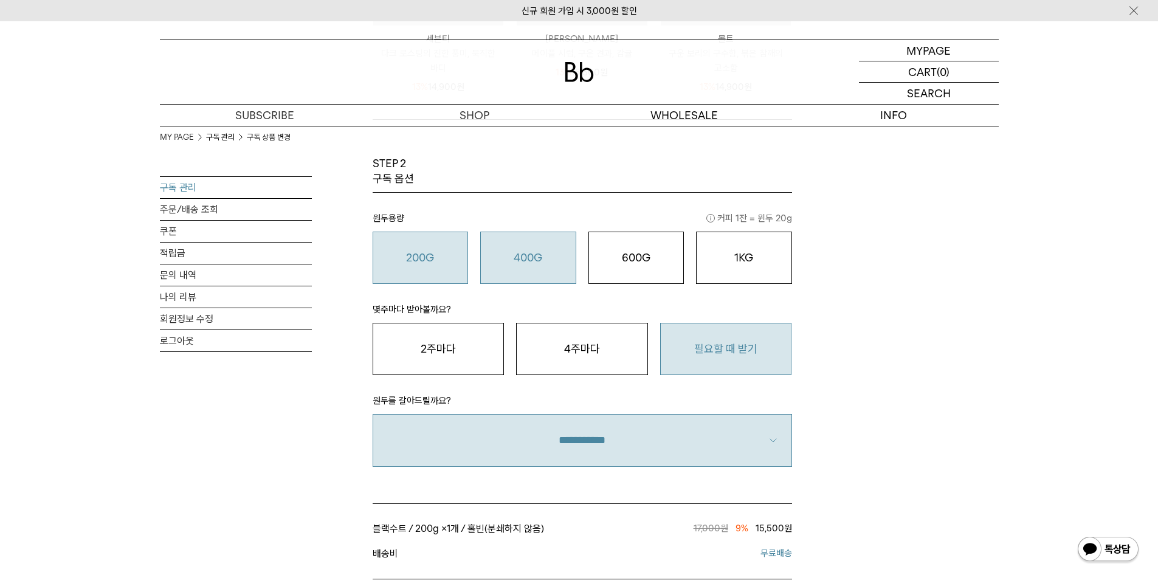
click at [528, 272] on button "400G 31,000 원" at bounding box center [528, 258] width 96 height 52
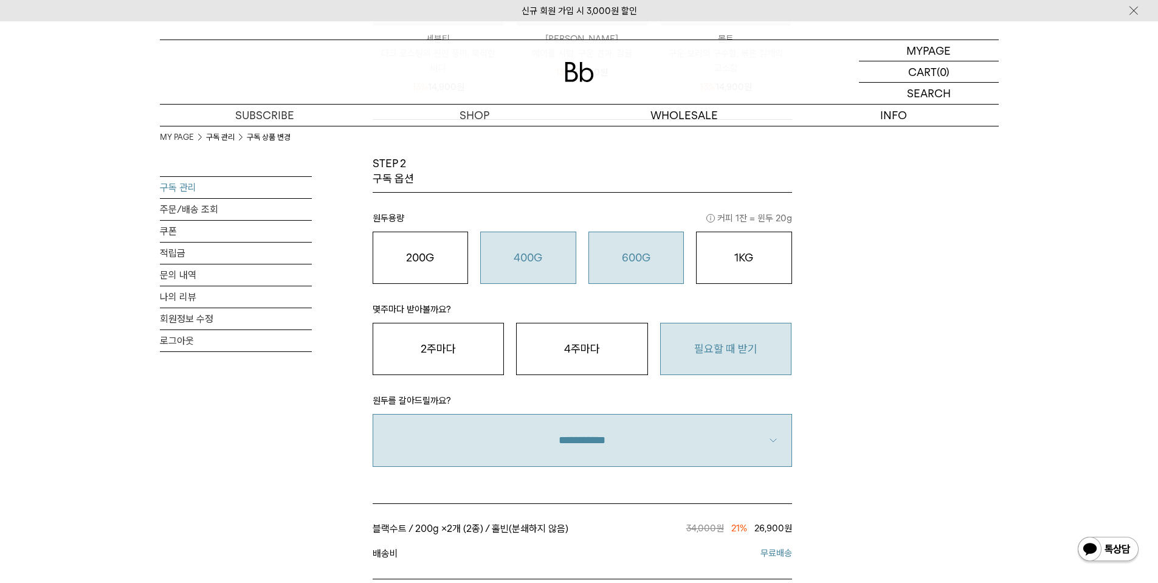
click at [619, 269] on button "600G 43,000 원" at bounding box center [636, 258] width 96 height 52
click at [552, 261] on div "400G 31,000 원" at bounding box center [528, 257] width 83 height 15
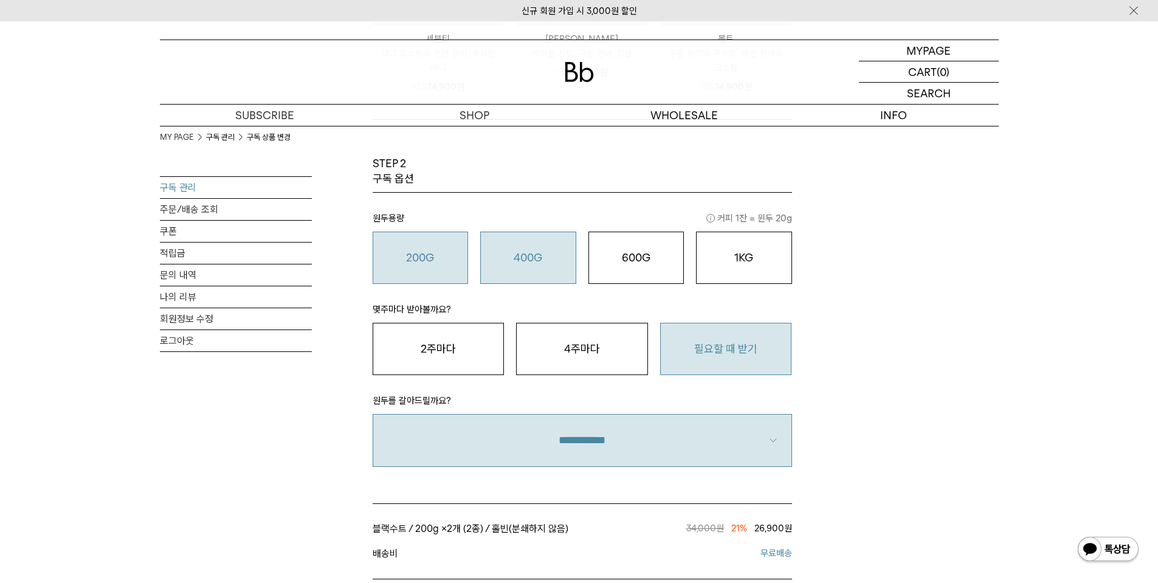
click at [451, 260] on div "200G 16,900 원" at bounding box center [420, 257] width 83 height 15
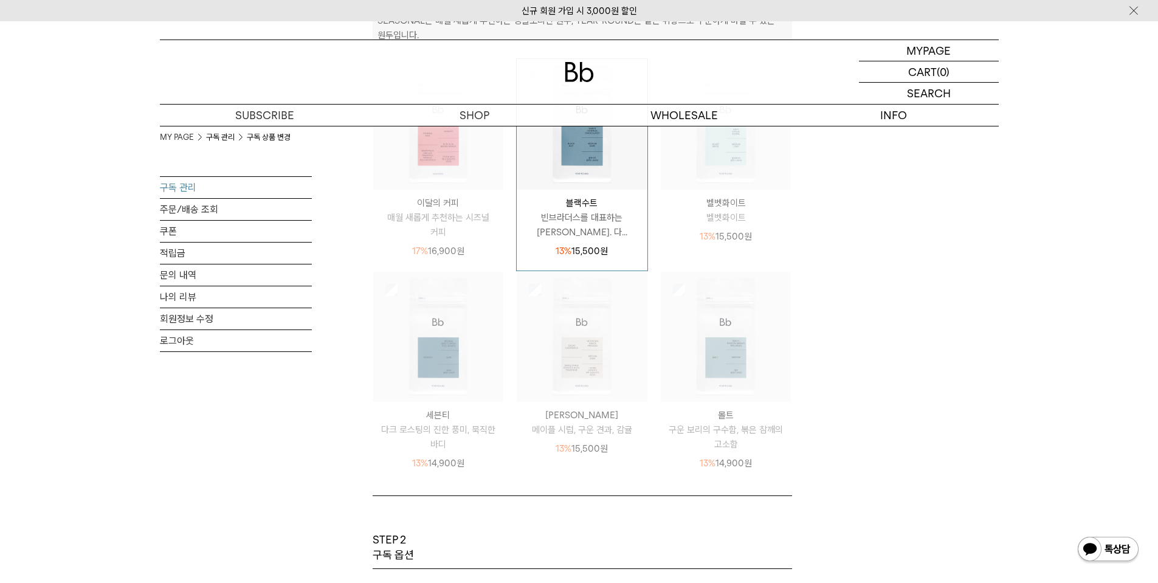
scroll to position [608, 0]
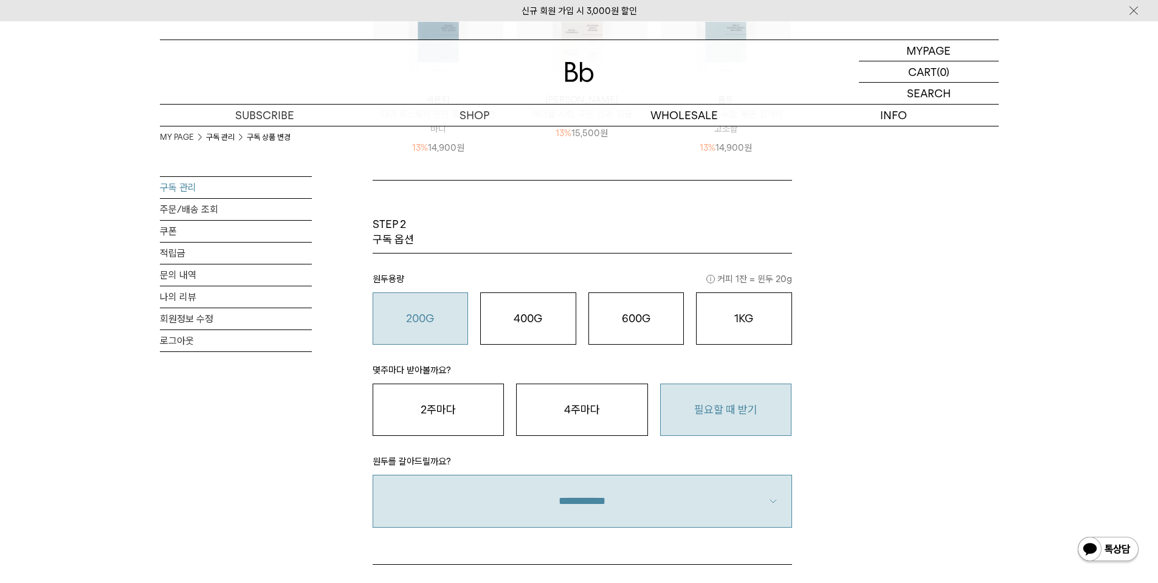
click at [550, 495] on select "**********" at bounding box center [582, 501] width 419 height 52
click at [549, 504] on select "**********" at bounding box center [582, 501] width 419 height 52
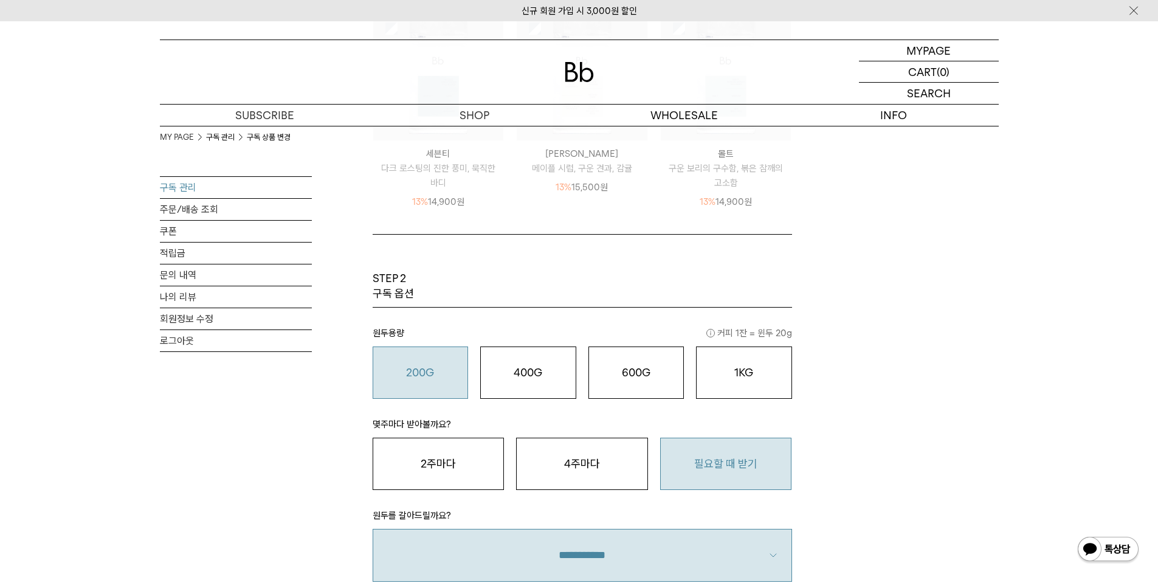
scroll to position [459, 0]
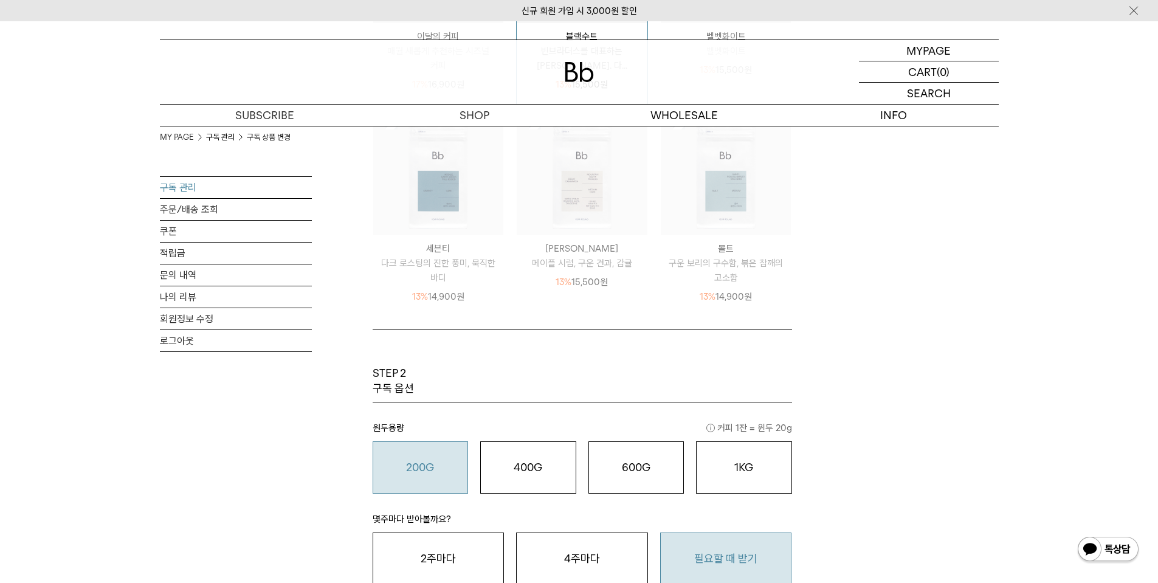
click at [1084, 547] on img at bounding box center [1107, 549] width 63 height 29
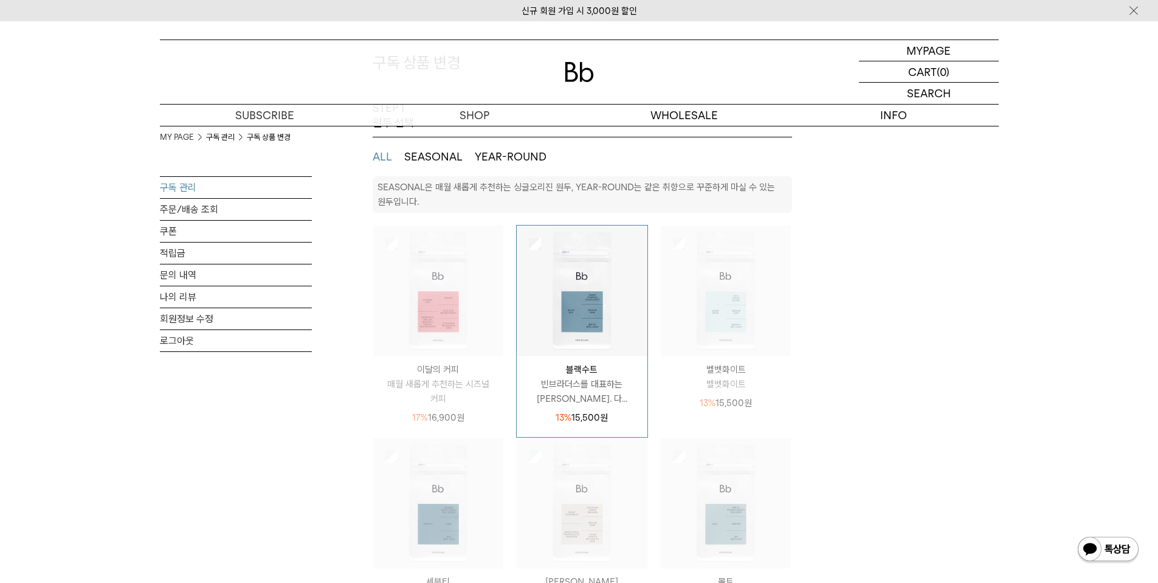
scroll to position [33, 0]
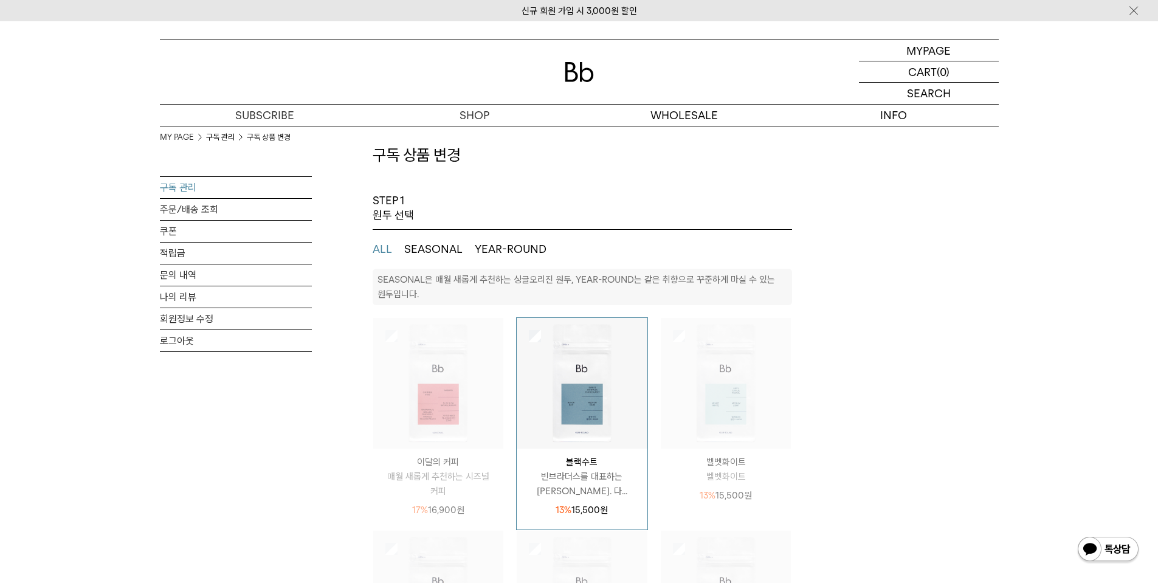
click at [725, 352] on img at bounding box center [726, 383] width 131 height 131
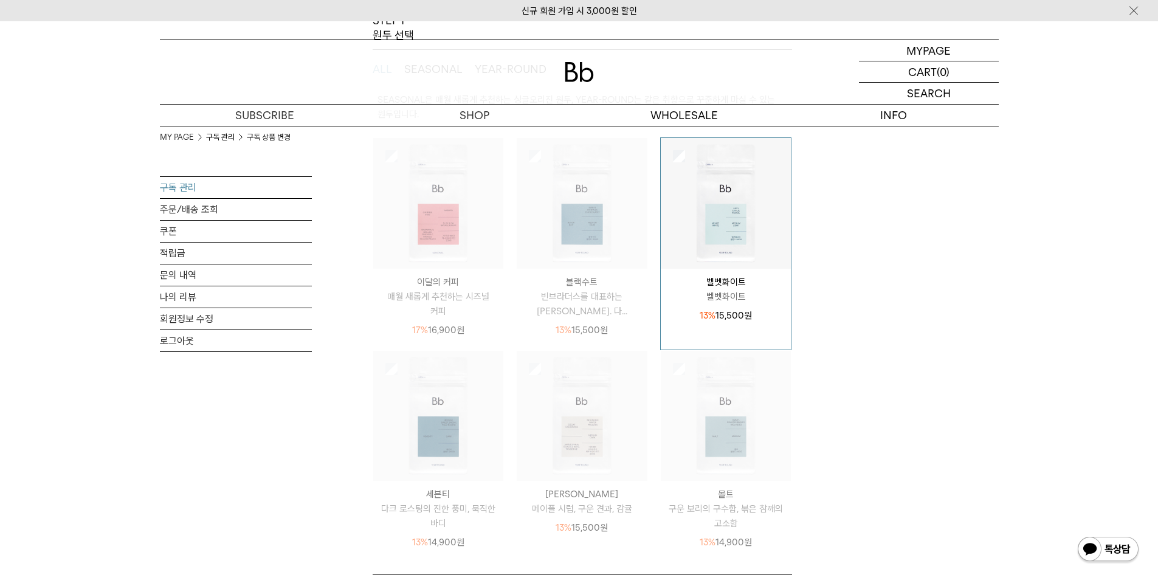
scroll to position [216, 0]
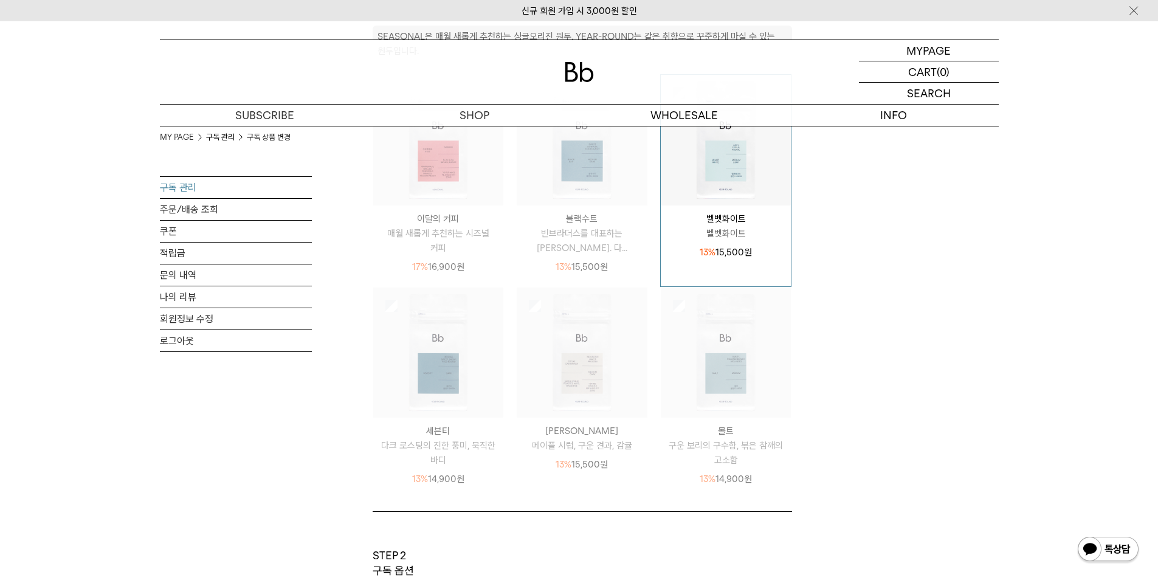
click at [475, 217] on p "이달의 커피" at bounding box center [438, 218] width 131 height 15
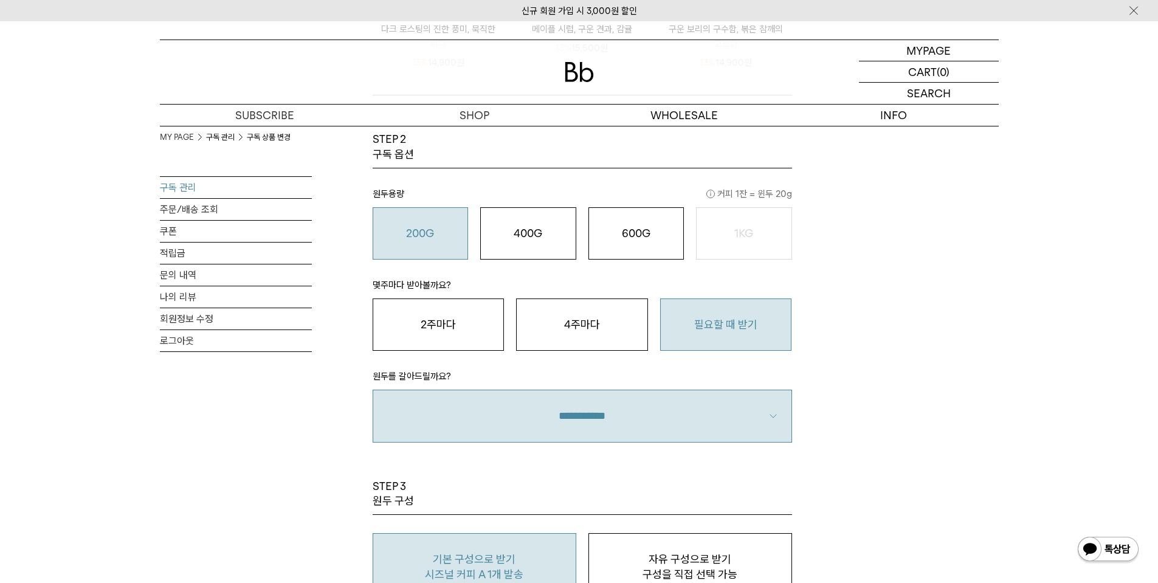
scroll to position [702, 0]
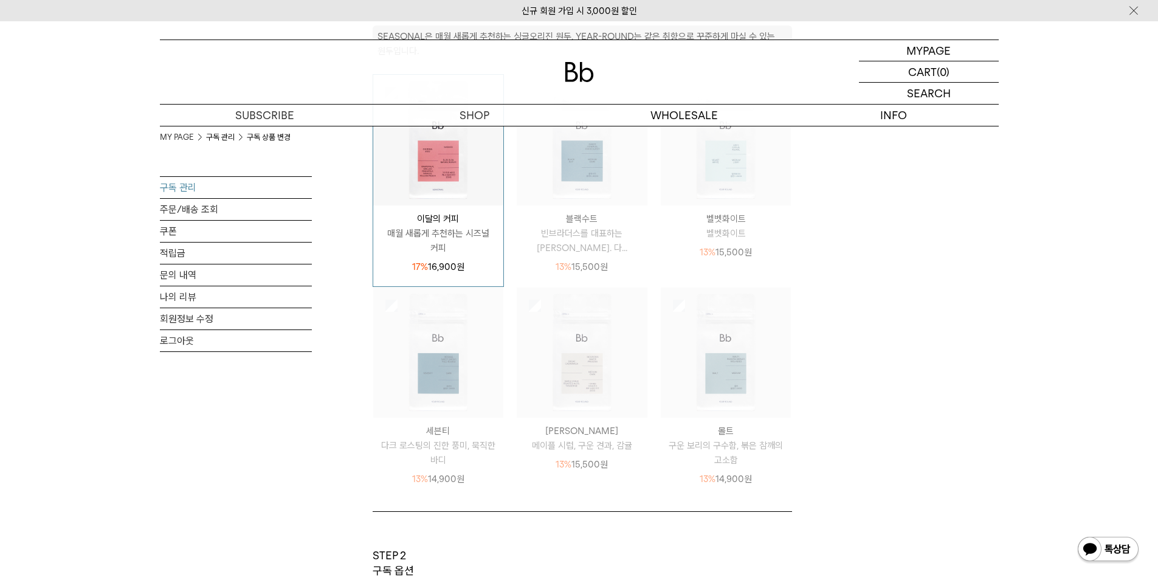
click at [593, 218] on p "블랙수트" at bounding box center [582, 218] width 131 height 15
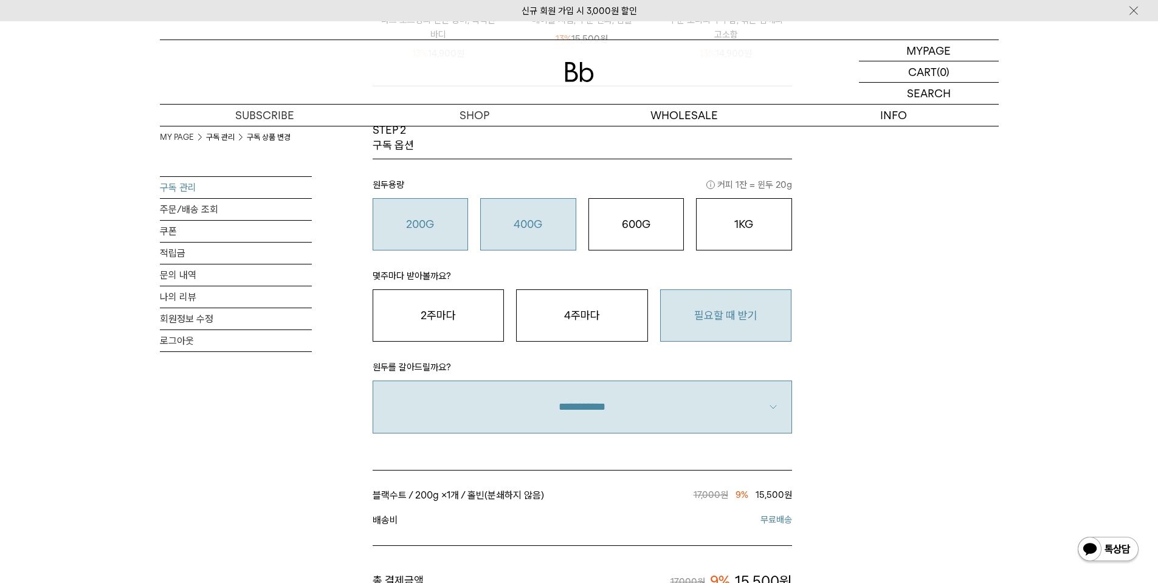
click at [534, 230] on div "400G 31,000 원" at bounding box center [528, 224] width 83 height 15
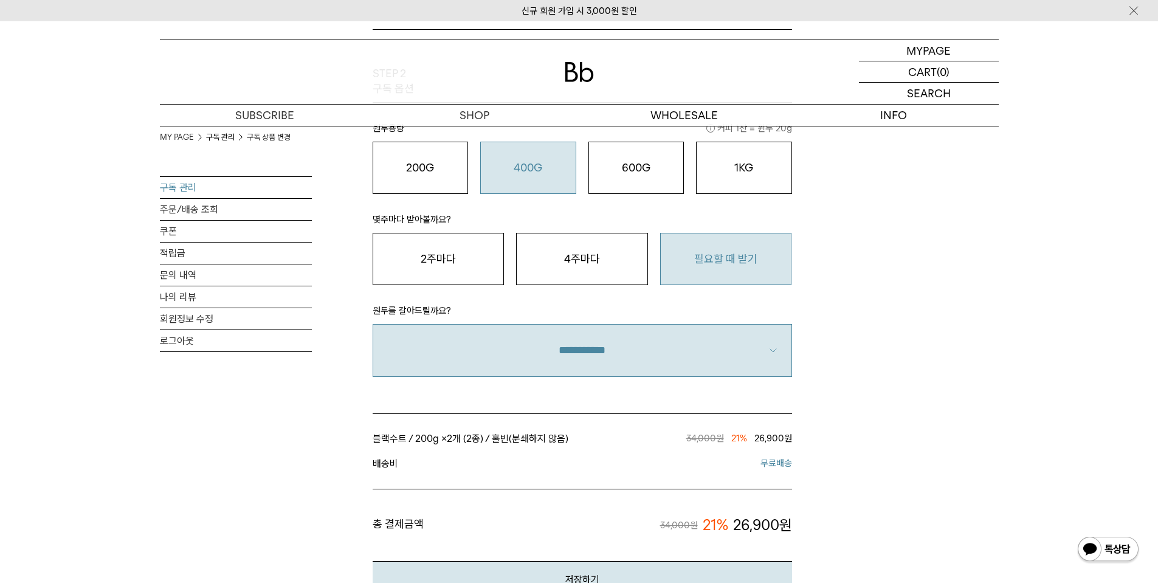
scroll to position [763, 0]
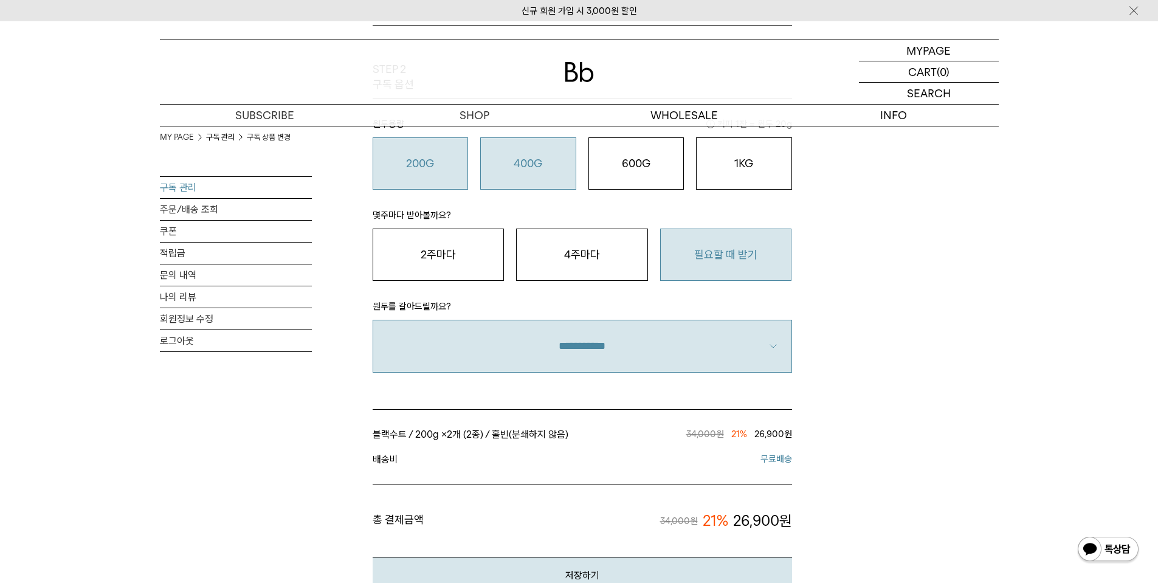
click at [456, 167] on div "200G 16,900 원" at bounding box center [420, 163] width 83 height 15
click at [518, 165] on o "400G" at bounding box center [528, 163] width 29 height 13
click at [454, 169] on div "200G 16,900 원" at bounding box center [420, 163] width 83 height 15
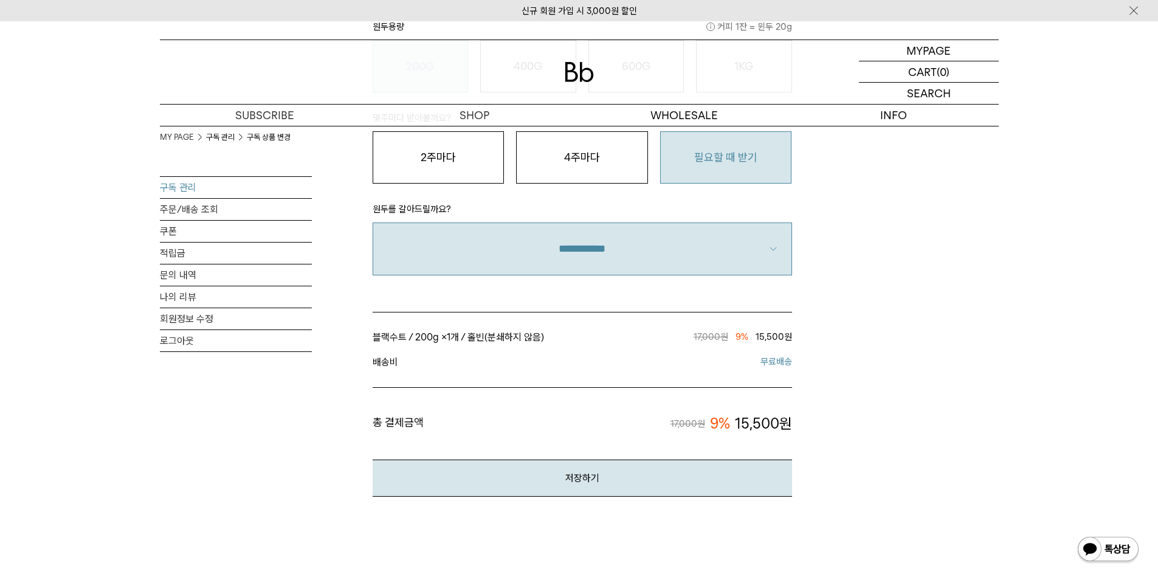
scroll to position [884, 0]
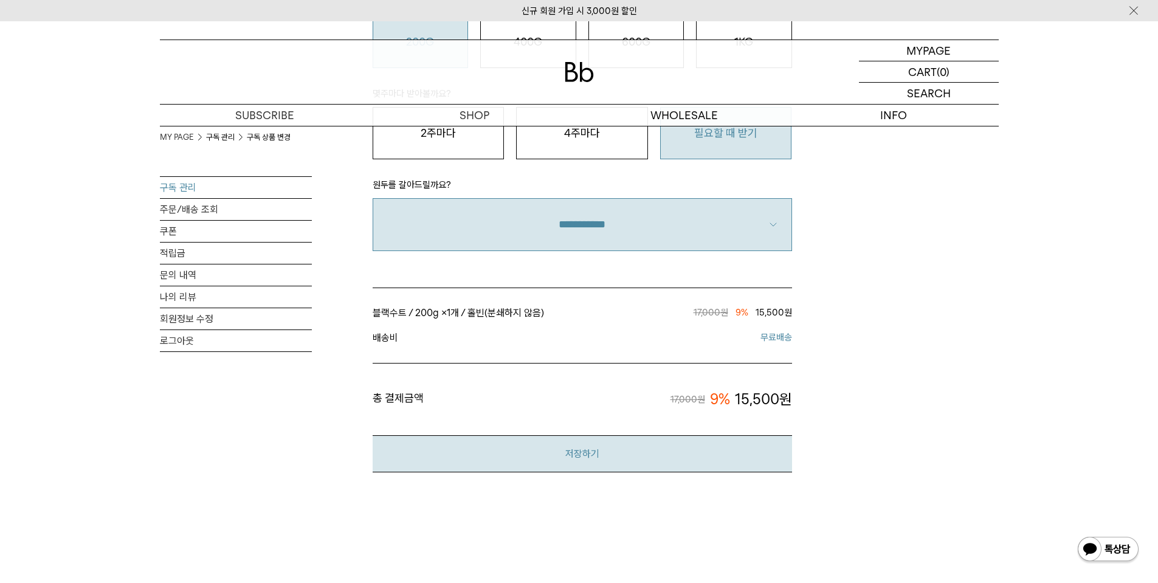
click at [574, 459] on button "저장하기" at bounding box center [582, 453] width 419 height 37
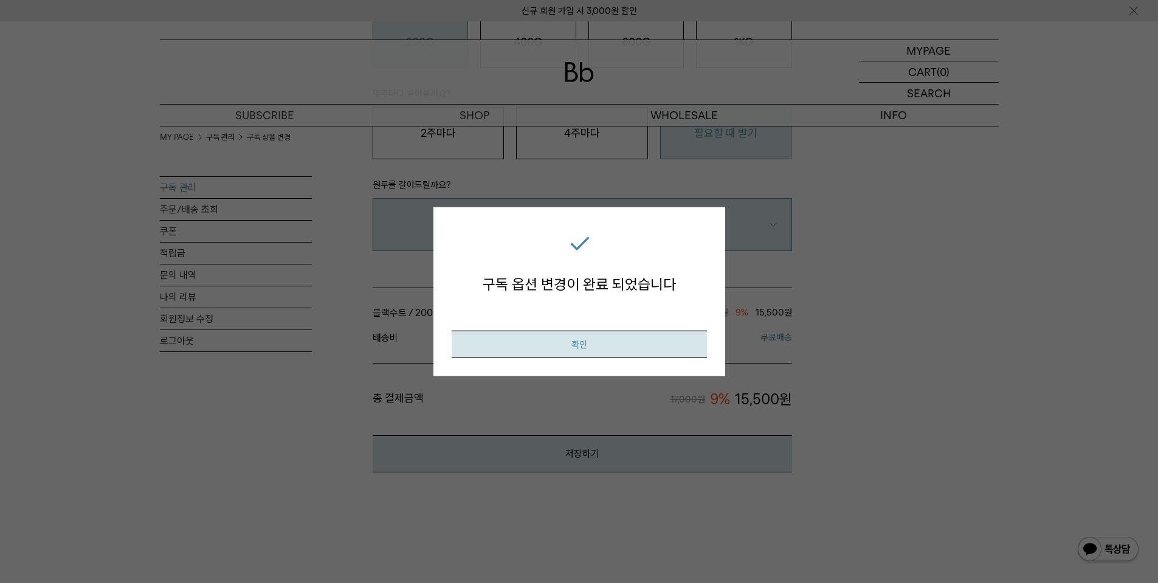
click at [594, 350] on button "확인" at bounding box center [579, 344] width 255 height 27
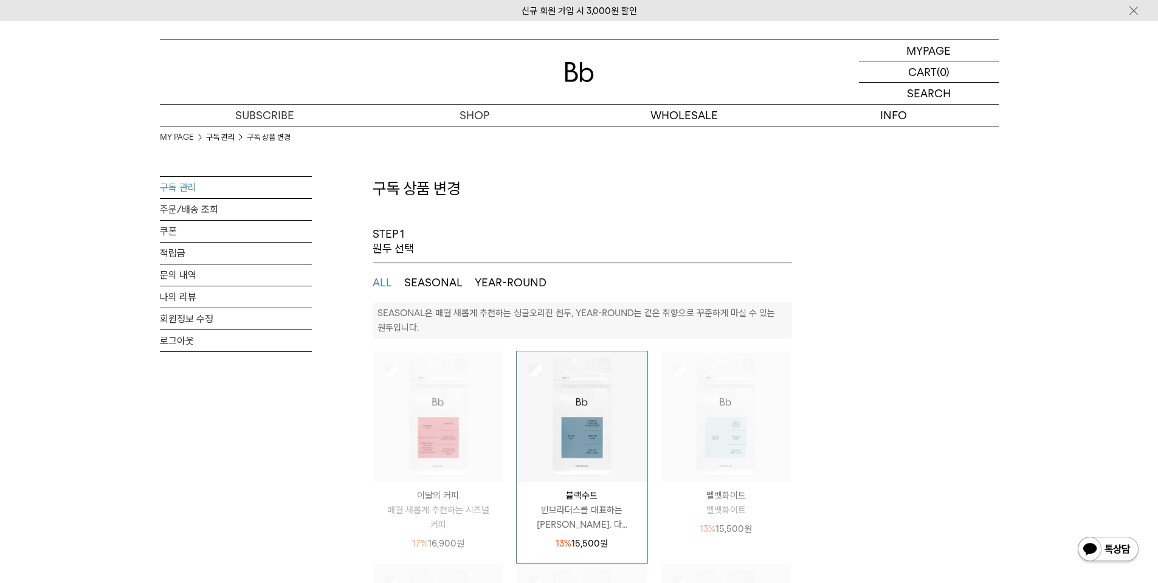
select select "**"
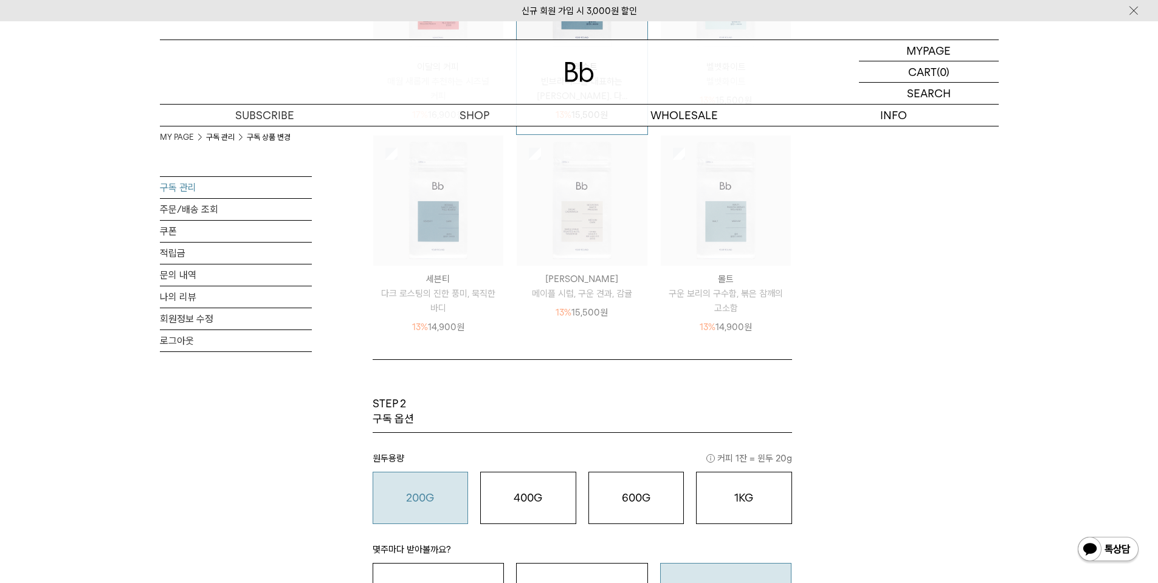
scroll to position [398, 0]
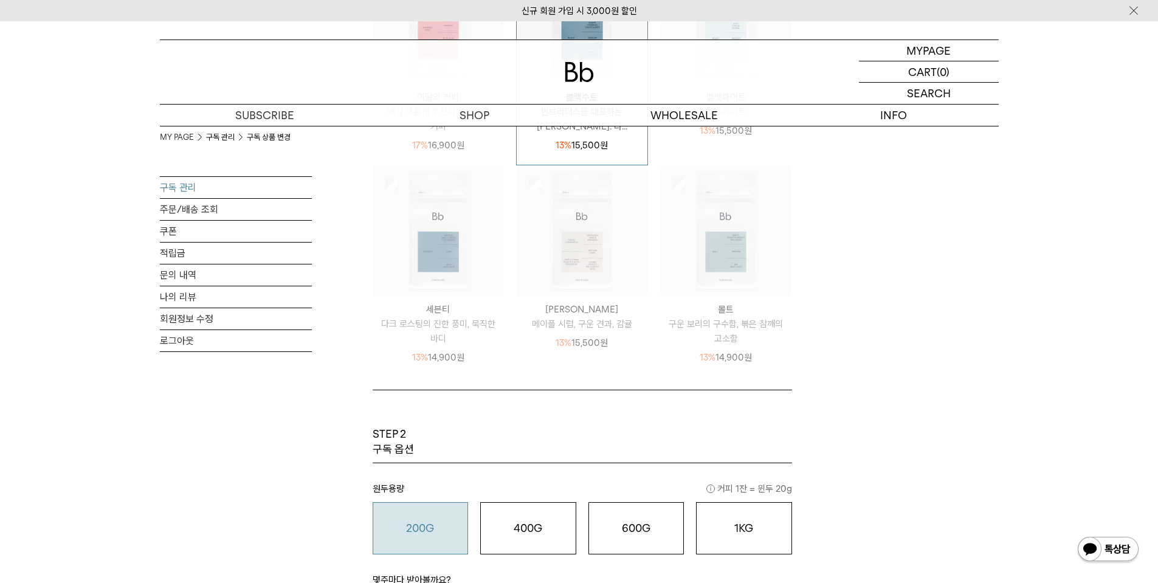
click at [199, 189] on link "구독 관리" at bounding box center [236, 187] width 152 height 21
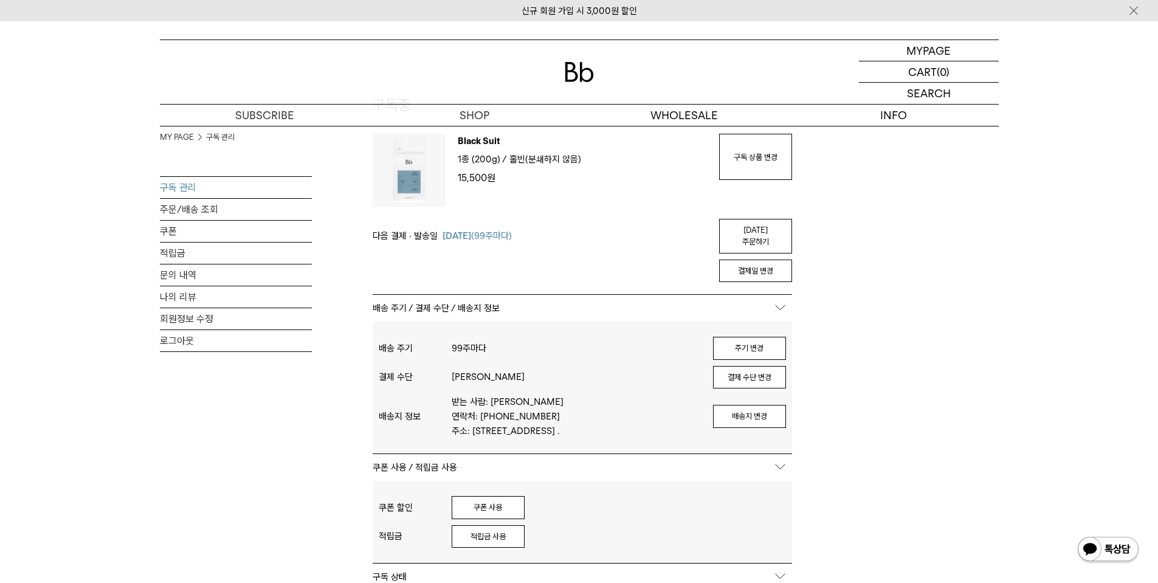
scroll to position [122, 0]
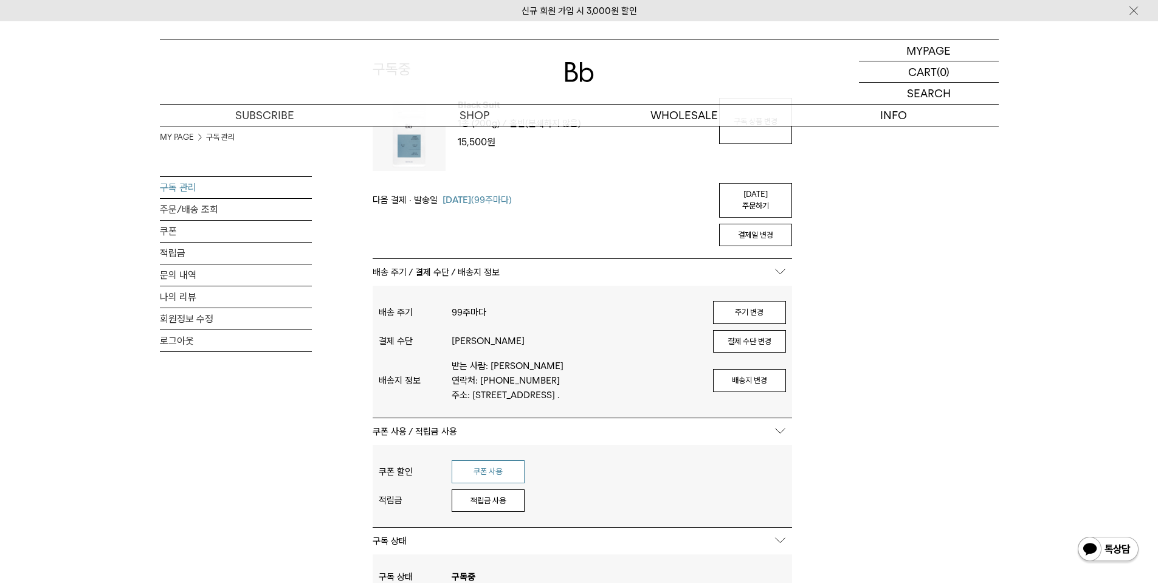
click at [475, 460] on button "쿠폰 사용" at bounding box center [488, 471] width 73 height 23
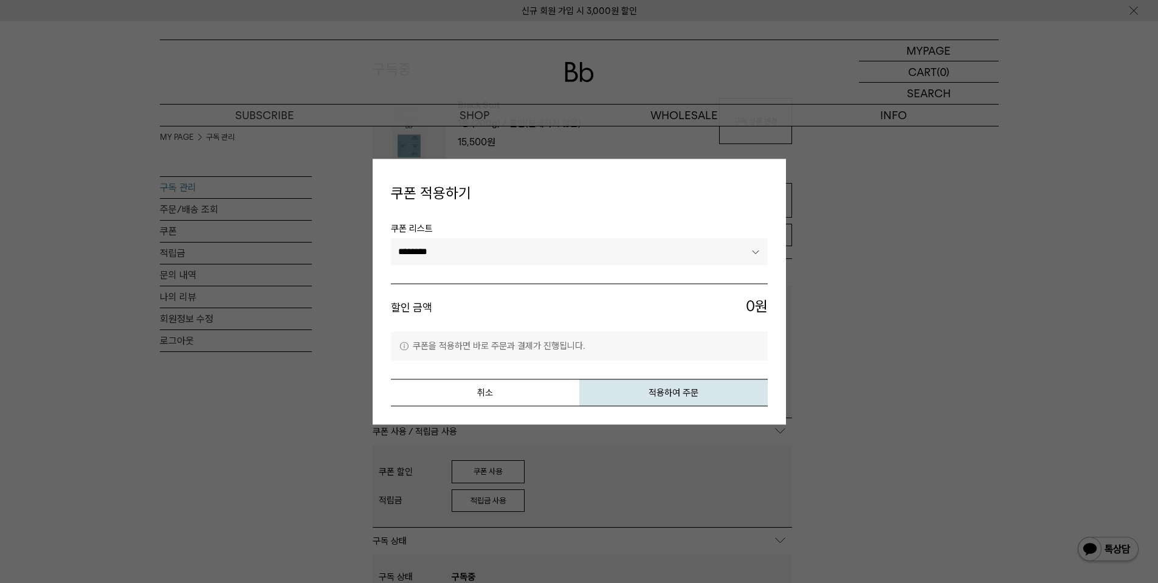
click at [559, 239] on select "******** ********" at bounding box center [579, 252] width 377 height 27
select select "*******"
click at [391, 239] on select "******** ********" at bounding box center [579, 252] width 377 height 27
click at [681, 394] on button "적용하여 주문" at bounding box center [673, 392] width 188 height 27
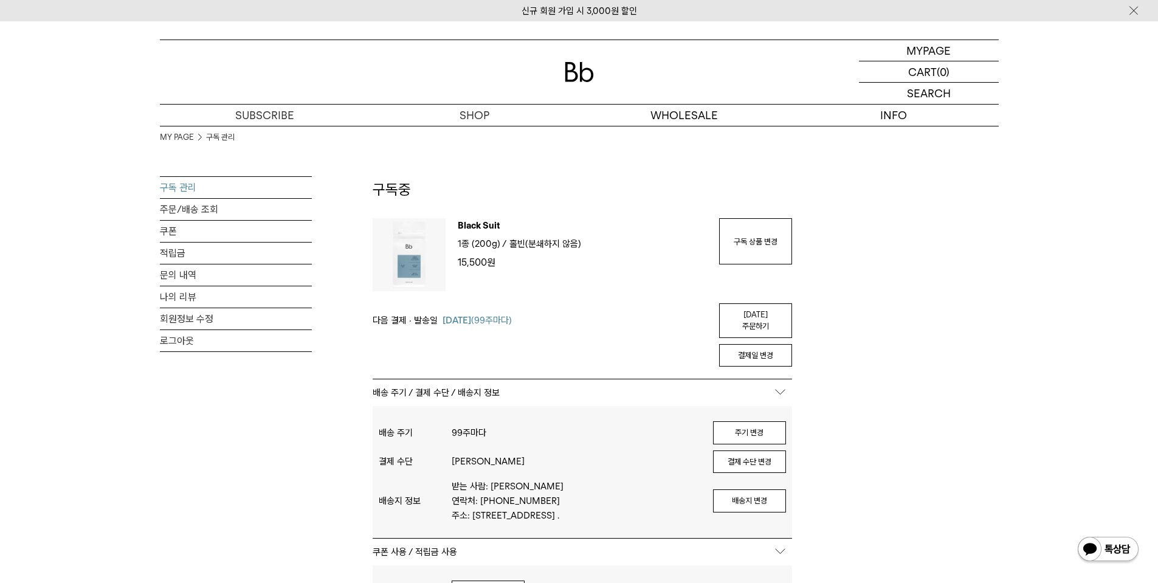
scroll to position [0, 0]
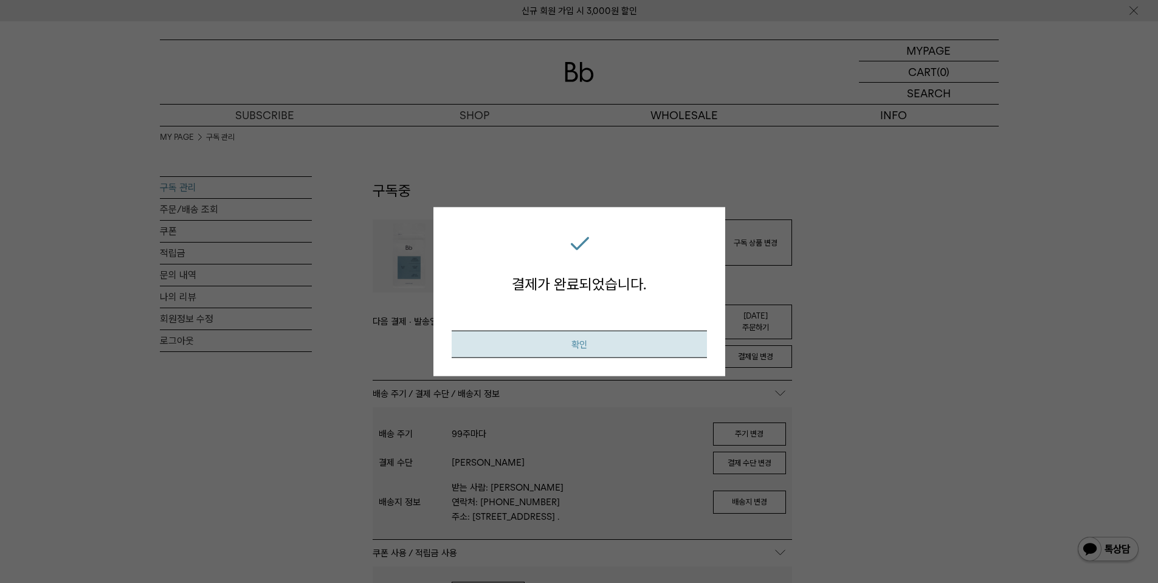
click at [625, 346] on button "확인" at bounding box center [579, 344] width 255 height 27
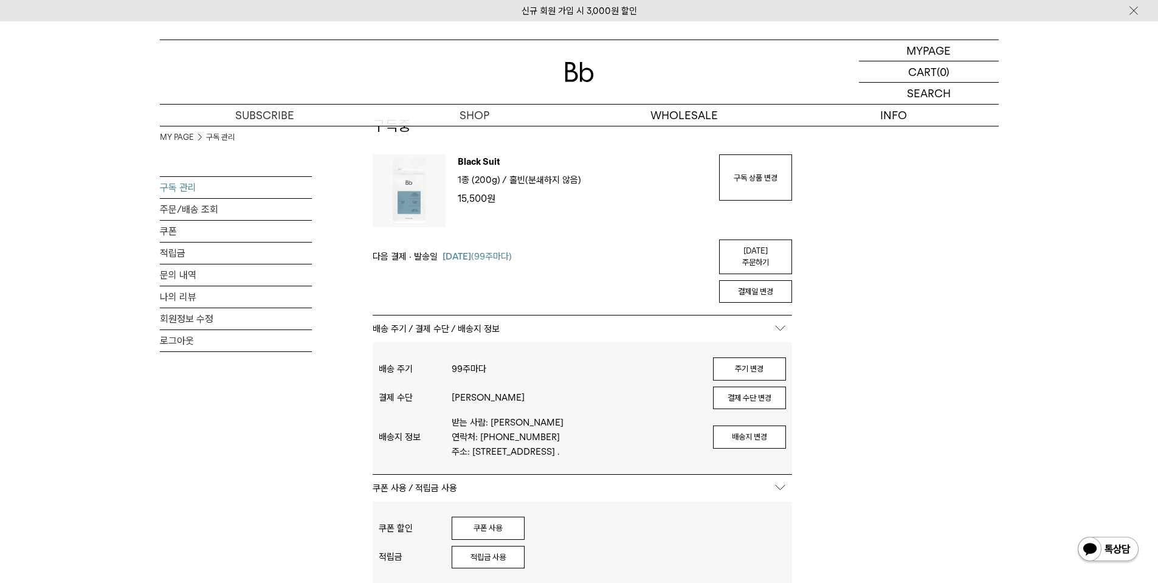
scroll to position [61, 0]
